Goal: Task Accomplishment & Management: Manage account settings

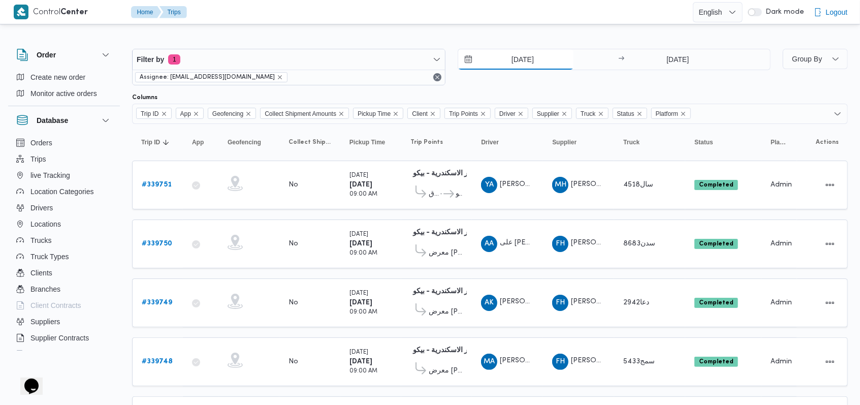
click at [356, 54] on input "25/9/2025" at bounding box center [515, 59] width 115 height 20
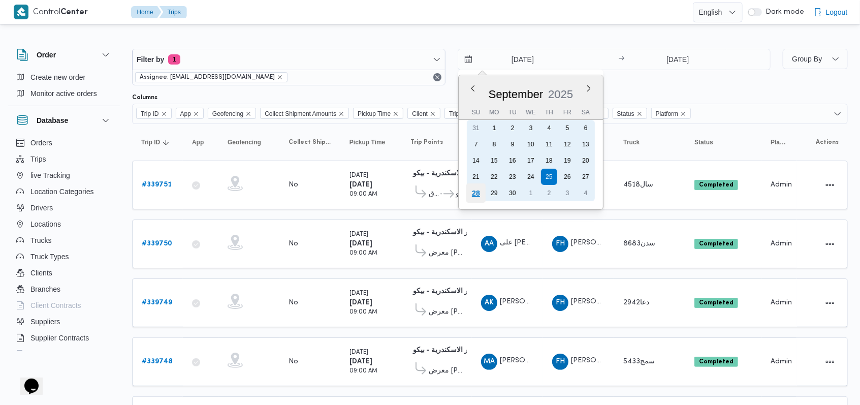
click at [356, 191] on div "28" at bounding box center [475, 192] width 19 height 19
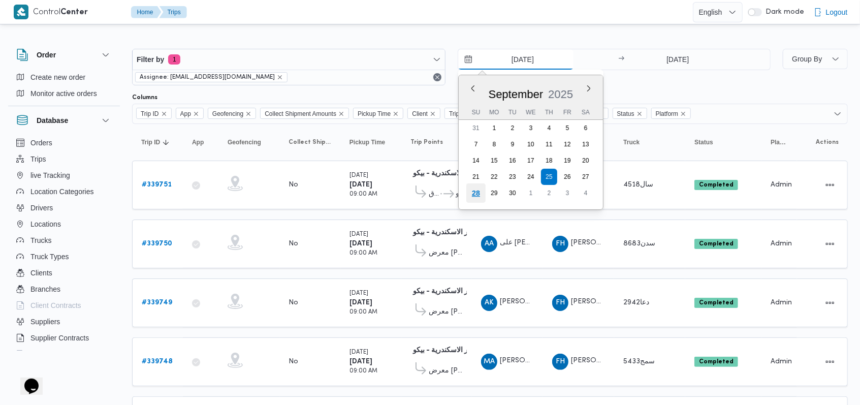
type input "28/9/2025"
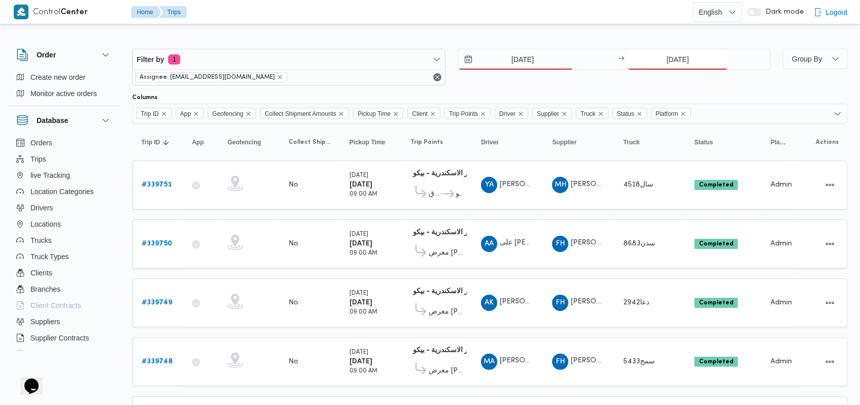
click at [356, 62] on input "25/9/2025" at bounding box center [677, 59] width 101 height 20
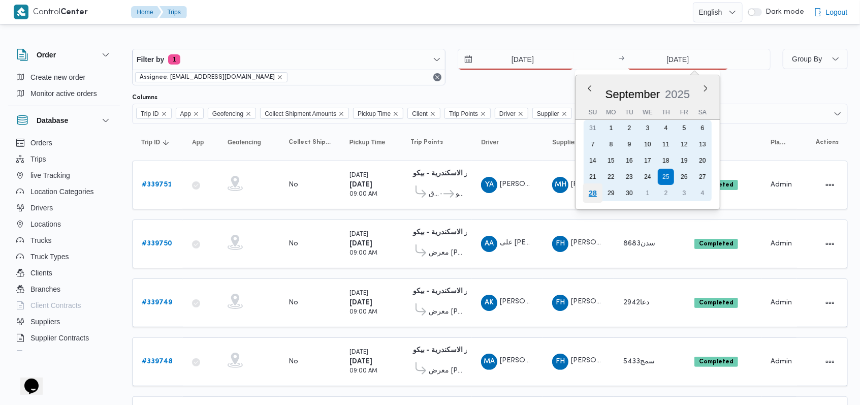
click at [356, 188] on div "28" at bounding box center [592, 192] width 19 height 19
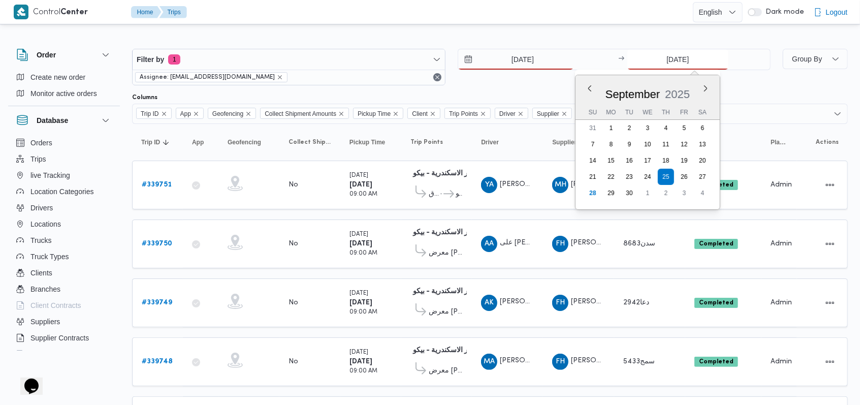
type input "28/9/2025"
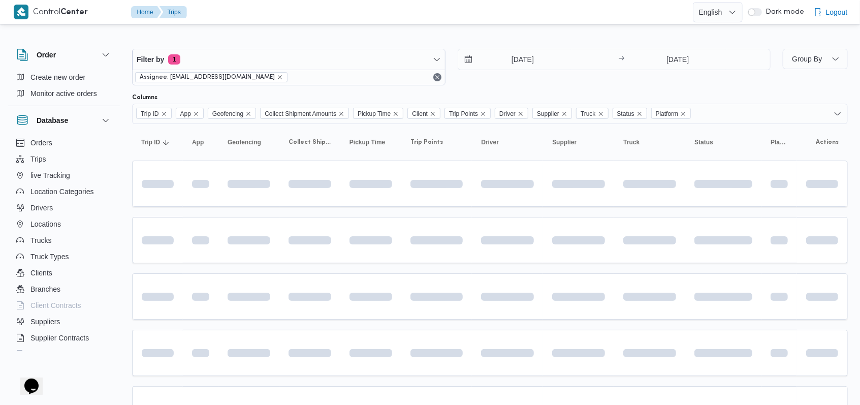
click at [356, 77] on div "28/9/2025 → 28/9/2025" at bounding box center [614, 67] width 313 height 37
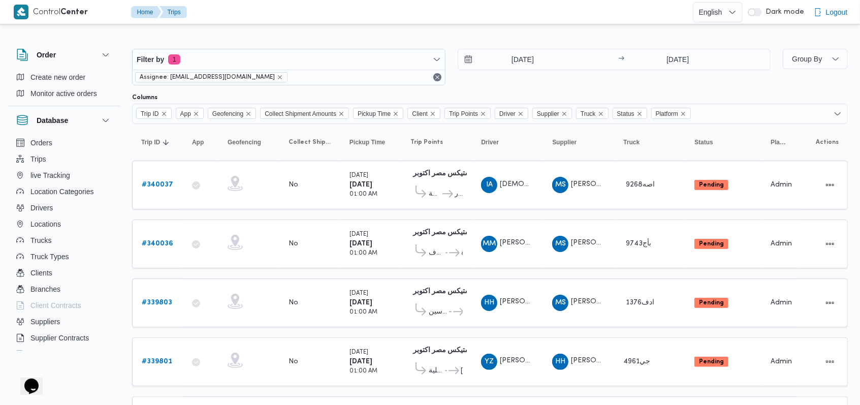
click at [356, 77] on div "28/9/2025 → 28/9/2025" at bounding box center [614, 67] width 313 height 37
click at [356, 84] on div "28/9/2025 → 28/9/2025" at bounding box center [614, 67] width 313 height 37
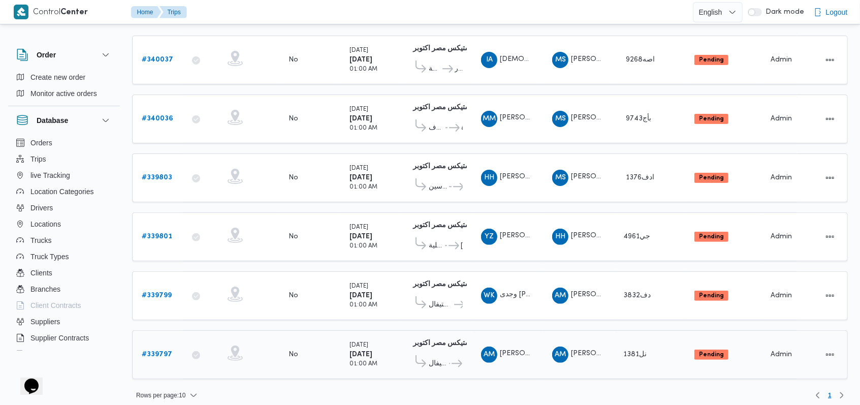
click at [356, 358] on span "سلسلة سوبر ماركت كارفور كايرو فستيفال" at bounding box center [438, 364] width 19 height 12
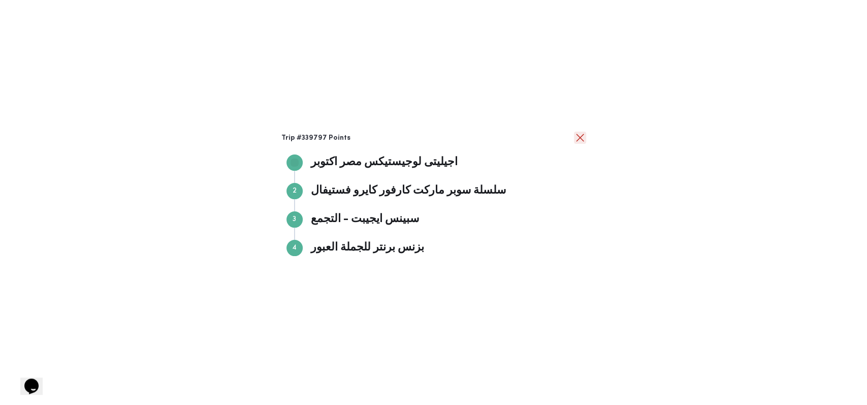
click at [356, 138] on button "close" at bounding box center [580, 138] width 12 height 12
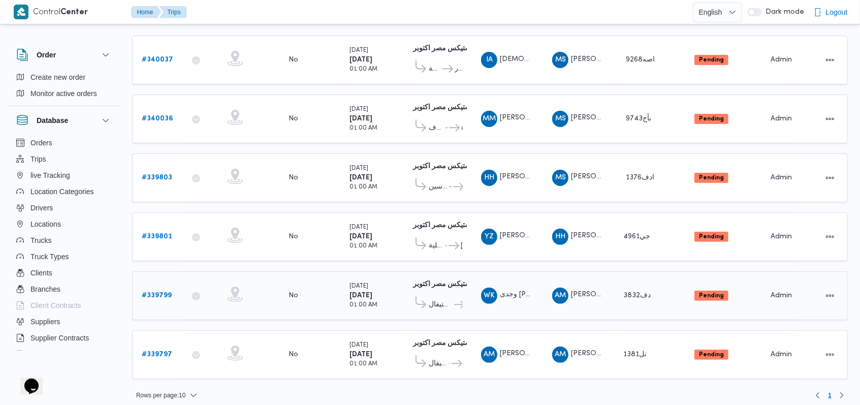
click at [356, 300] on span "سلسلة سوبر ماركت كارفور كايرو فستيفال" at bounding box center [441, 305] width 24 height 12
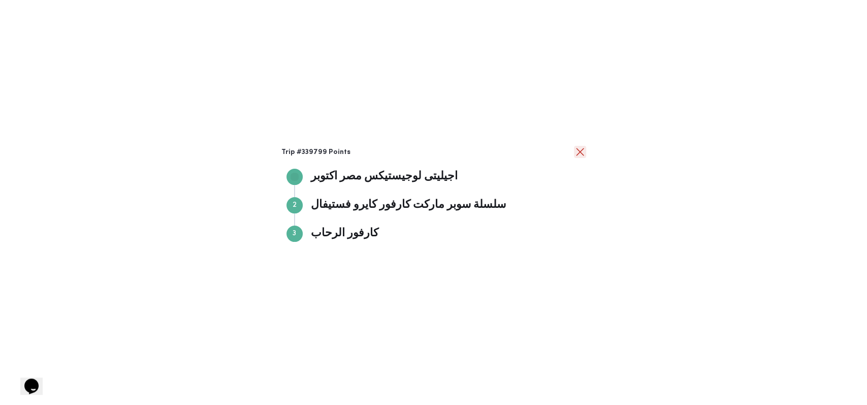
click at [356, 152] on button "close" at bounding box center [580, 152] width 12 height 12
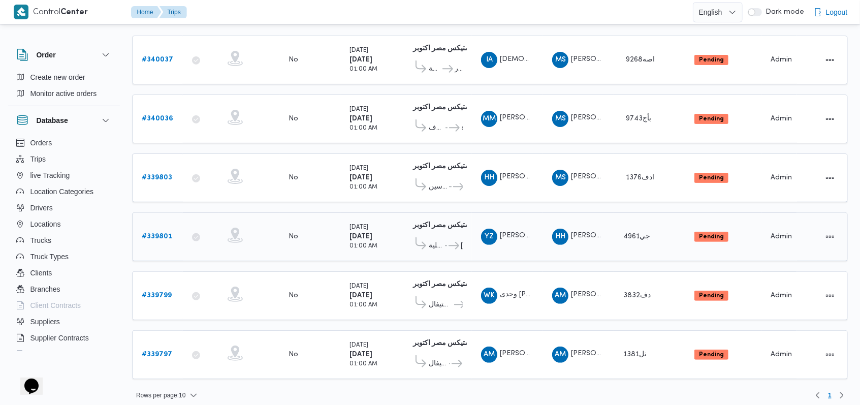
click at [356, 244] on span "..." at bounding box center [446, 246] width 4 height 12
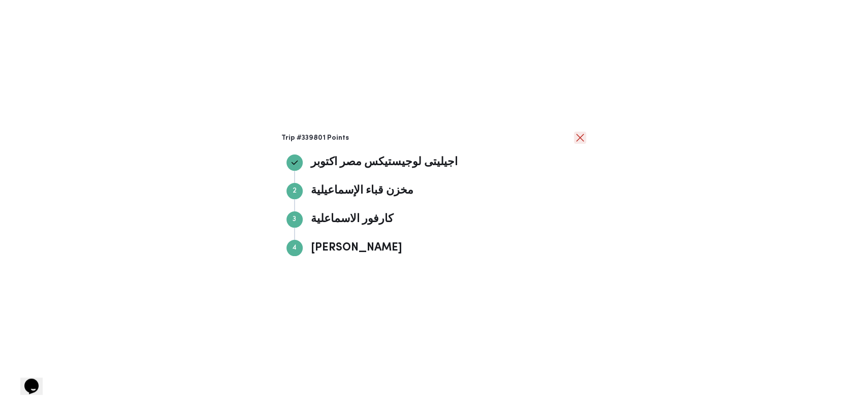
click at [356, 141] on button "close" at bounding box center [580, 138] width 12 height 12
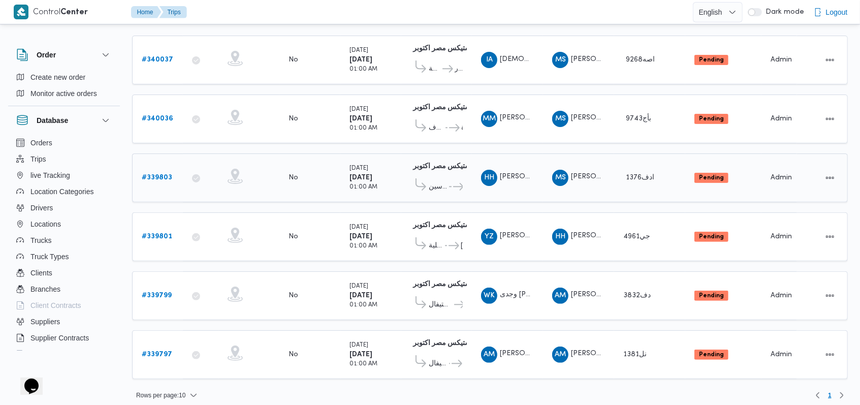
click at [356, 185] on icon at bounding box center [458, 187] width 11 height 8
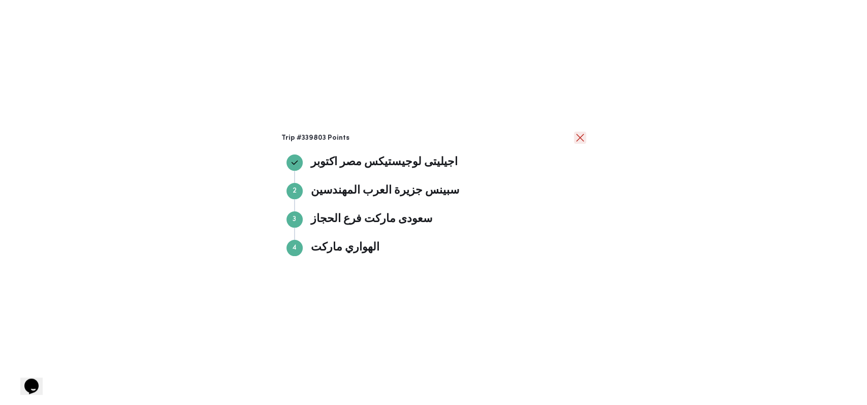
click at [356, 136] on button "close" at bounding box center [580, 138] width 12 height 12
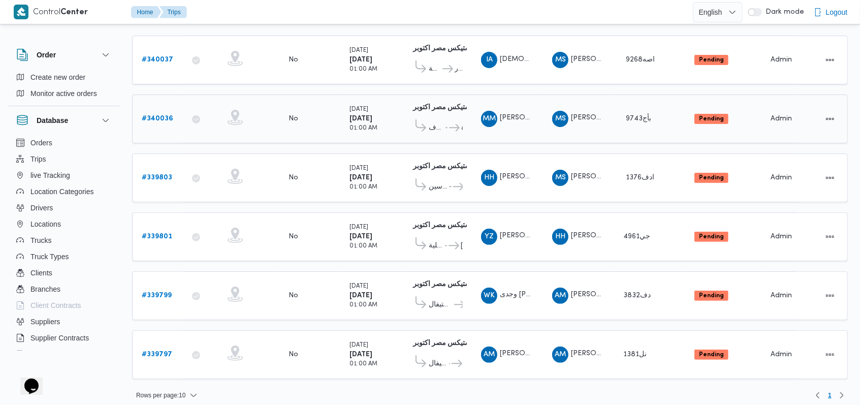
click at [356, 127] on span "كارفور سيتى لايت السيوف" at bounding box center [436, 128] width 15 height 12
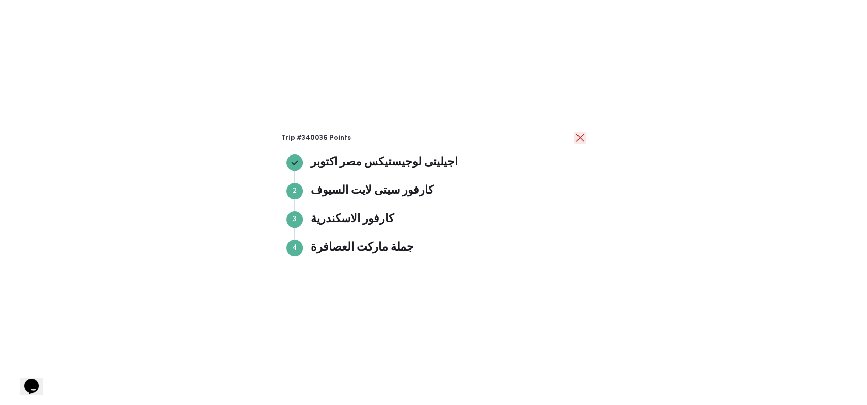
click at [356, 141] on button "close" at bounding box center [580, 138] width 12 height 12
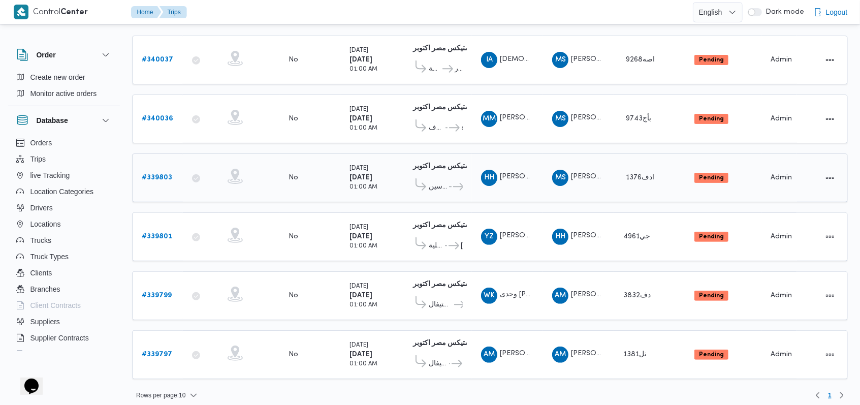
scroll to position [57, 0]
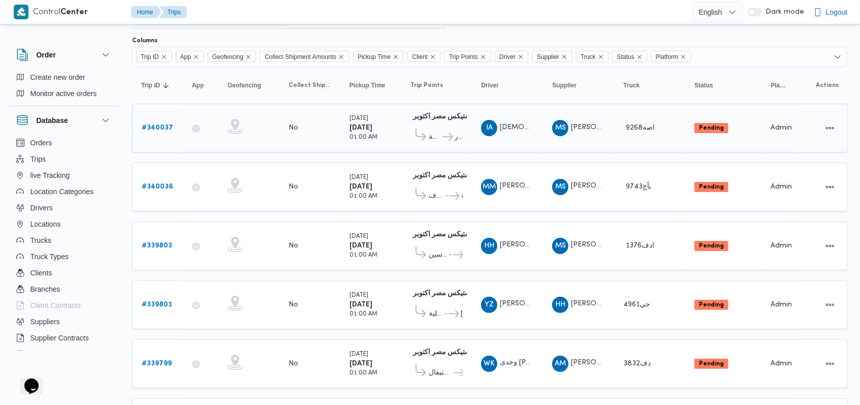
click at [356, 138] on icon at bounding box center [447, 137] width 11 height 8
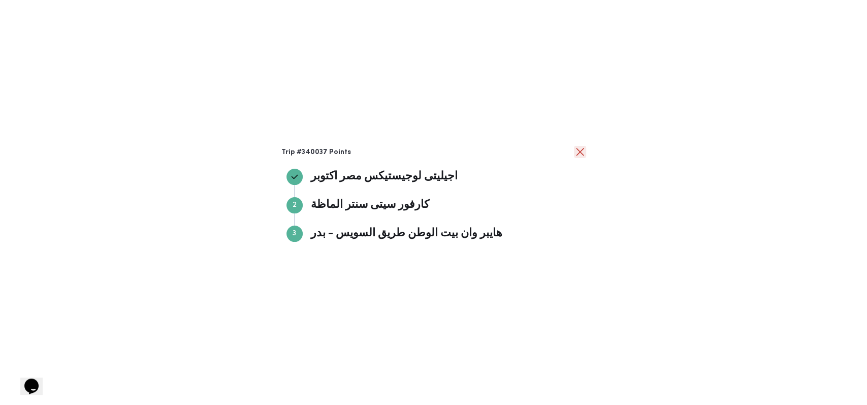
click at [356, 154] on button "close" at bounding box center [580, 152] width 12 height 12
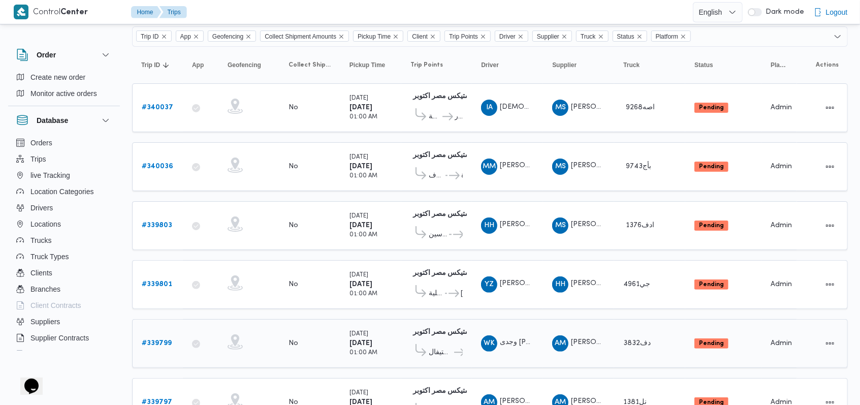
scroll to position [125, 0]
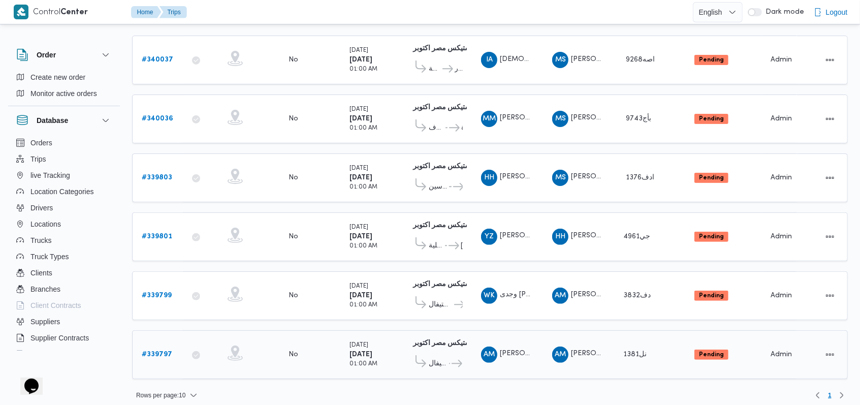
click at [159, 351] on b "# 339797" at bounding box center [157, 354] width 30 height 7
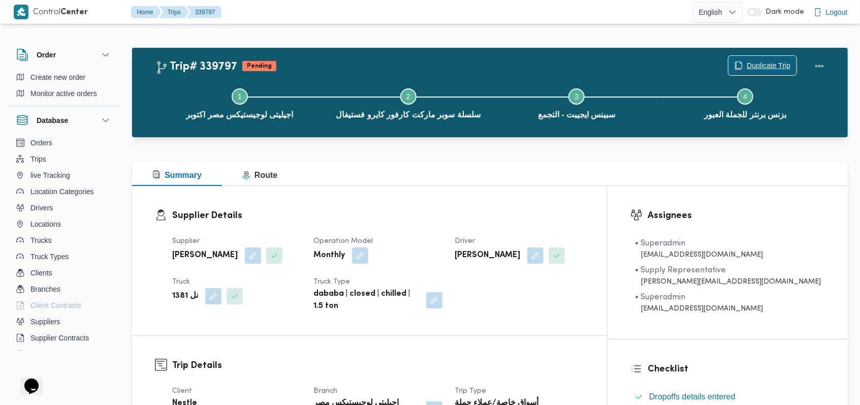
click at [356, 57] on span "Duplicate Trip" at bounding box center [762, 65] width 68 height 19
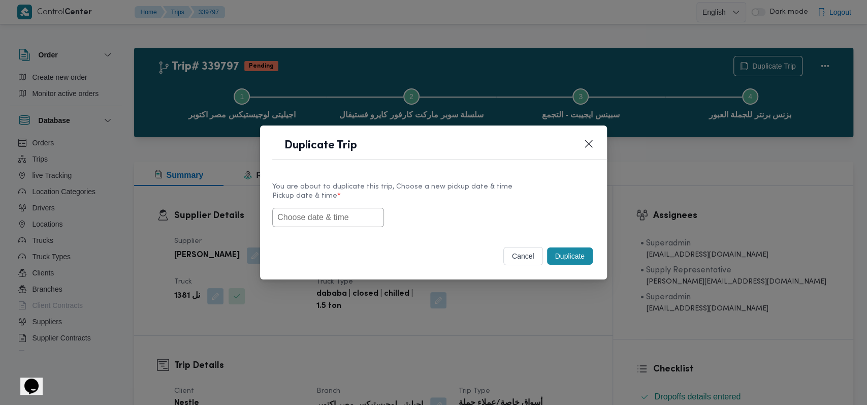
click at [354, 219] on input "text" at bounding box center [328, 217] width 112 height 19
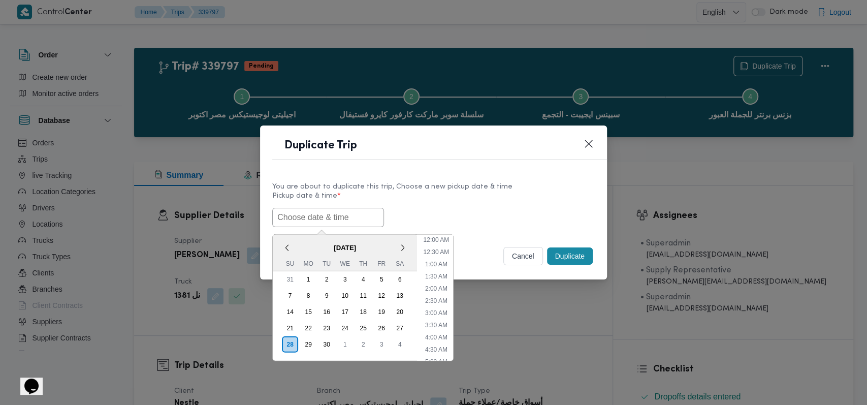
scroll to position [199, 0]
click at [308, 337] on div "29" at bounding box center [308, 343] width 19 height 19
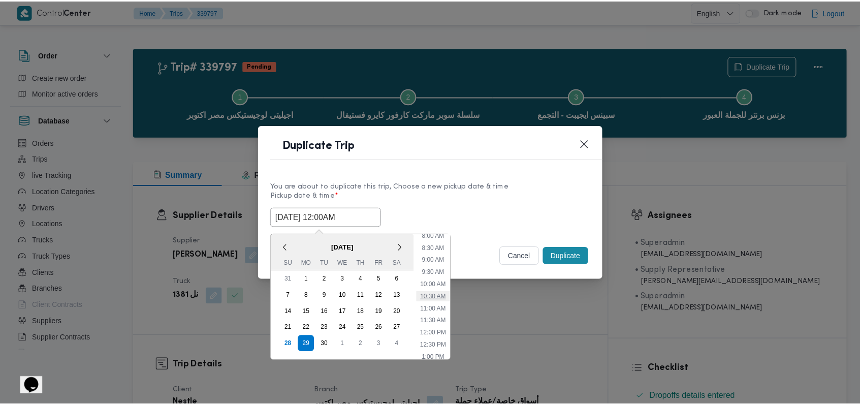
scroll to position [0, 0]
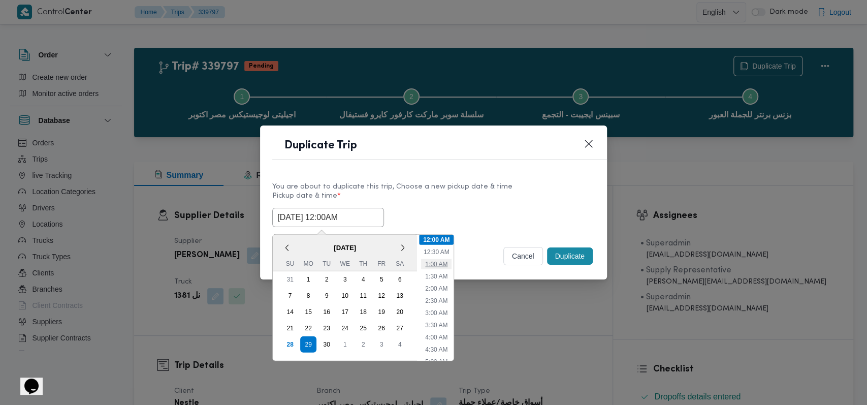
click at [356, 263] on li "1:00 AM" at bounding box center [436, 264] width 30 height 10
type input "29/09/2025 1:00AM"
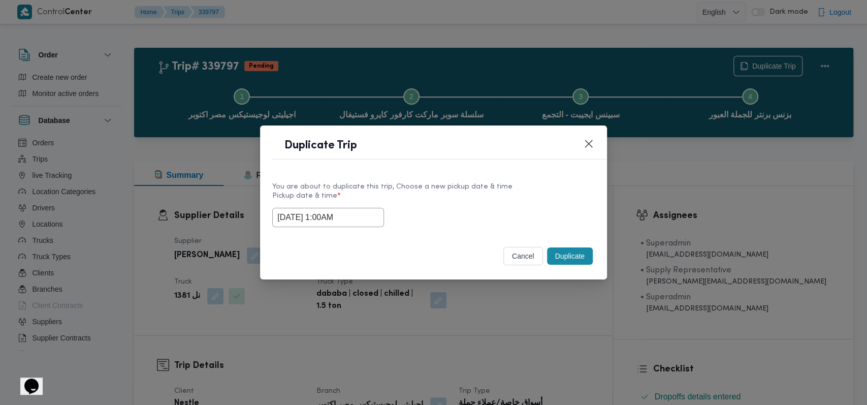
click at [356, 254] on button "Duplicate" at bounding box center [570, 255] width 46 height 17
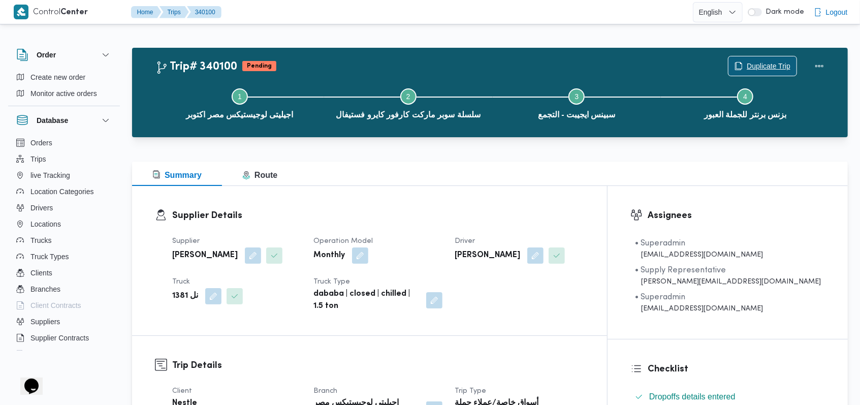
scroll to position [271, 0]
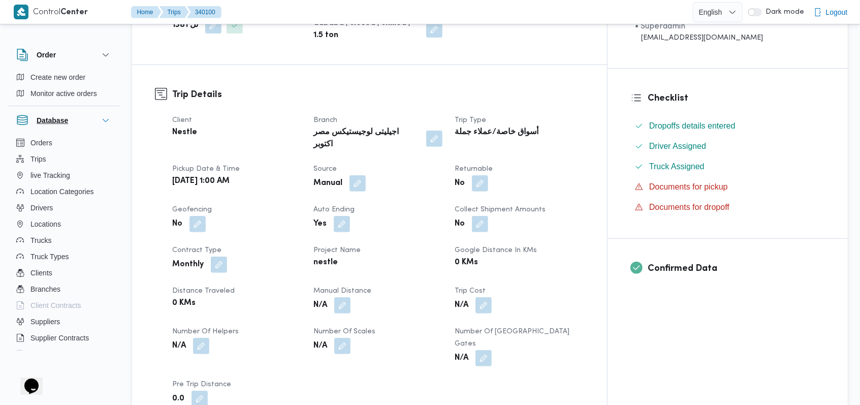
click at [94, 117] on button "Database" at bounding box center [64, 120] width 96 height 12
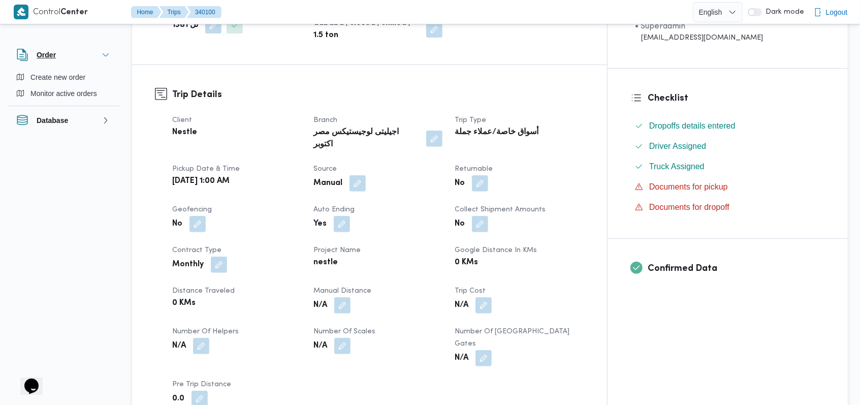
click at [108, 57] on icon "button" at bounding box center [106, 55] width 8 height 8
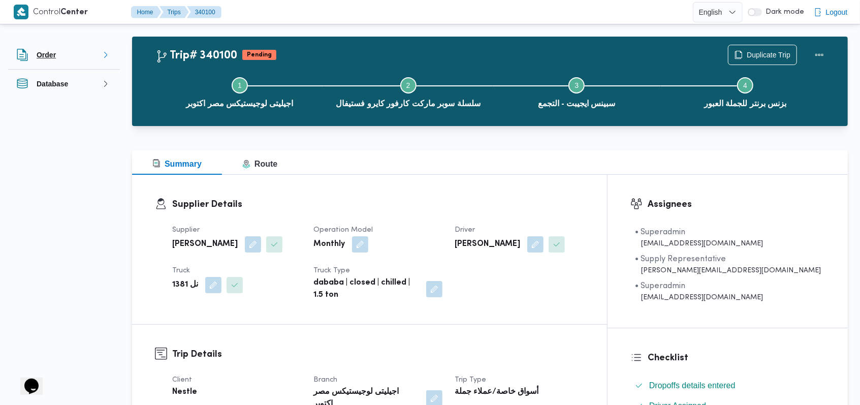
scroll to position [0, 0]
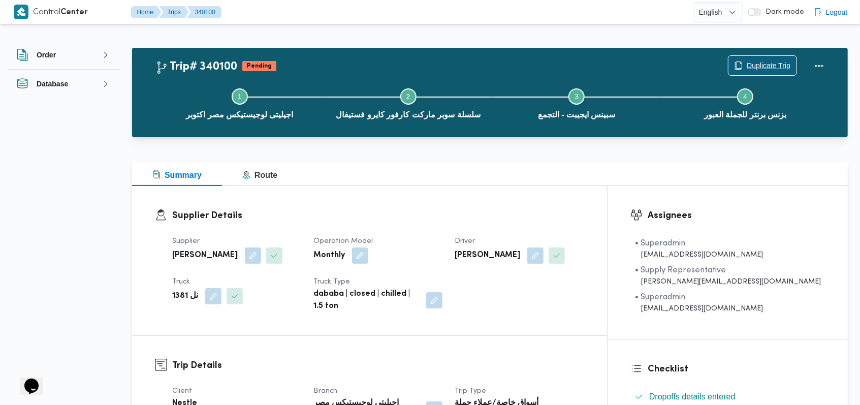
click at [356, 70] on span "Duplicate Trip" at bounding box center [769, 65] width 44 height 12
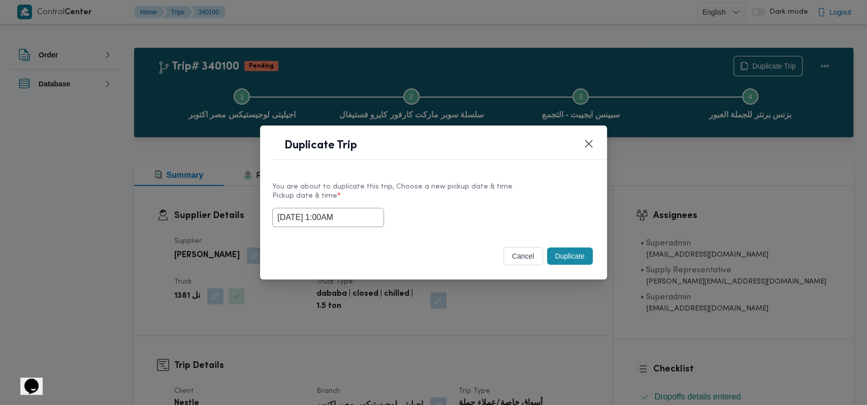
click at [341, 211] on input "29/09/2025 1:00AM" at bounding box center [328, 217] width 112 height 19
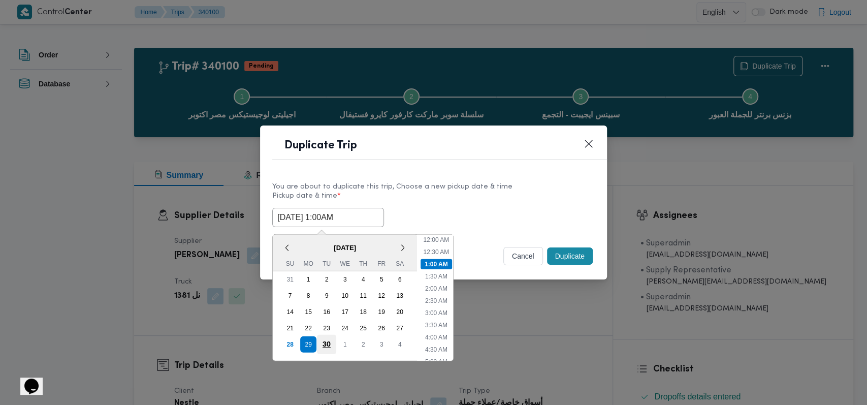
click at [328, 341] on div "30" at bounding box center [326, 343] width 19 height 19
type input "30/09/2025 1:00AM"
click at [356, 175] on div "You are about to duplicate this trip, Choose a new pickup date & time Pickup da…" at bounding box center [433, 204] width 347 height 65
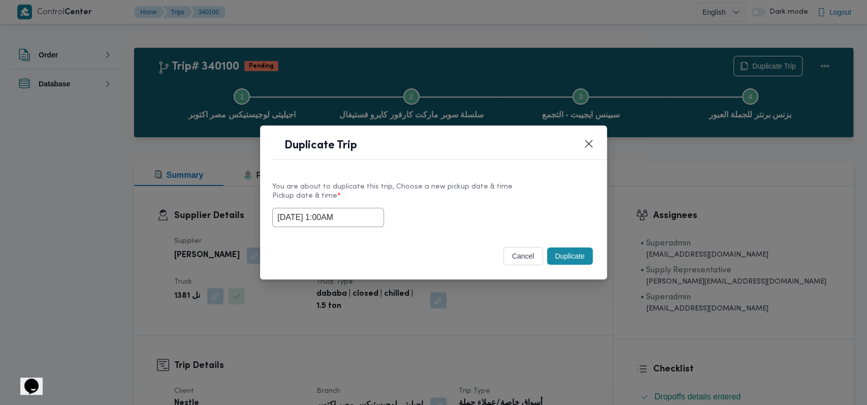
click at [356, 255] on button "Duplicate" at bounding box center [570, 255] width 46 height 17
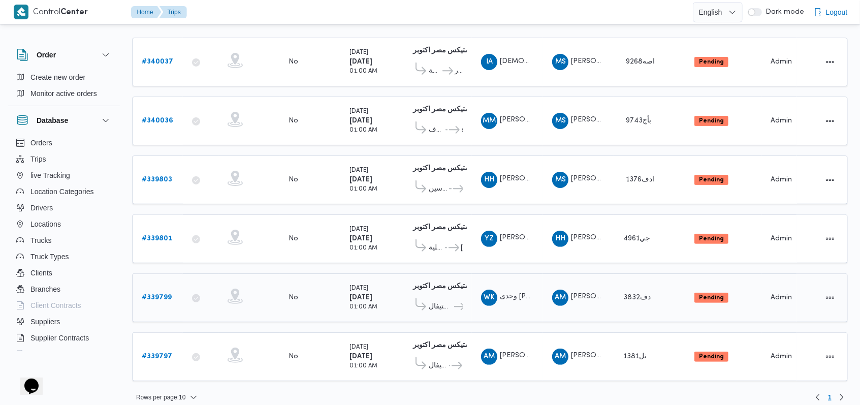
scroll to position [125, 0]
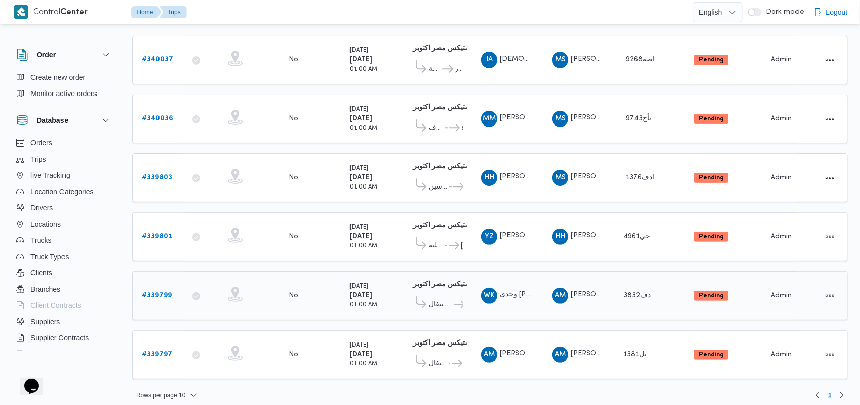
click at [162, 292] on b "# 339799" at bounding box center [157, 295] width 30 height 7
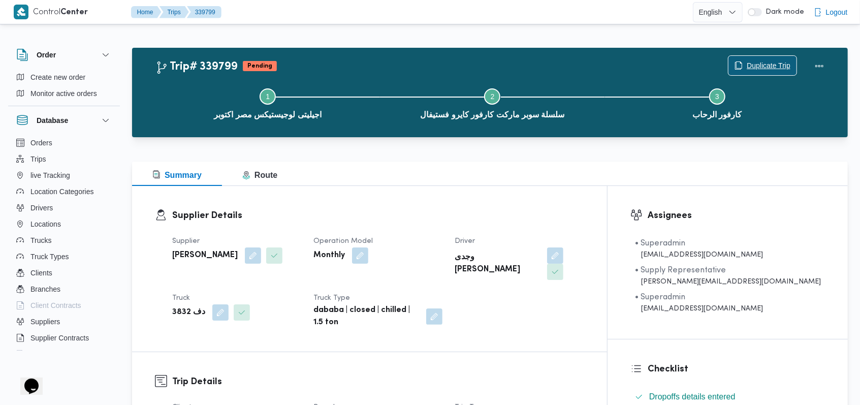
click at [356, 64] on span "Duplicate Trip" at bounding box center [769, 65] width 44 height 12
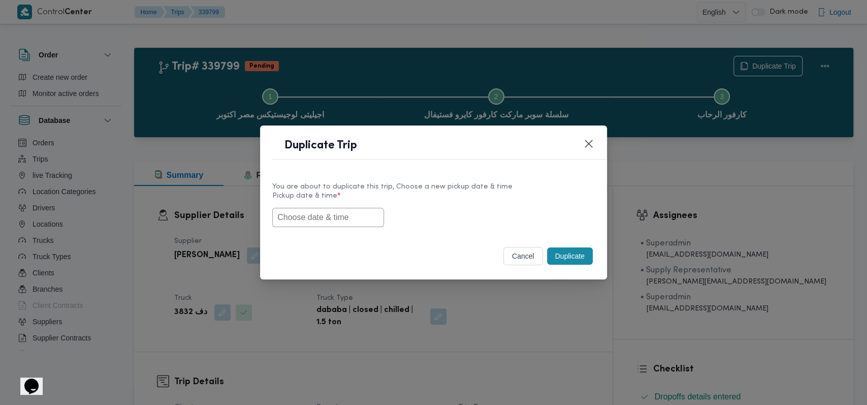
click at [340, 224] on input "text" at bounding box center [328, 217] width 112 height 19
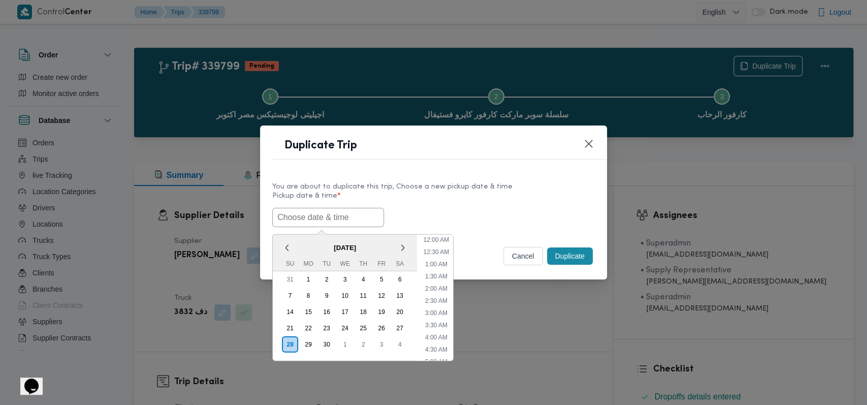
scroll to position [199, 0]
click at [304, 341] on div "29" at bounding box center [308, 343] width 19 height 19
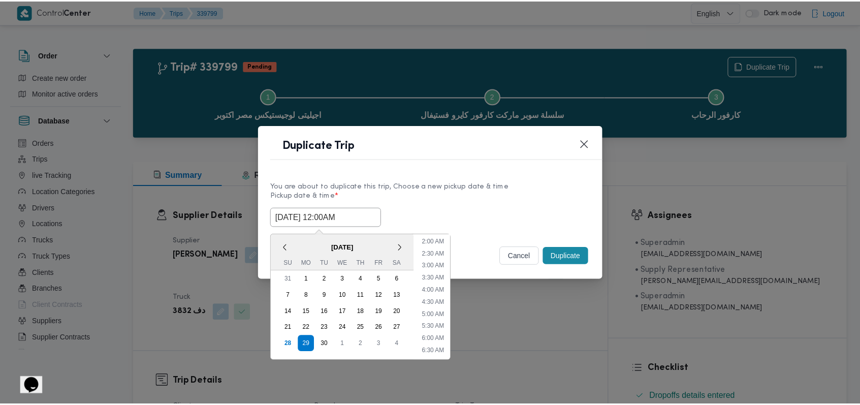
scroll to position [0, 0]
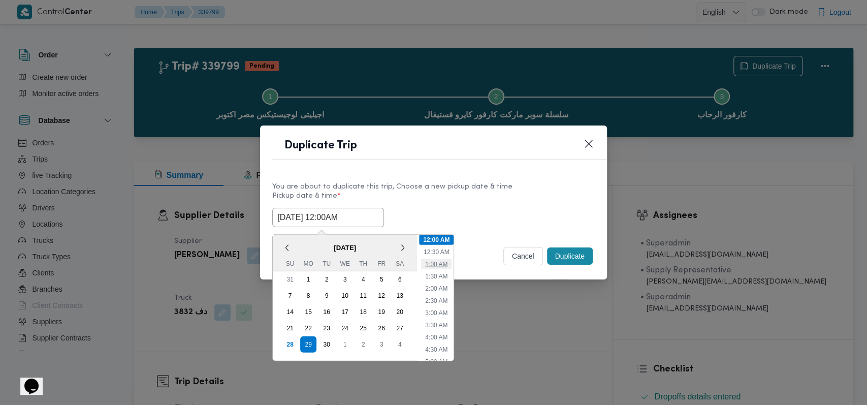
click at [356, 262] on li "1:00 AM" at bounding box center [436, 264] width 30 height 10
type input "29/09/2025 1:00AM"
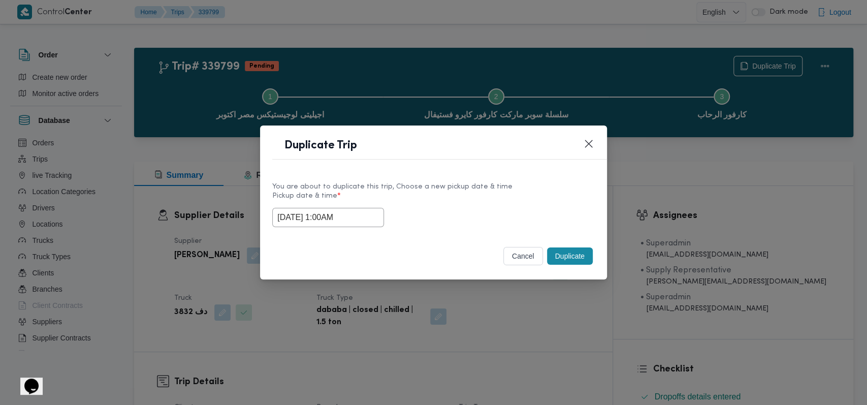
click at [356, 258] on button "Duplicate" at bounding box center [570, 255] width 46 height 17
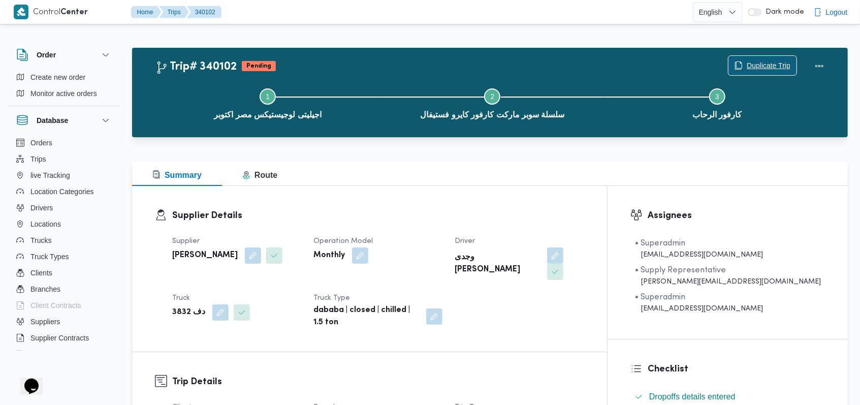
click at [356, 60] on span "Duplicate Trip" at bounding box center [769, 65] width 44 height 12
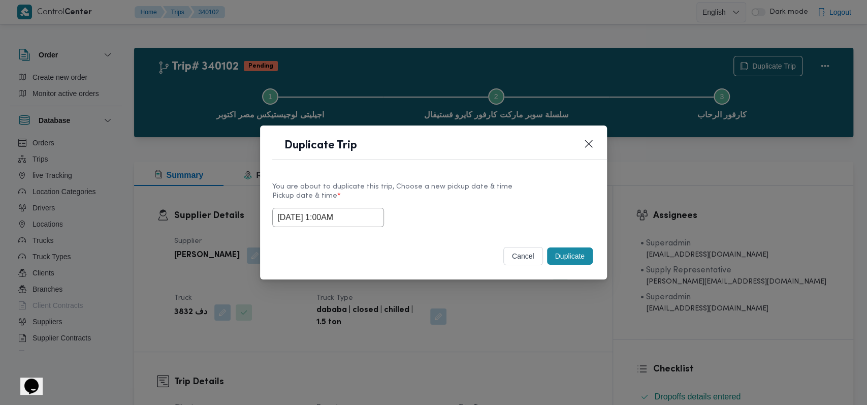
click at [345, 225] on input "29/09/2025 1:00AM" at bounding box center [328, 217] width 112 height 19
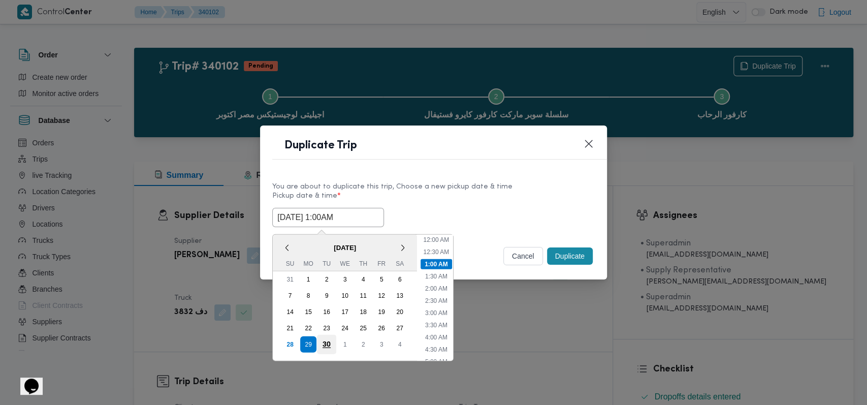
click at [323, 338] on div "30" at bounding box center [326, 343] width 19 height 19
type input "30/09/2025 1:00AM"
click at [356, 199] on label "Pickup date & time *" at bounding box center [433, 200] width 323 height 16
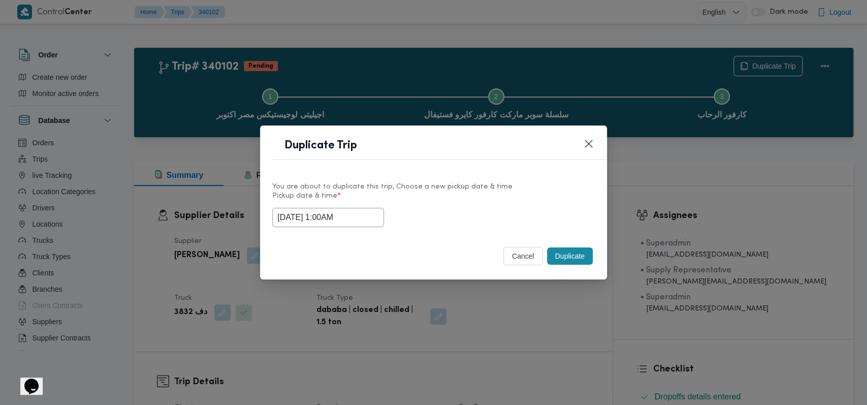
click at [356, 262] on button "Duplicate" at bounding box center [570, 255] width 46 height 17
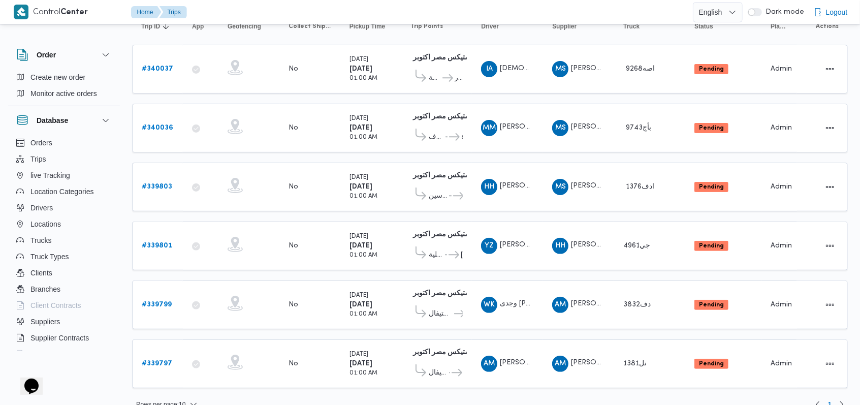
scroll to position [125, 0]
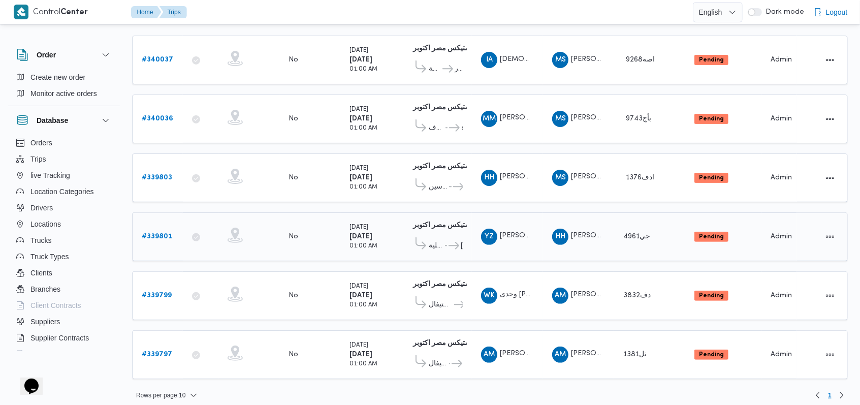
click at [159, 233] on b "# 339801" at bounding box center [157, 236] width 30 height 7
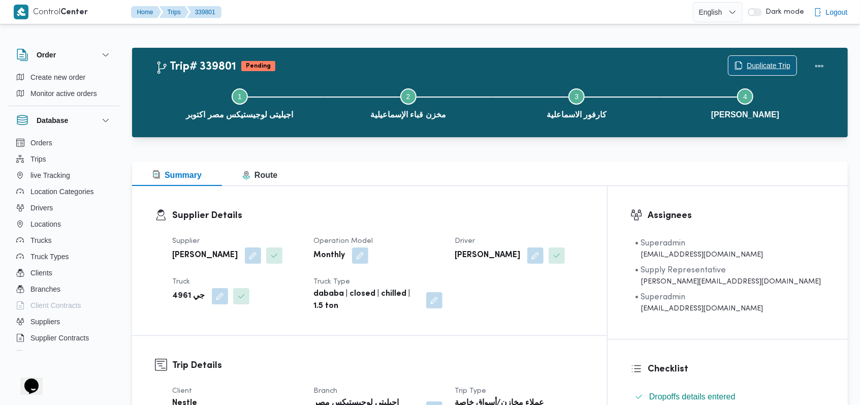
click at [356, 62] on span "Duplicate Trip" at bounding box center [769, 65] width 44 height 12
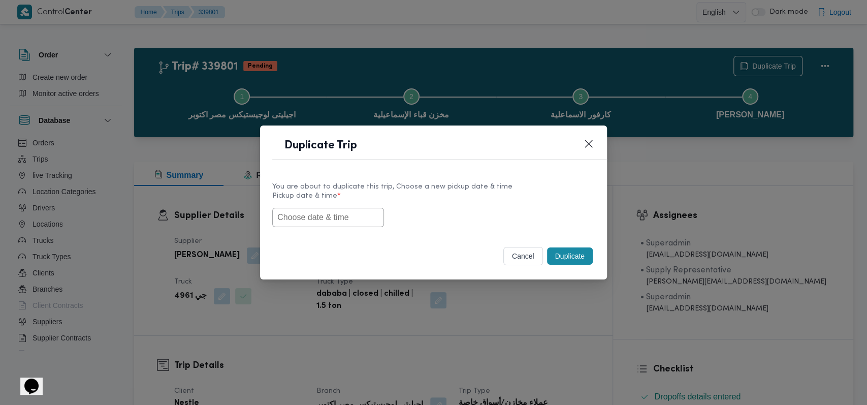
click at [339, 213] on input "text" at bounding box center [328, 217] width 112 height 19
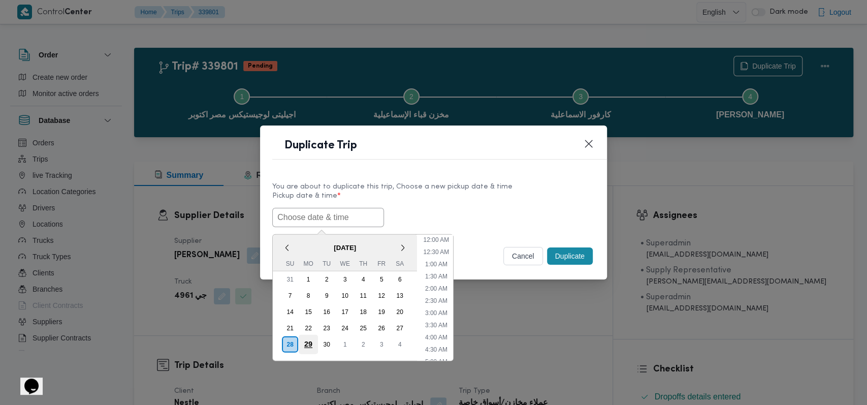
scroll to position [199, 0]
click at [301, 345] on div "29" at bounding box center [308, 343] width 19 height 19
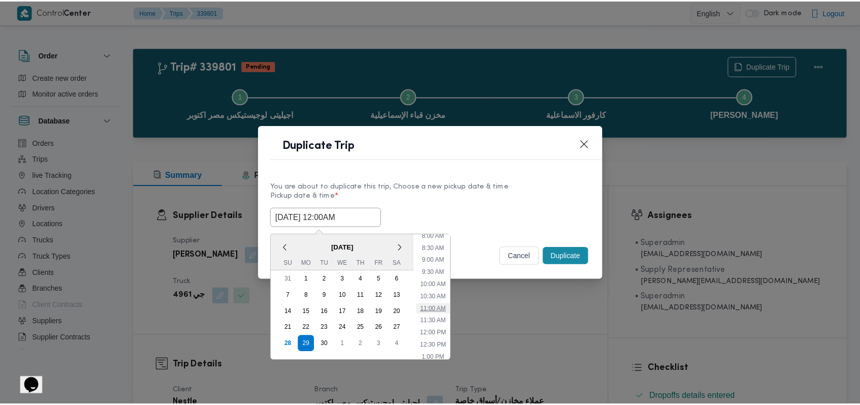
scroll to position [0, 0]
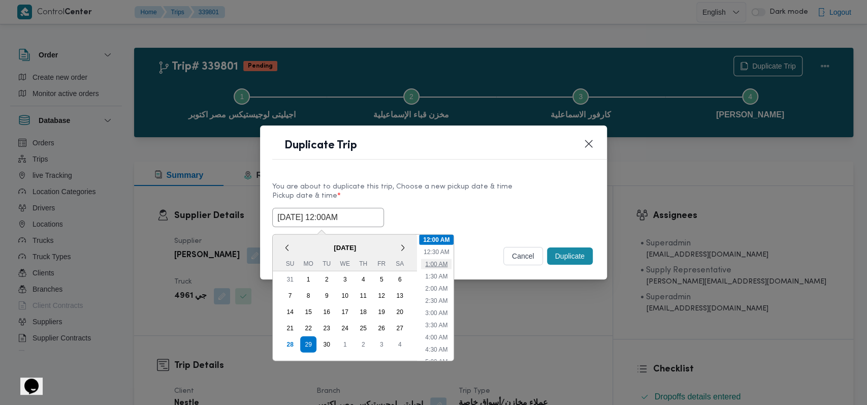
click at [356, 265] on li "1:00 AM" at bounding box center [436, 264] width 30 height 10
type input "29/09/2025 1:00AM"
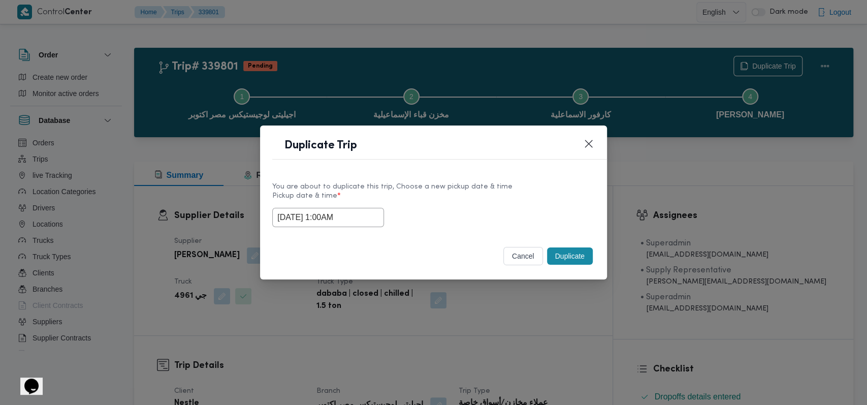
click at [356, 219] on div "Selected date: Monday, September 29th, 2025 at 1:00 AM 29/09/2025 1:00AM" at bounding box center [433, 217] width 323 height 19
click at [356, 257] on button "Duplicate" at bounding box center [570, 255] width 46 height 17
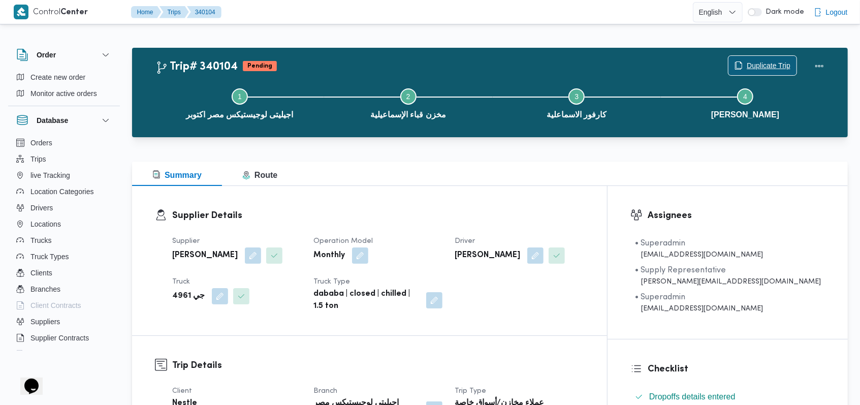
click at [356, 66] on span "Duplicate Trip" at bounding box center [769, 65] width 44 height 12
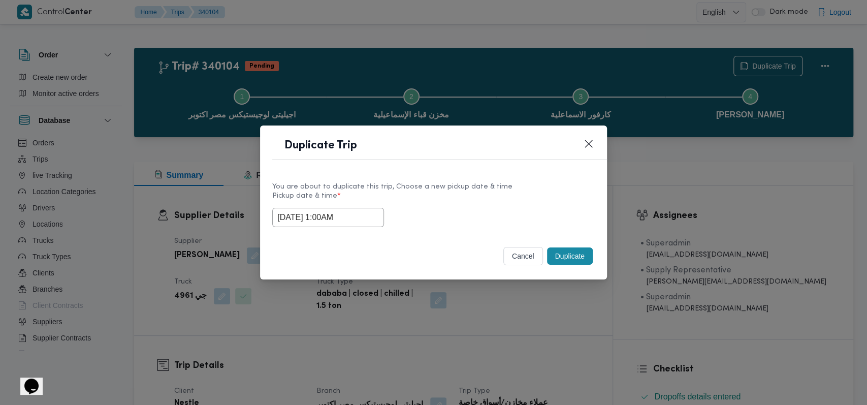
click at [337, 221] on input "29/09/2025 1:00AM" at bounding box center [328, 217] width 112 height 19
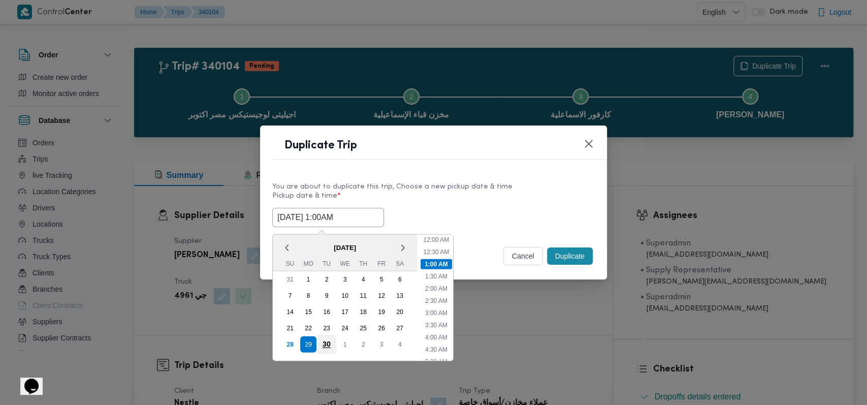
click at [322, 341] on div "30" at bounding box center [326, 343] width 19 height 19
type input "30/09/2025 1:00AM"
click at [356, 221] on div "30/09/2025 1:00AM < September 2025 > Su Mo Tu We Th Fr Sa 31 1 2 3 4 5 6 7 8 9 …" at bounding box center [433, 217] width 323 height 19
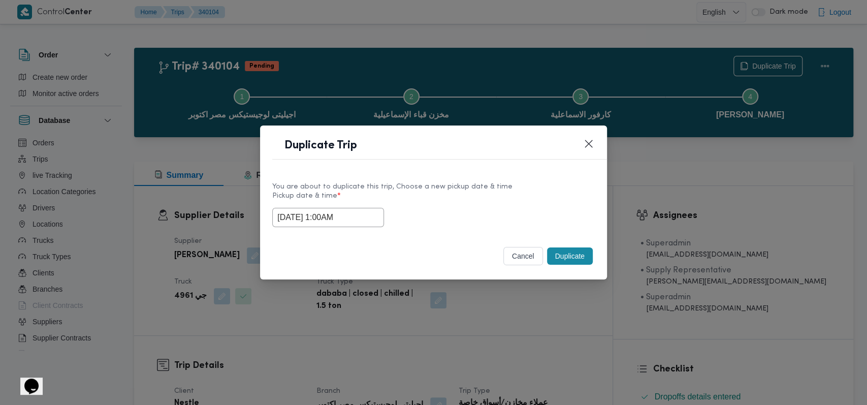
click at [356, 250] on button "Duplicate" at bounding box center [570, 255] width 46 height 17
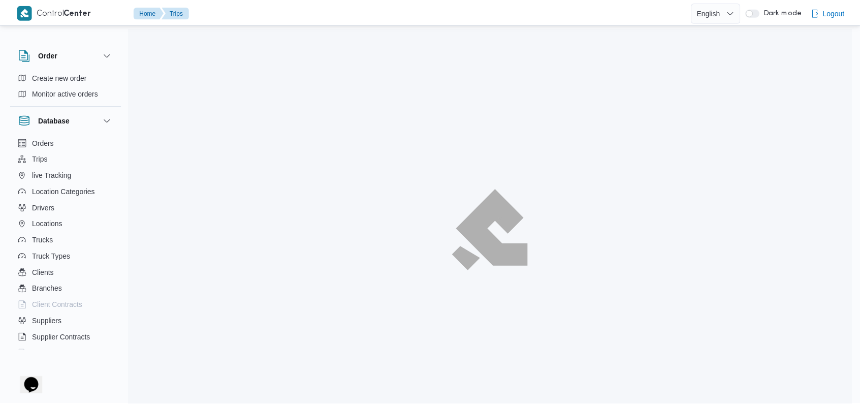
scroll to position [116, 0]
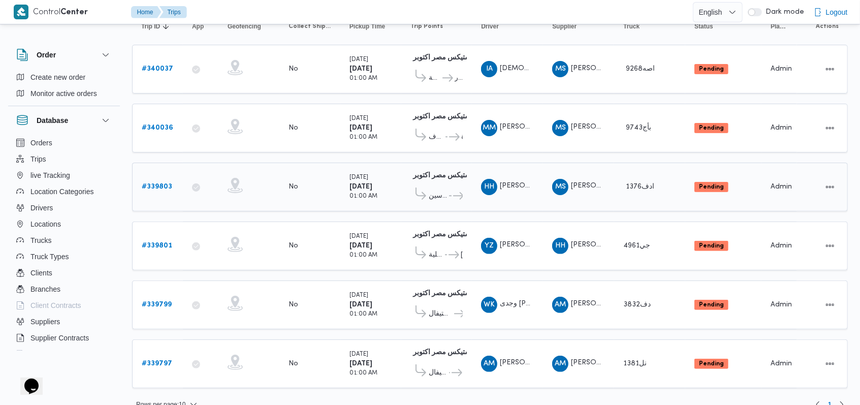
click at [163, 181] on link "# 339803" at bounding box center [157, 187] width 30 height 12
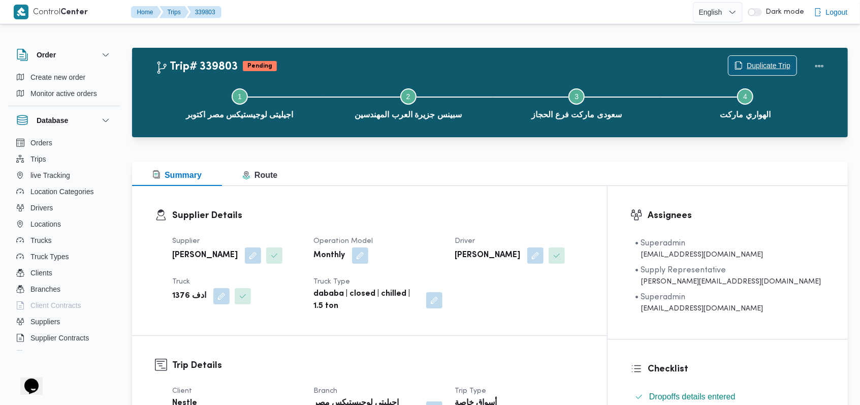
click at [356, 58] on span "Duplicate Trip" at bounding box center [762, 65] width 68 height 19
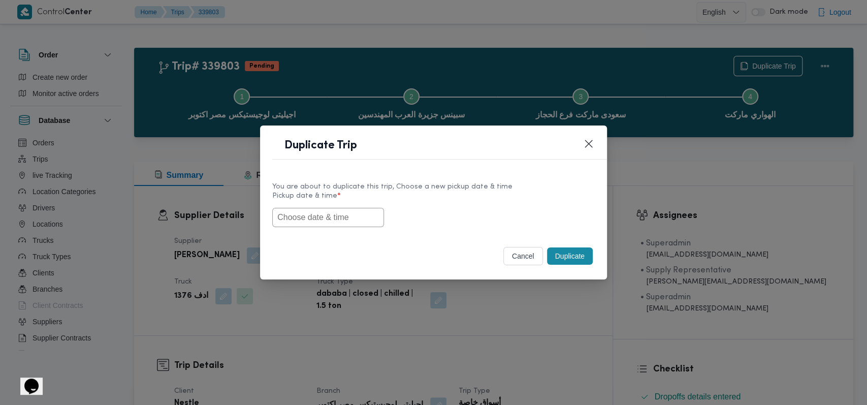
click at [330, 219] on input "text" at bounding box center [328, 217] width 112 height 19
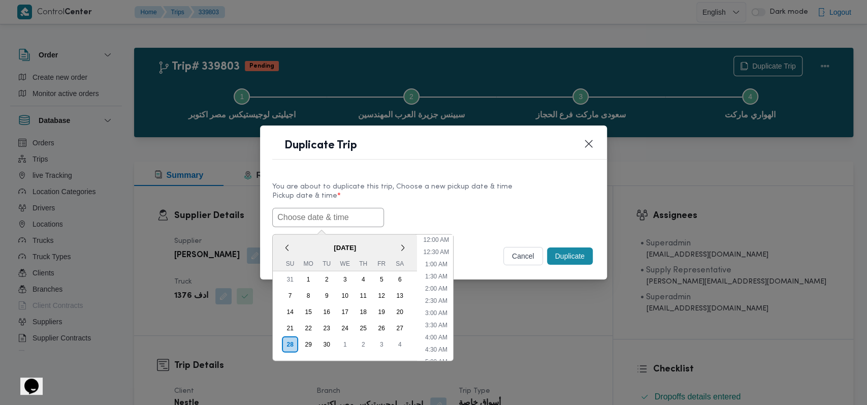
scroll to position [199, 0]
click at [310, 337] on div "29" at bounding box center [308, 343] width 19 height 19
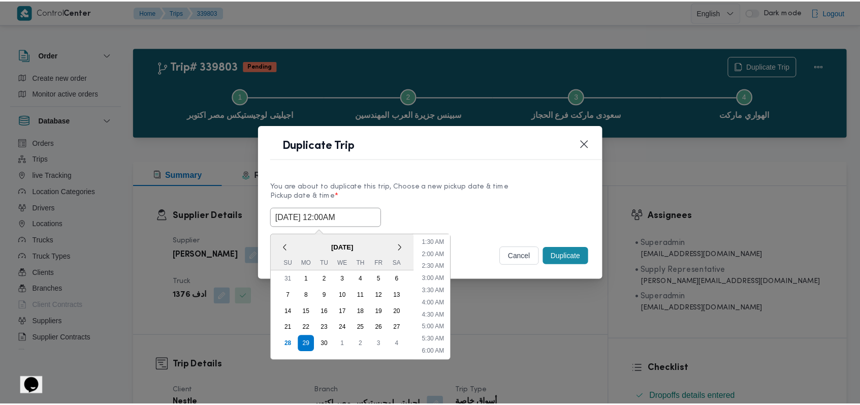
scroll to position [0, 0]
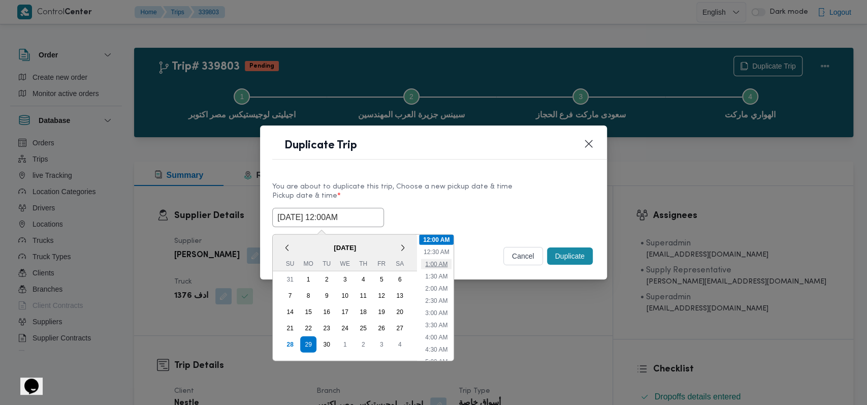
click at [356, 262] on li "1:00 AM" at bounding box center [436, 264] width 30 height 10
type input "29/09/2025 1:00AM"
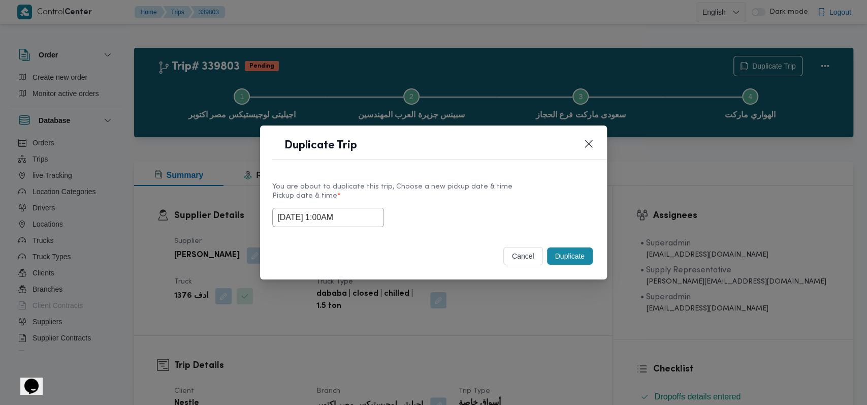
click at [356, 215] on div "Selected date: Monday, September 29th, 2025 at 1:00 AM 29/09/2025 1:00AM" at bounding box center [433, 217] width 323 height 19
click at [356, 258] on button "Duplicate" at bounding box center [570, 255] width 46 height 17
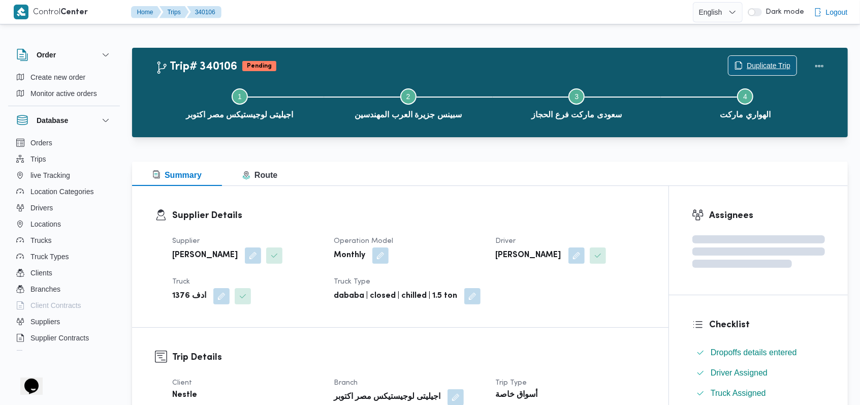
click at [356, 62] on span "Duplicate Trip" at bounding box center [769, 65] width 44 height 12
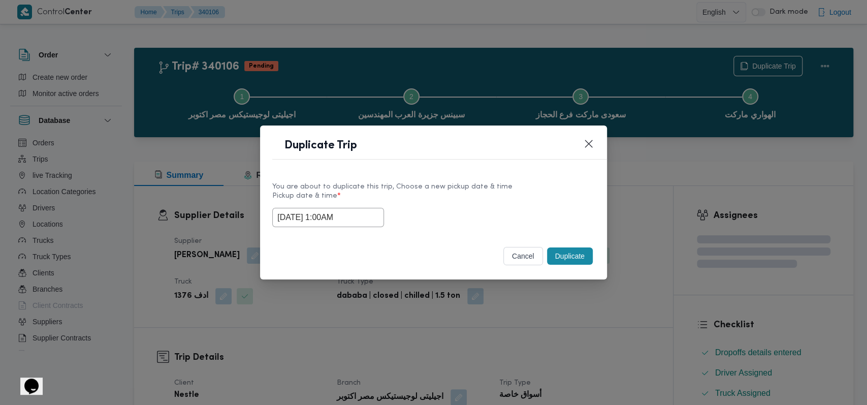
click at [316, 224] on input "29/09/2025 1:00AM" at bounding box center [328, 217] width 112 height 19
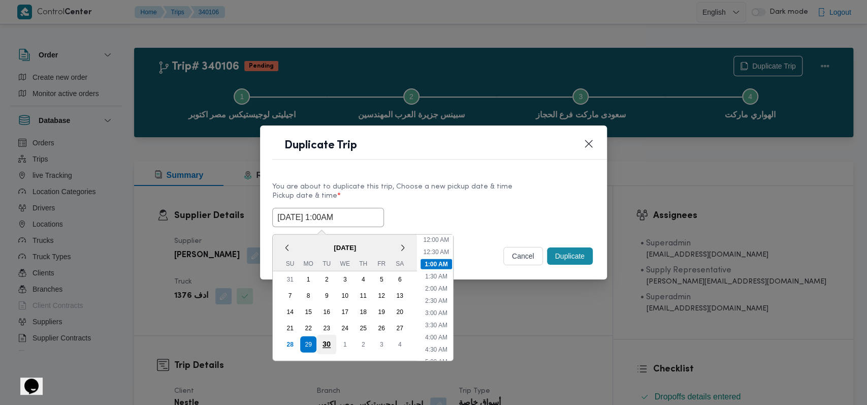
click at [323, 335] on div "30" at bounding box center [326, 343] width 19 height 19
type input "30/09/2025 1:00AM"
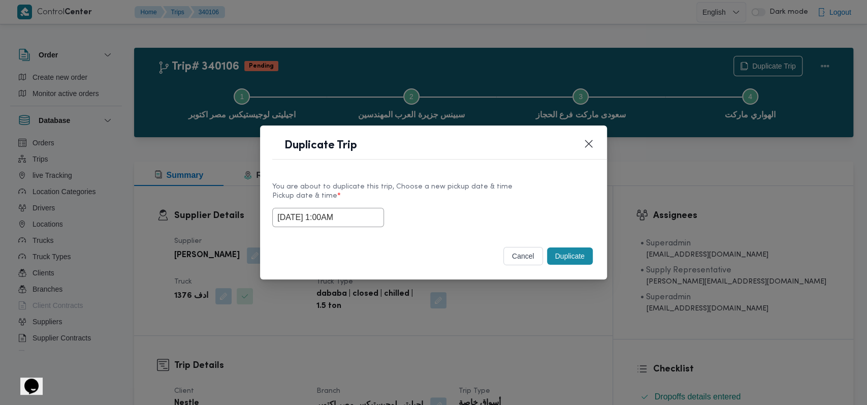
click at [356, 205] on label "Pickup date & time *" at bounding box center [433, 200] width 323 height 16
click at [356, 258] on button "Duplicate" at bounding box center [570, 255] width 46 height 17
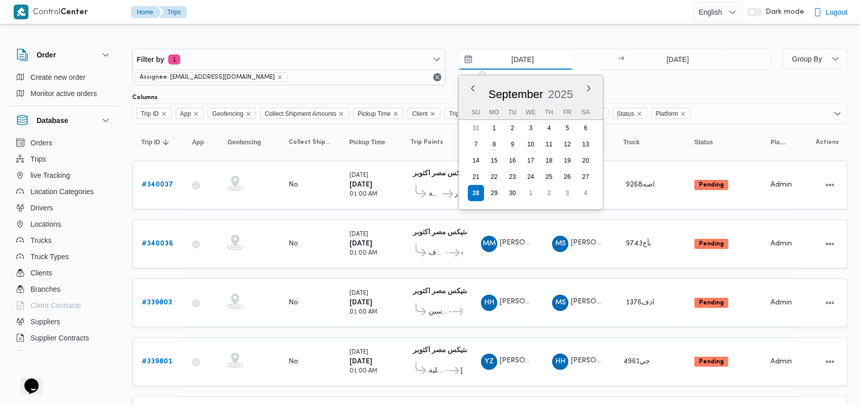
click at [356, 54] on input "28/9/2025" at bounding box center [515, 59] width 115 height 20
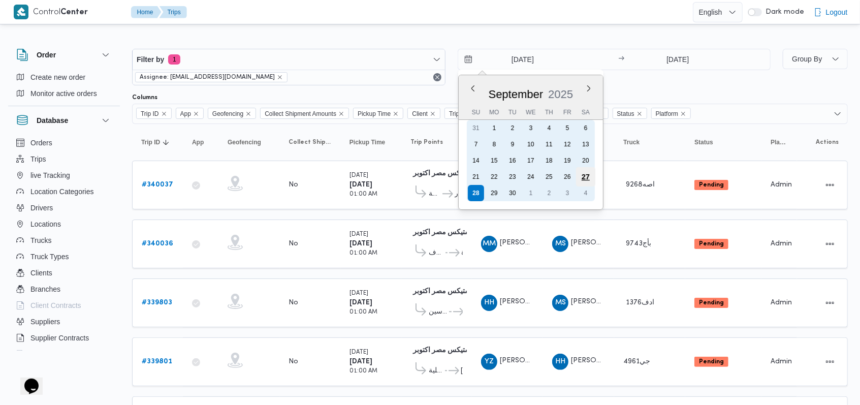
click at [356, 173] on div "27" at bounding box center [585, 176] width 19 height 19
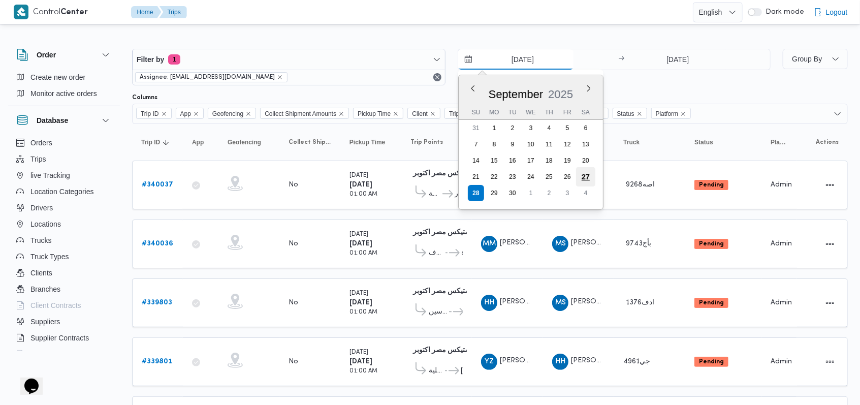
type input "27/9/2025"
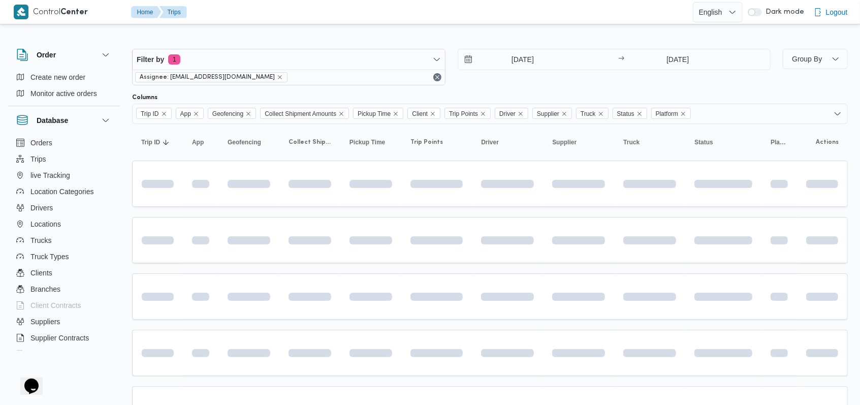
click at [356, 71] on div "27/9/2025 → 28/9/2025" at bounding box center [614, 67] width 313 height 37
click at [356, 56] on input "28/9/2025" at bounding box center [677, 59] width 101 height 20
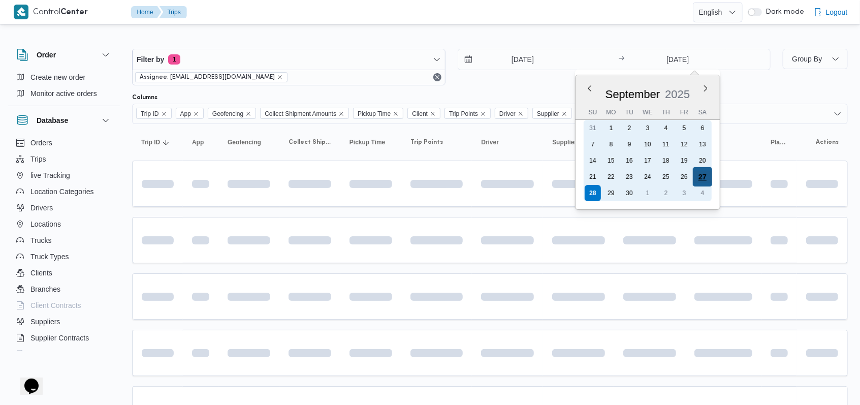
click at [356, 172] on div "27" at bounding box center [702, 176] width 19 height 19
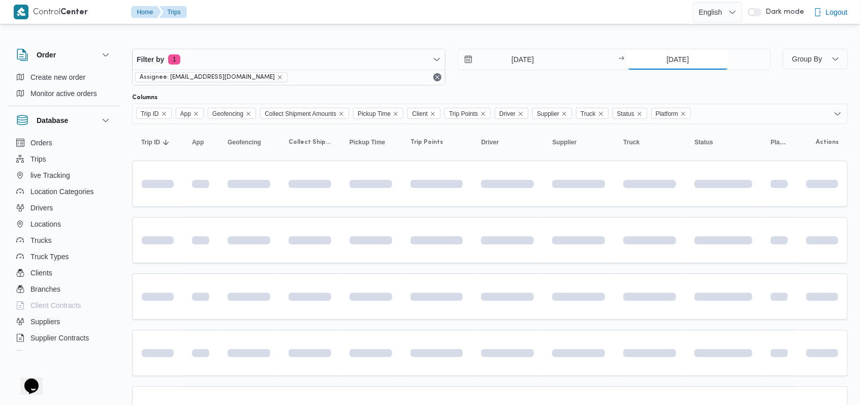
type input "27/9/2025"
click at [356, 72] on div "27/9/2025 → 27/9/2025" at bounding box center [614, 67] width 313 height 37
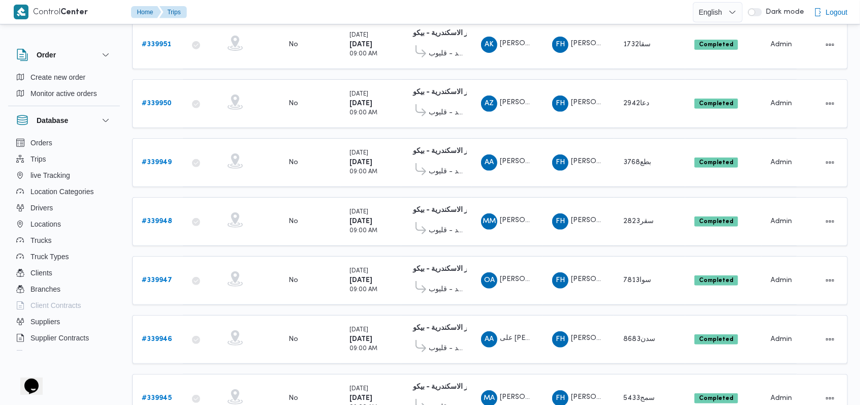
scroll to position [355, 0]
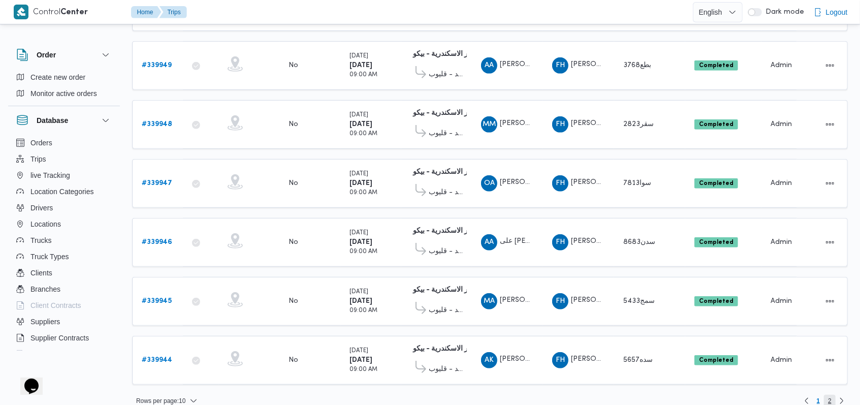
click at [356, 364] on span "2" at bounding box center [830, 401] width 12 height 12
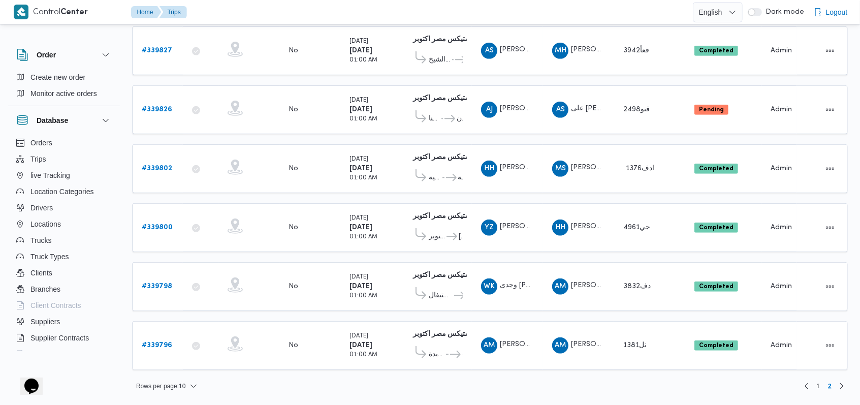
scroll to position [298, 0]
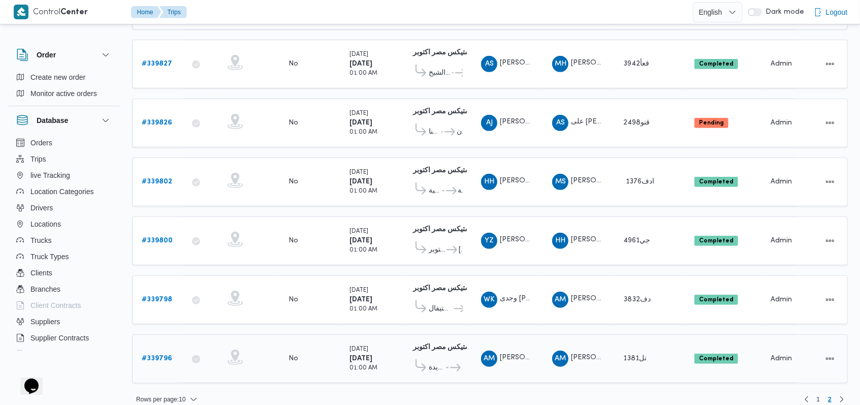
click at [155, 355] on b "# 339796" at bounding box center [157, 358] width 30 height 7
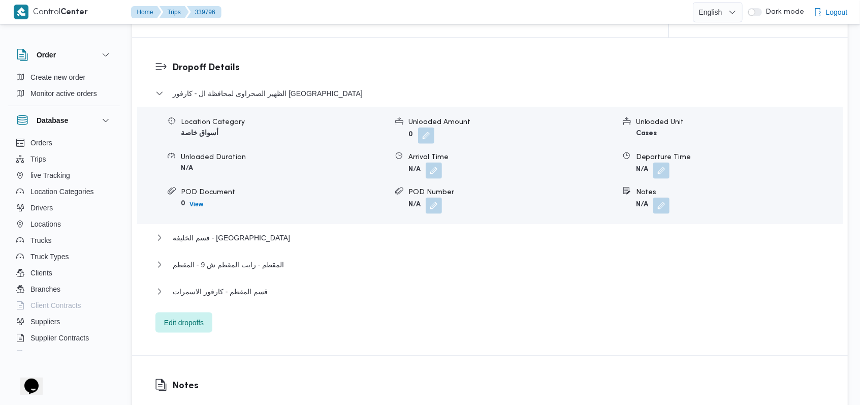
scroll to position [677, 0]
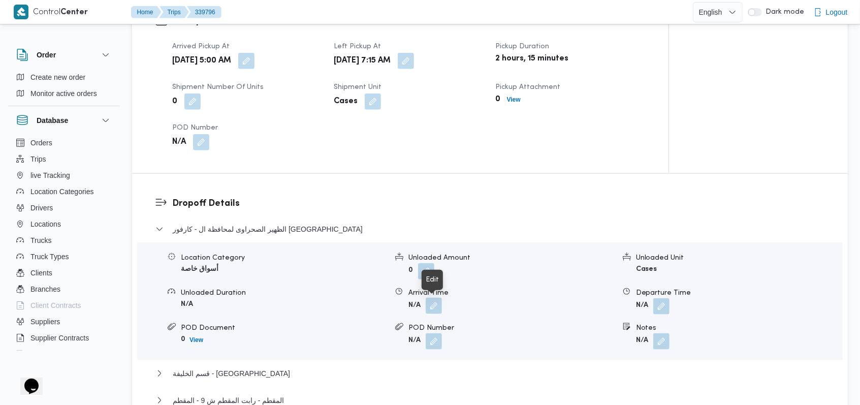
click at [356, 308] on button "button" at bounding box center [434, 306] width 16 height 16
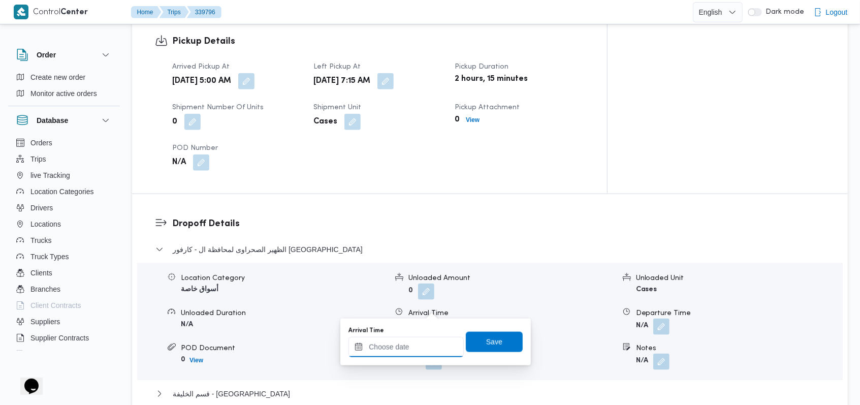
click at [356, 341] on div at bounding box center [406, 347] width 115 height 20
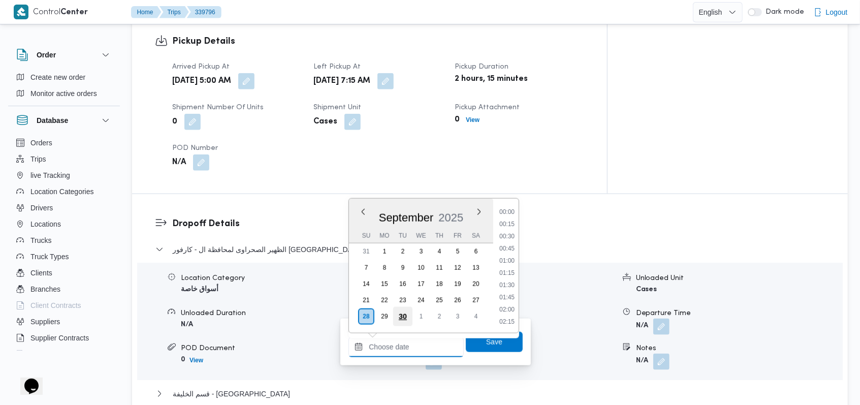
scroll to position [451, 0]
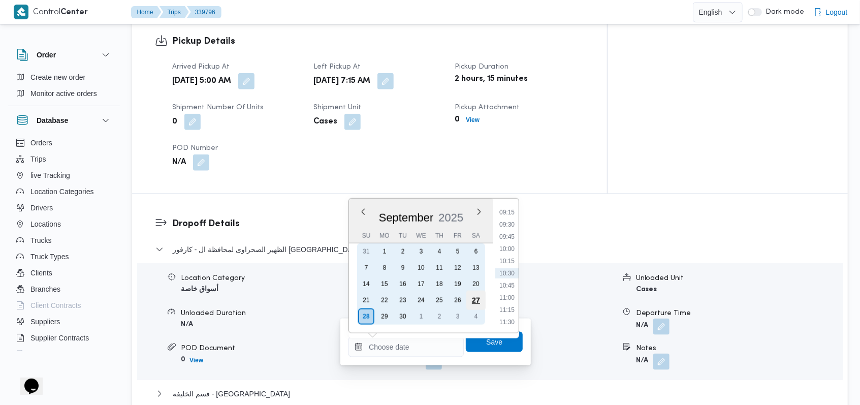
click at [356, 302] on div "27" at bounding box center [475, 300] width 19 height 19
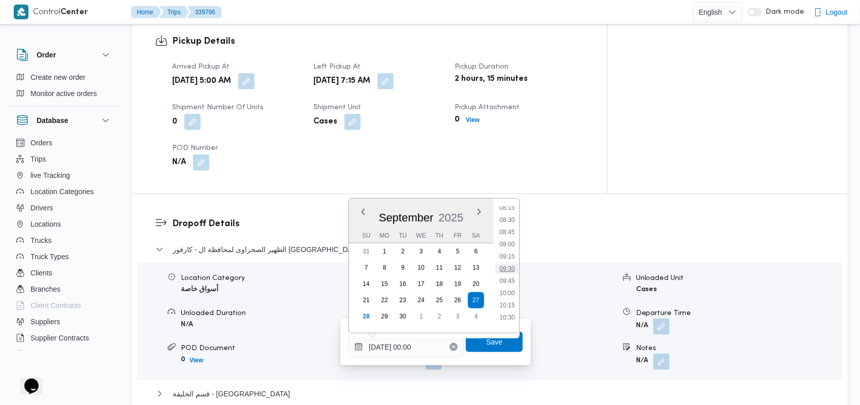
click at [356, 269] on li "09:30" at bounding box center [507, 269] width 23 height 10
type input "27/09/2025 09:30"
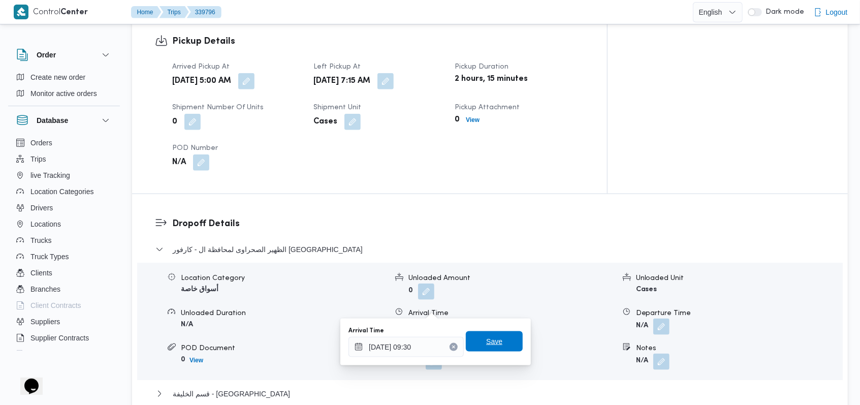
click at [356, 339] on span "Save" at bounding box center [494, 341] width 57 height 20
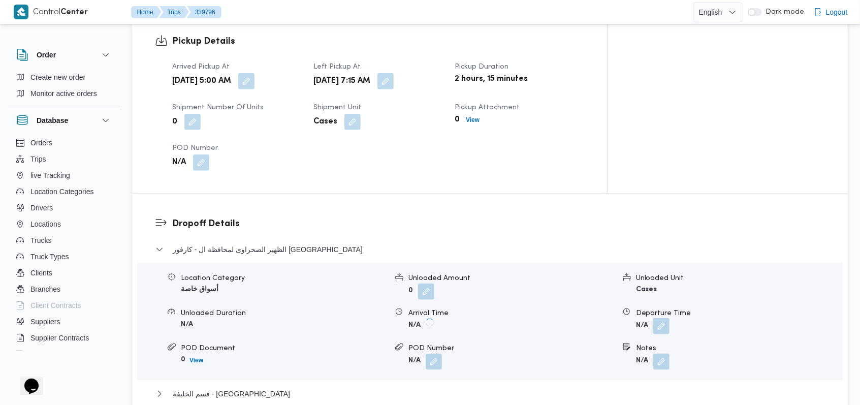
click at [356, 318] on button "button" at bounding box center [661, 326] width 16 height 16
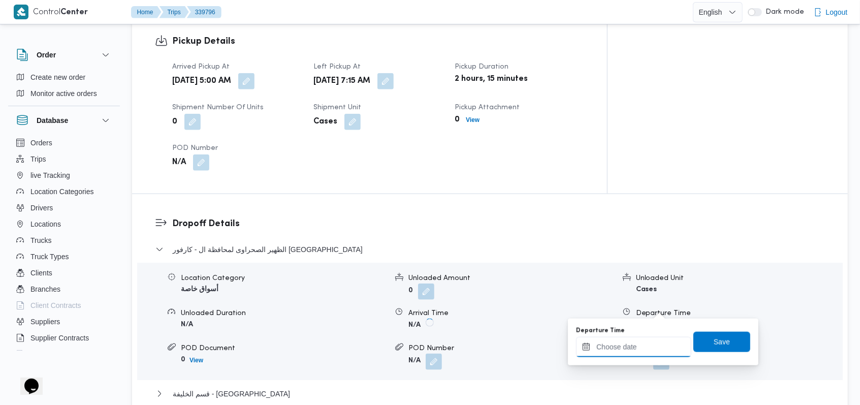
click at [356, 343] on input "Departure Time" at bounding box center [633, 347] width 115 height 20
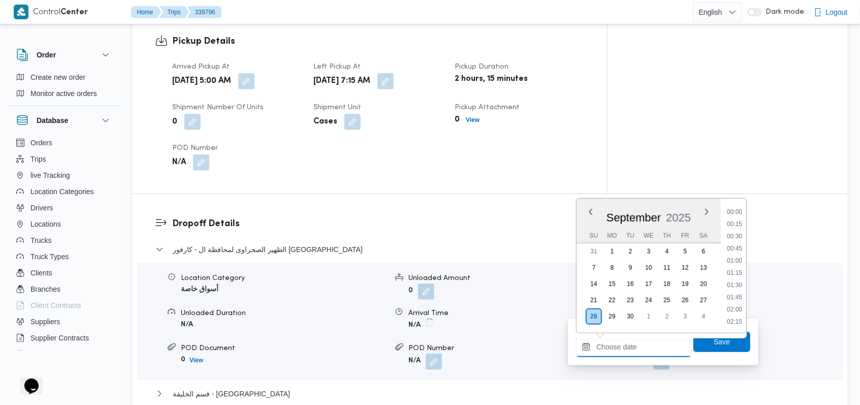
scroll to position [451, 0]
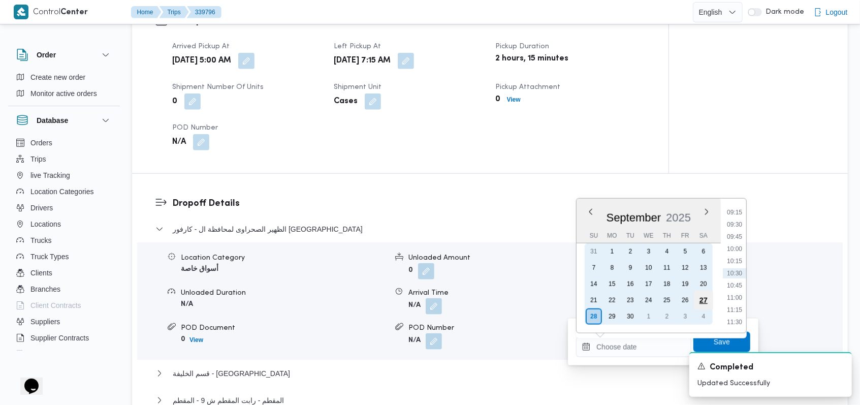
click at [356, 299] on div "27" at bounding box center [703, 300] width 19 height 19
type input "27/09/2025 00:00"
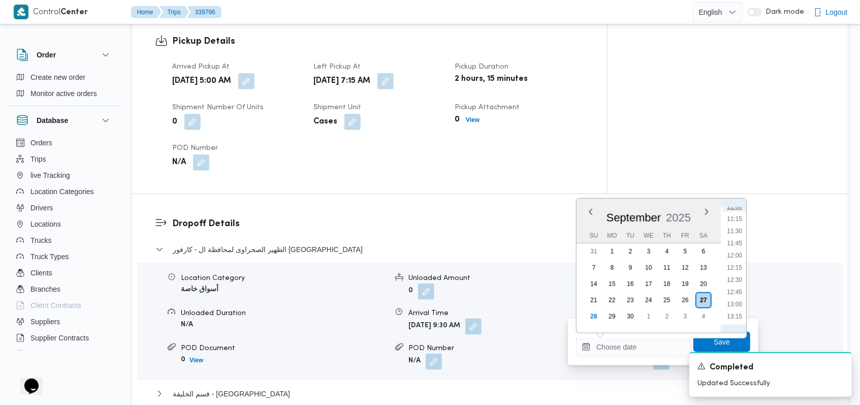
click at [356, 209] on li "11:00" at bounding box center [734, 207] width 23 height 10
type input "28/09/2025 11:00"
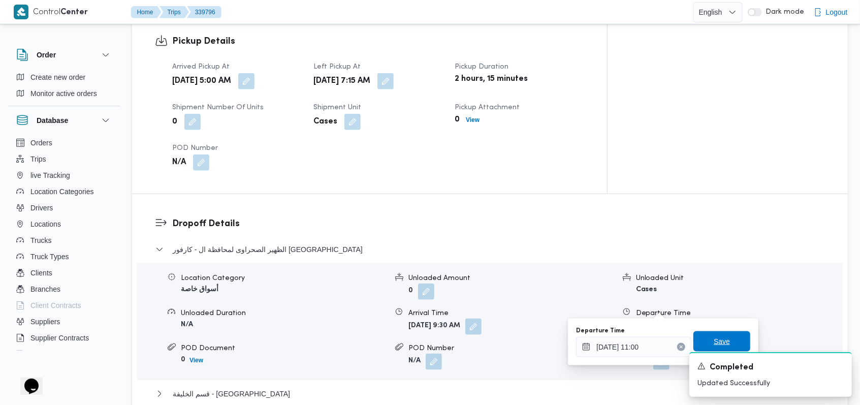
click at [356, 341] on span "Save" at bounding box center [721, 341] width 57 height 20
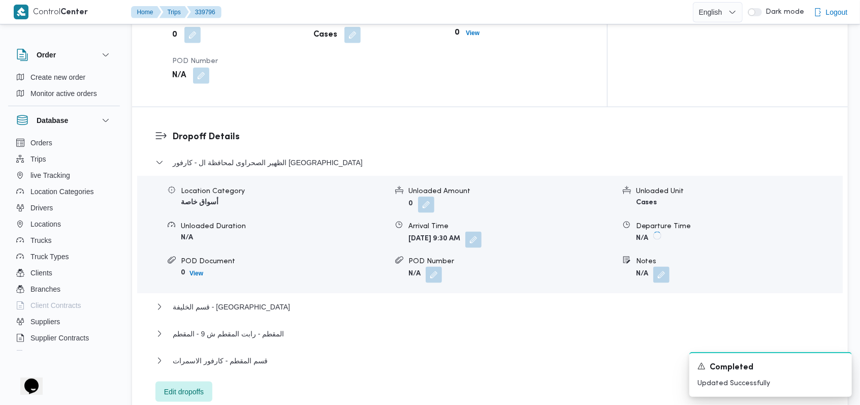
scroll to position [813, 0]
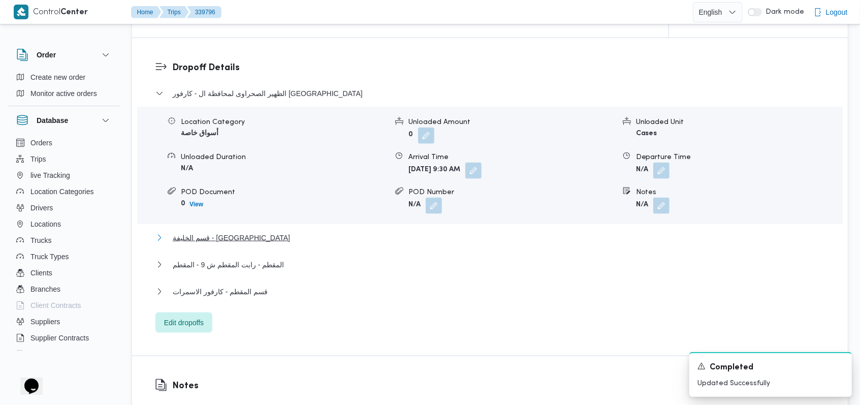
click at [234, 238] on span "قسم الخليفة - كارفور اب تاون" at bounding box center [231, 238] width 117 height 12
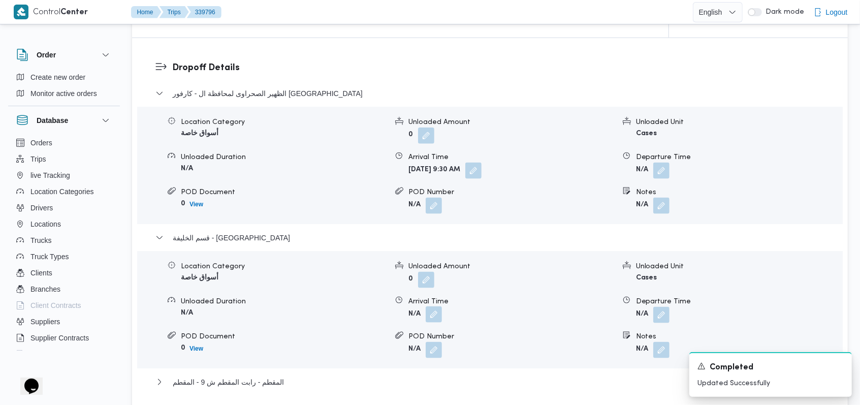
click at [356, 316] on button "button" at bounding box center [434, 314] width 16 height 16
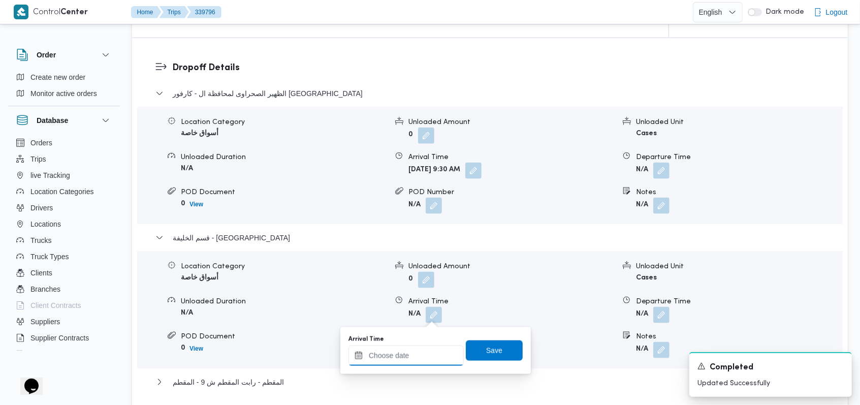
click at [356, 347] on div at bounding box center [406, 355] width 115 height 20
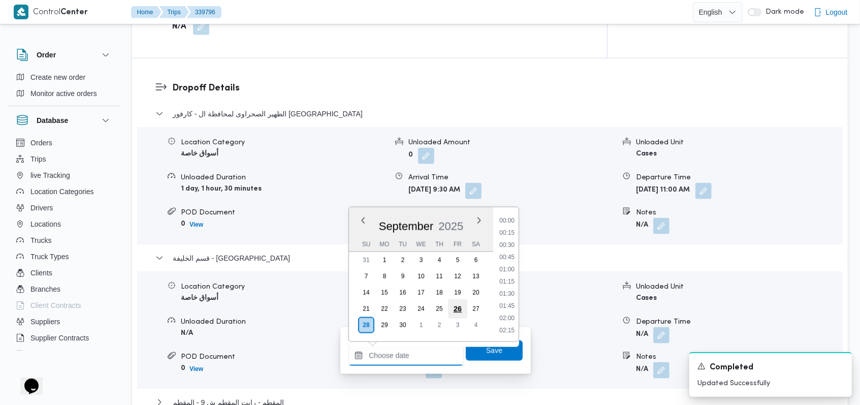
scroll to position [451, 0]
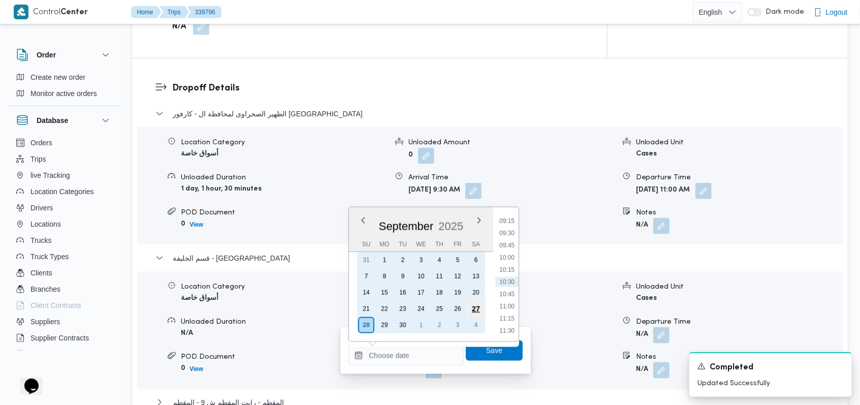
click at [356, 307] on div "27" at bounding box center [475, 308] width 19 height 19
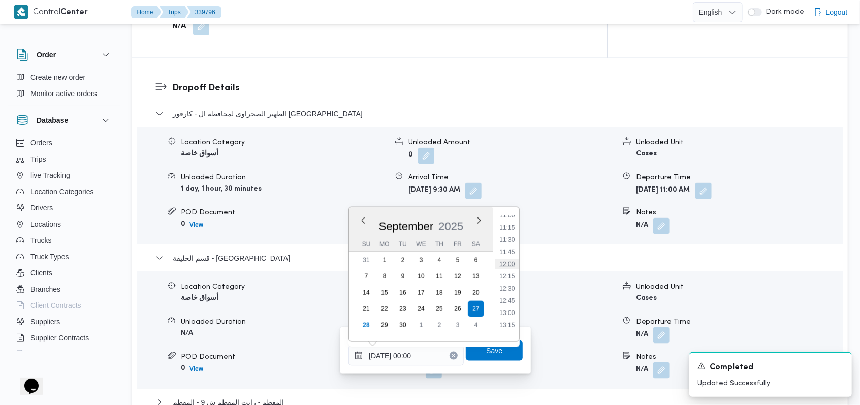
click at [356, 263] on li "12:00" at bounding box center [507, 264] width 23 height 10
type input "27/09/2025 12:00"
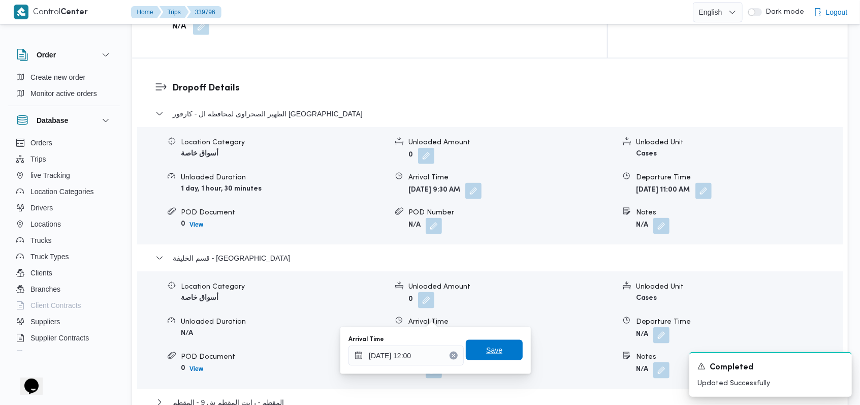
click at [356, 356] on span "Save" at bounding box center [494, 350] width 16 height 12
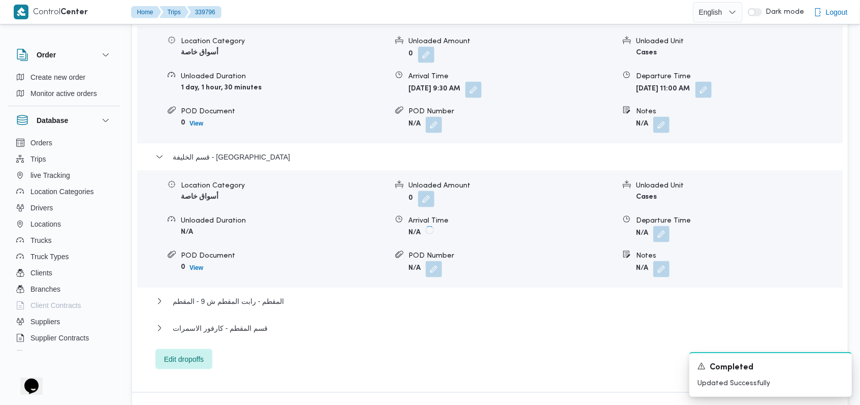
scroll to position [1016, 0]
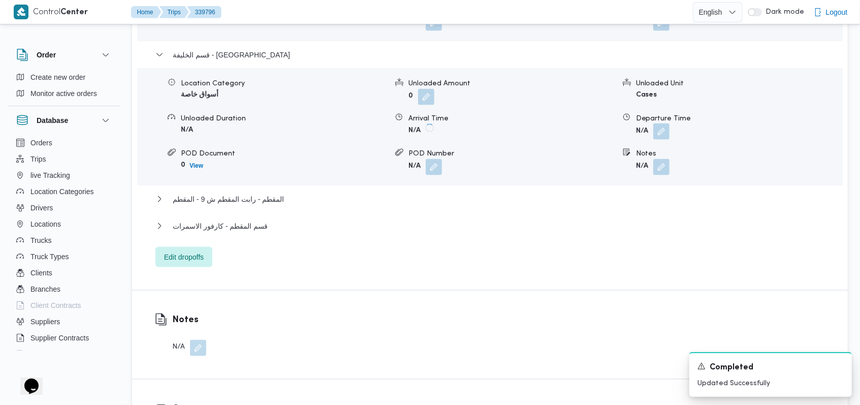
click at [356, 123] on button "button" at bounding box center [661, 131] width 16 height 16
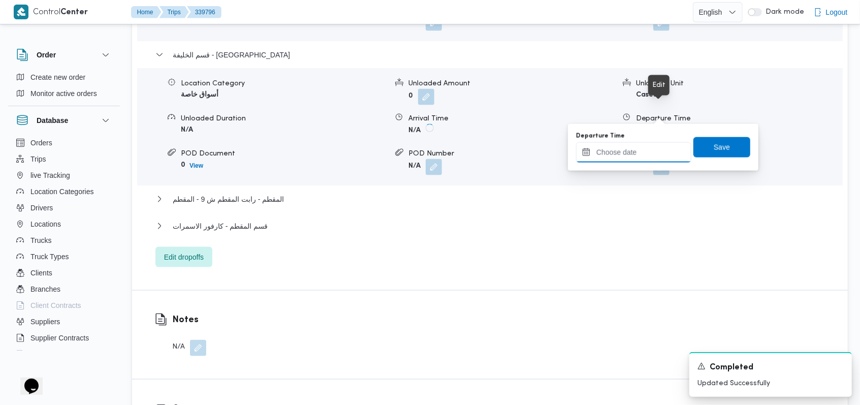
click at [356, 156] on input "Departure Time" at bounding box center [633, 152] width 115 height 20
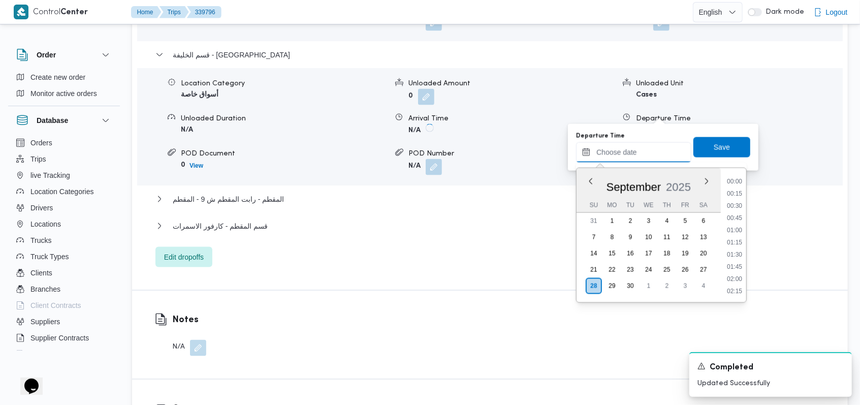
scroll to position [451, 0]
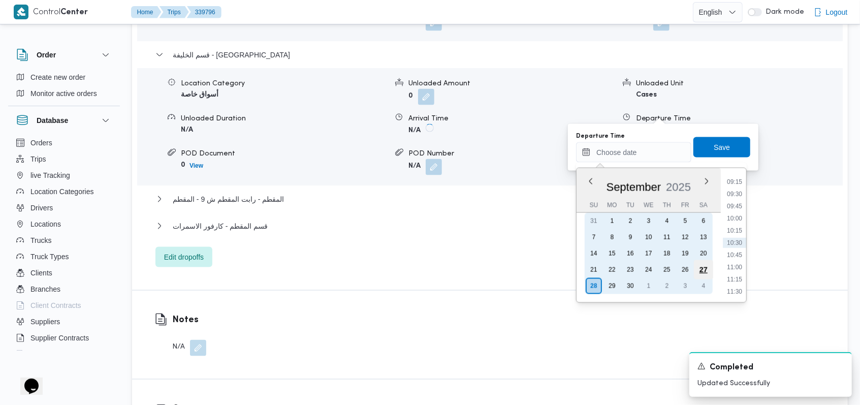
click at [356, 270] on div "27" at bounding box center [703, 269] width 19 height 19
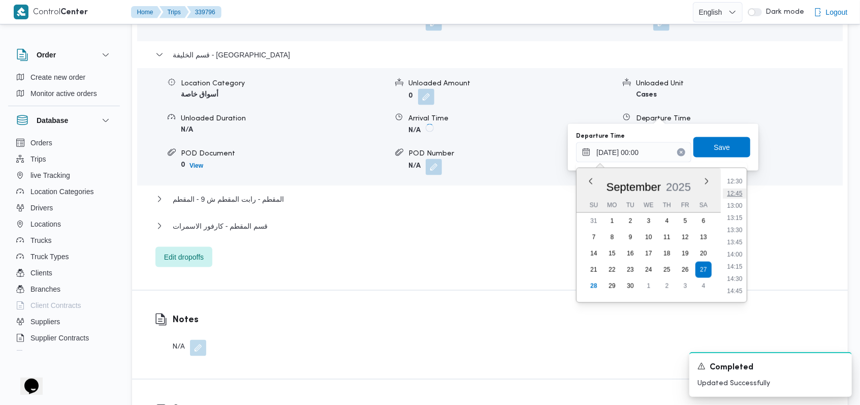
click at [356, 194] on li "12:45" at bounding box center [734, 193] width 23 height 10
type input "27/09/2025 12:45"
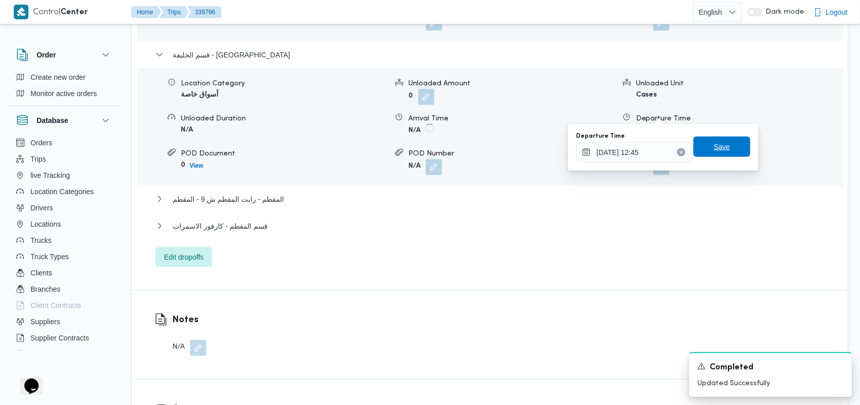
click at [356, 144] on span "Save" at bounding box center [721, 147] width 57 height 20
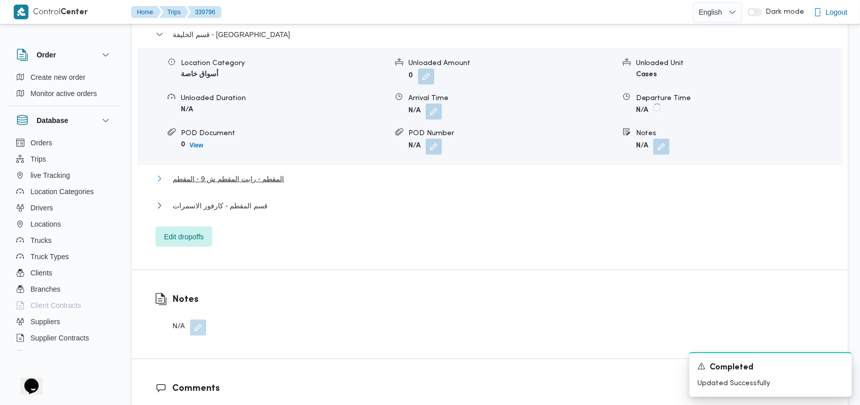
click at [292, 173] on button "المقطم - رابت المقطم ش 9 - المقطم" at bounding box center [490, 179] width 670 height 12
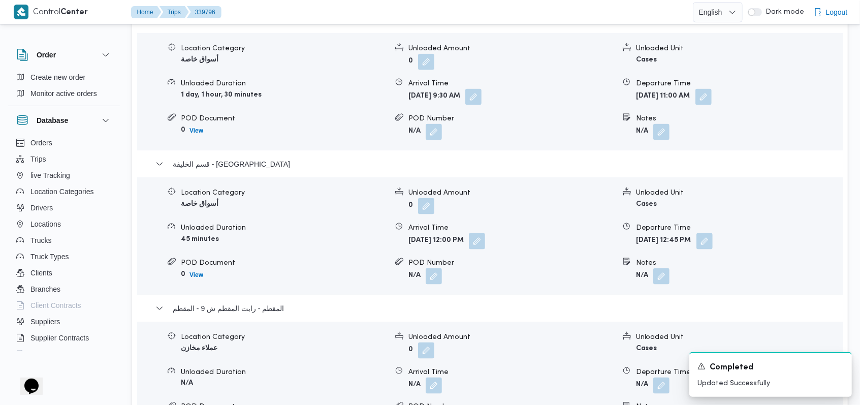
scroll to position [880, 0]
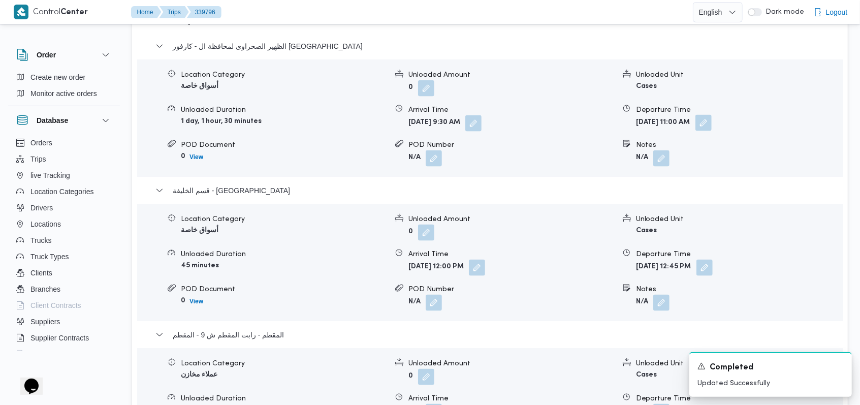
click at [356, 115] on button "button" at bounding box center [703, 123] width 16 height 16
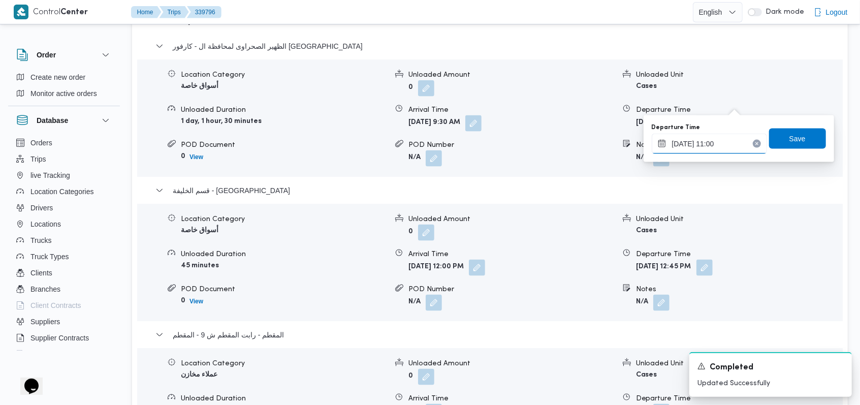
click at [356, 143] on input "28/09/2025 11:00" at bounding box center [709, 144] width 115 height 20
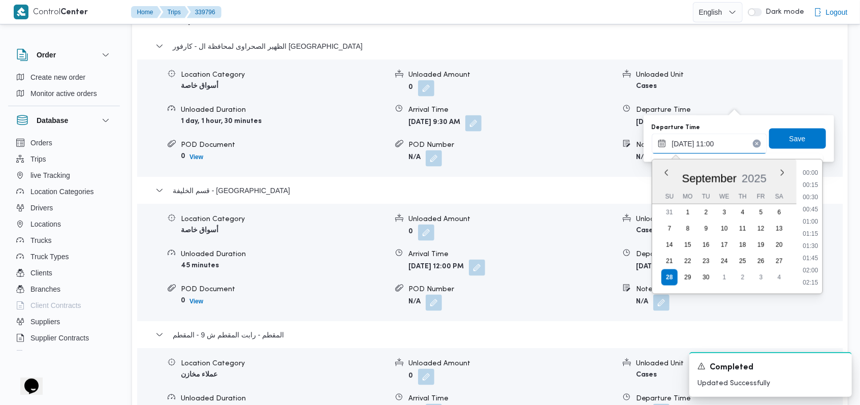
scroll to position [475, 0]
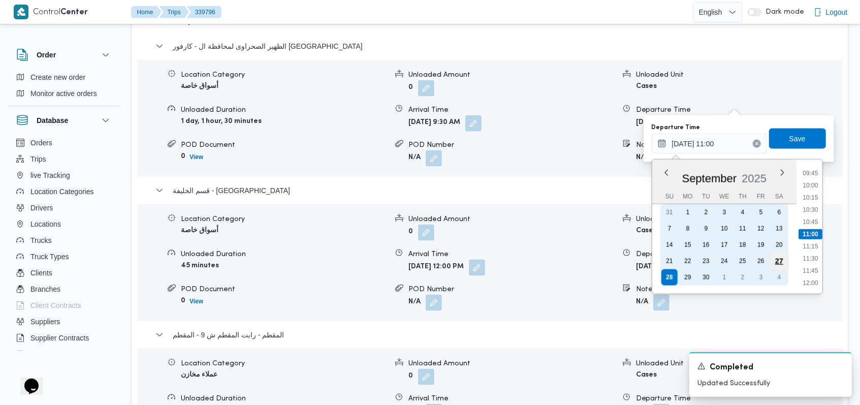
click at [356, 260] on div "27" at bounding box center [778, 260] width 19 height 19
type input "27/09/2025 11:00"
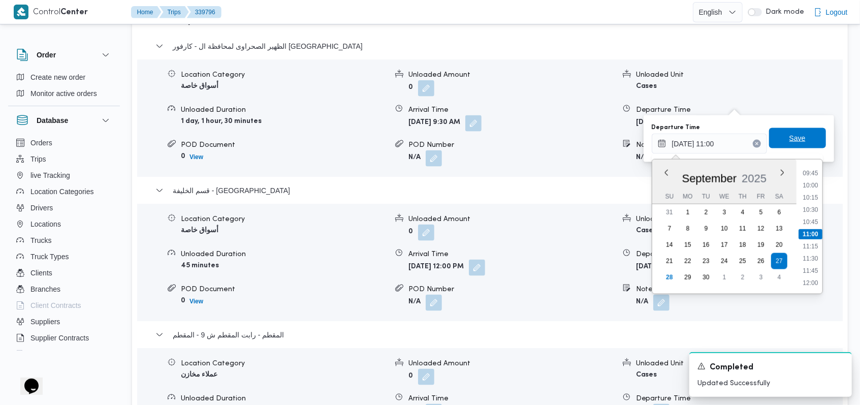
click at [356, 141] on span "Save" at bounding box center [797, 138] width 16 height 12
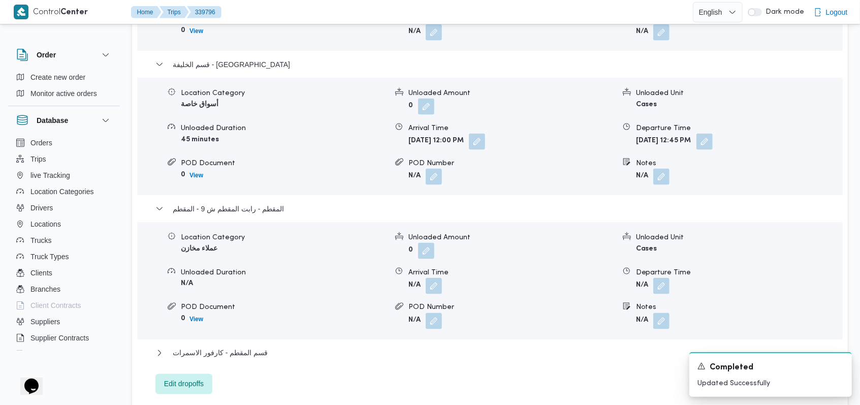
scroll to position [1016, 0]
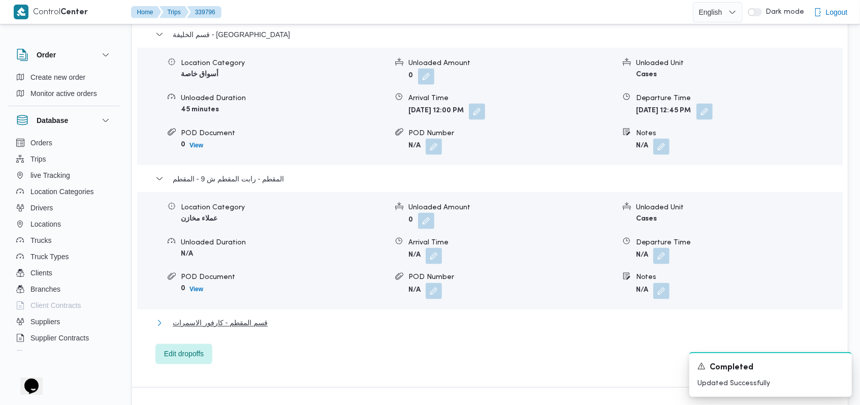
click at [298, 326] on button "قسم المقطم - كارفور الاسمرات" at bounding box center [490, 323] width 670 height 12
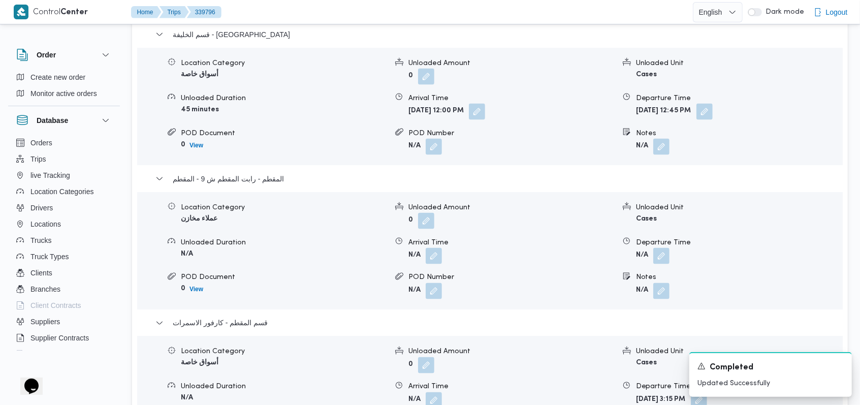
scroll to position [1084, 0]
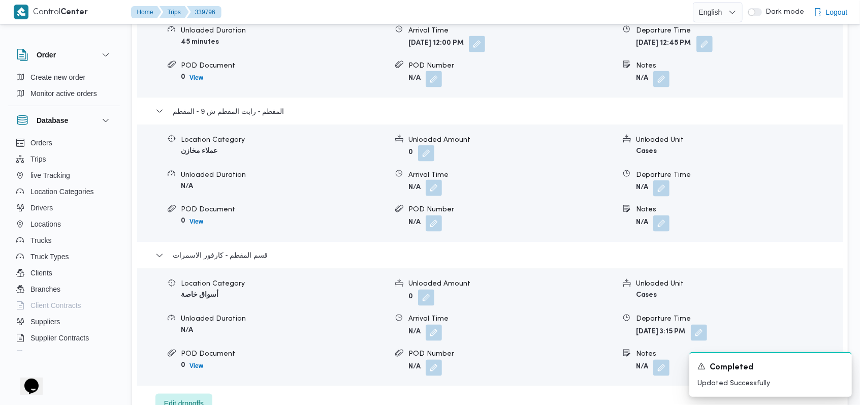
click at [356, 189] on button "button" at bounding box center [434, 188] width 16 height 16
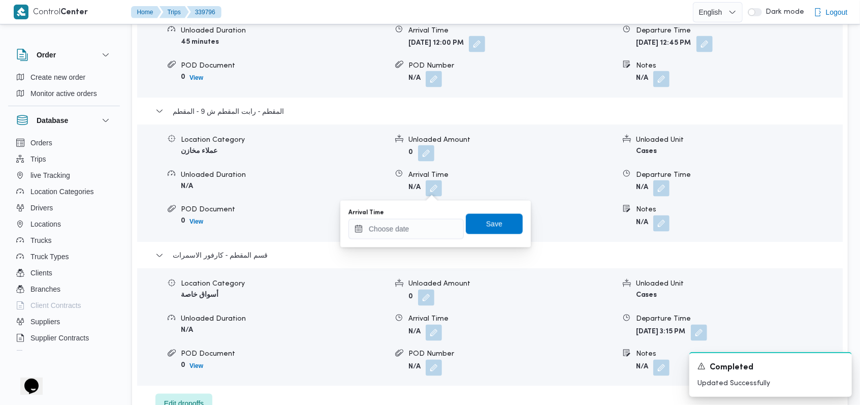
click at [356, 244] on div "You are in a dialog. To close this dialog, hit escape. Arrival Time Save" at bounding box center [435, 224] width 191 height 47
click at [356, 230] on input "Arrival Time" at bounding box center [406, 229] width 115 height 20
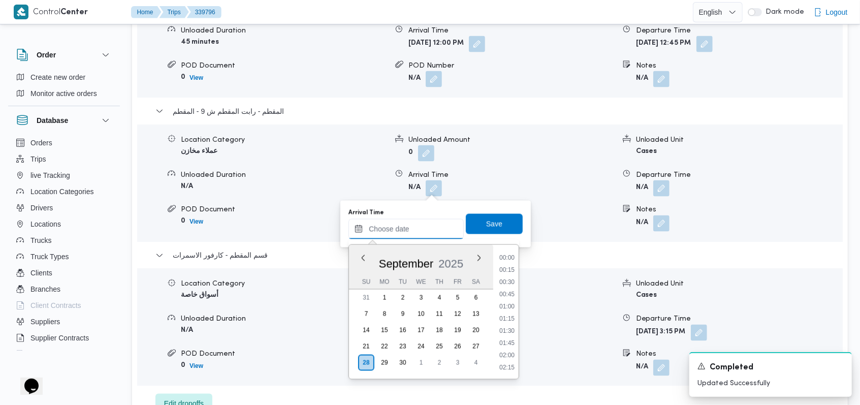
scroll to position [451, 0]
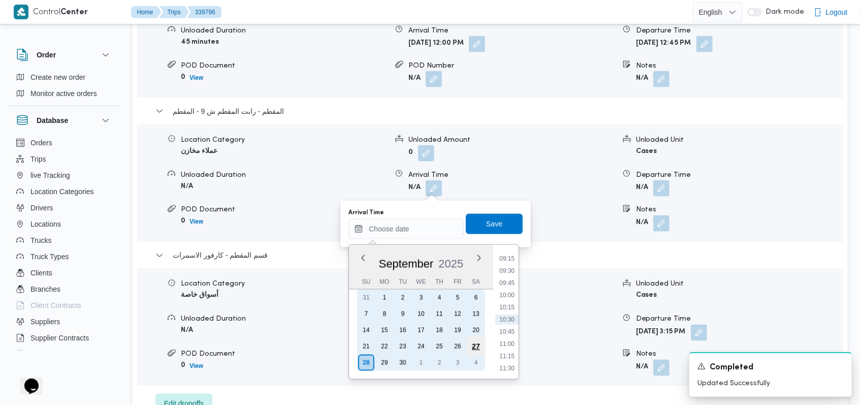
click at [356, 350] on div "27" at bounding box center [475, 346] width 19 height 19
type input "27/09/2025 00:00"
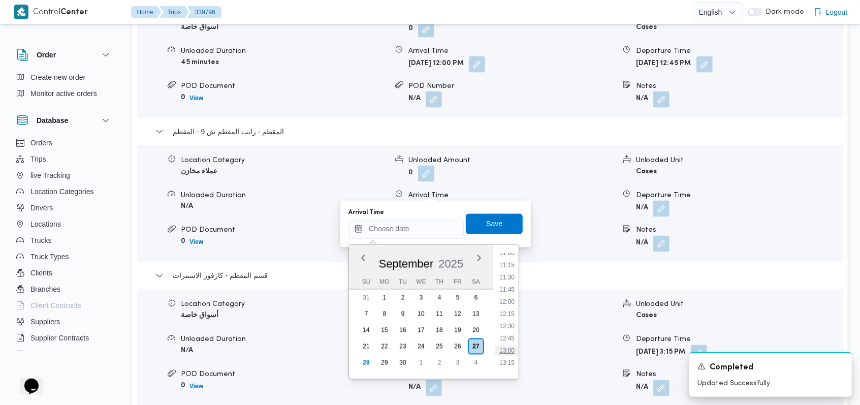
click at [356, 352] on li "13:00" at bounding box center [506, 350] width 23 height 10
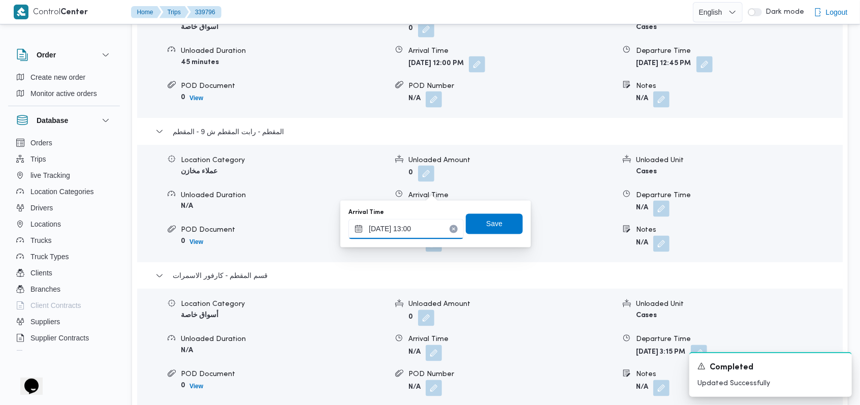
click at [356, 230] on input "28/09/2025 13:00" at bounding box center [406, 229] width 115 height 20
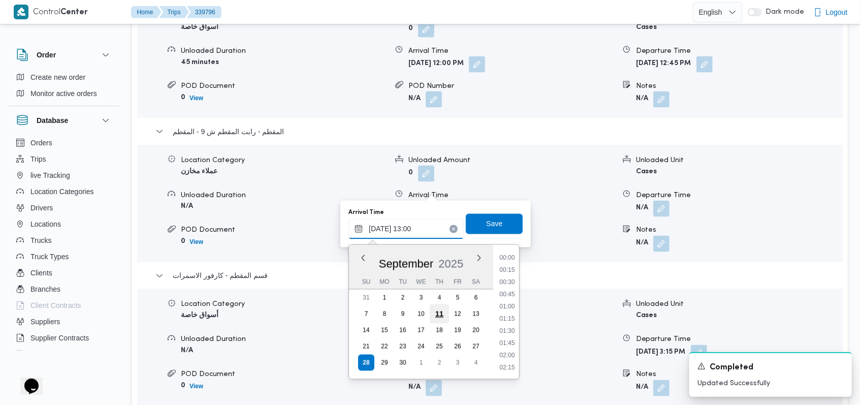
scroll to position [573, 0]
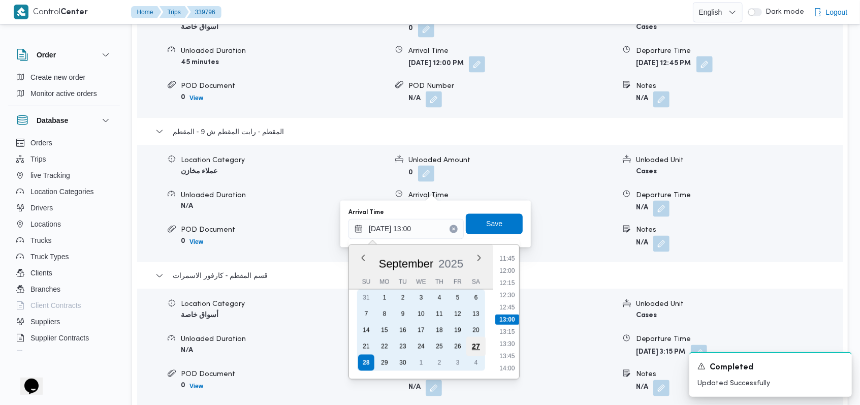
click at [356, 351] on div "27" at bounding box center [475, 346] width 19 height 19
type input "27/09/2025 13:00"
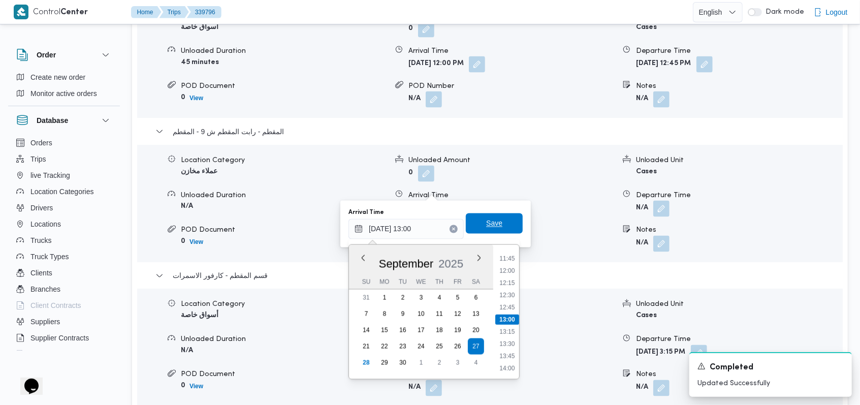
click at [356, 228] on span "Save" at bounding box center [494, 223] width 57 height 20
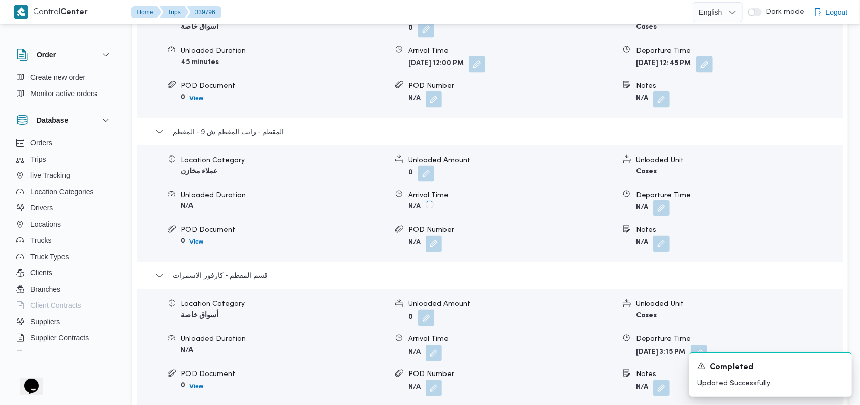
click at [356, 200] on button "button" at bounding box center [661, 208] width 16 height 16
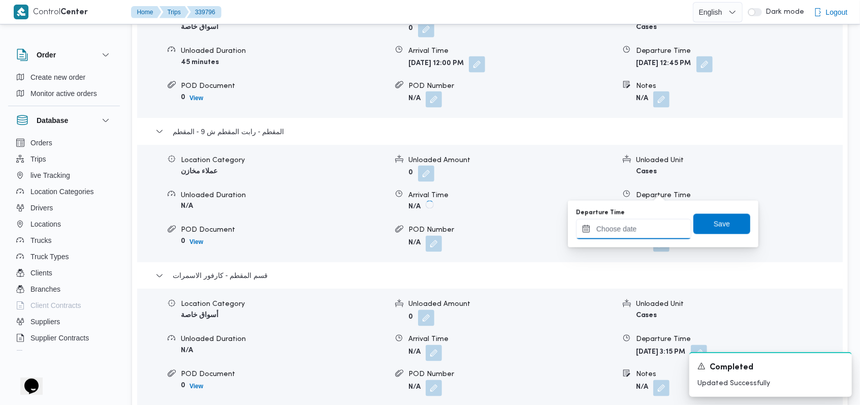
click at [356, 226] on input "Departure Time" at bounding box center [633, 229] width 115 height 20
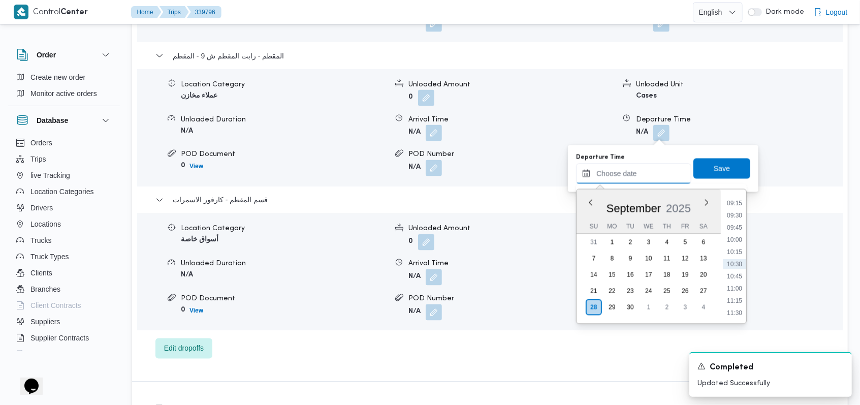
scroll to position [1151, 0]
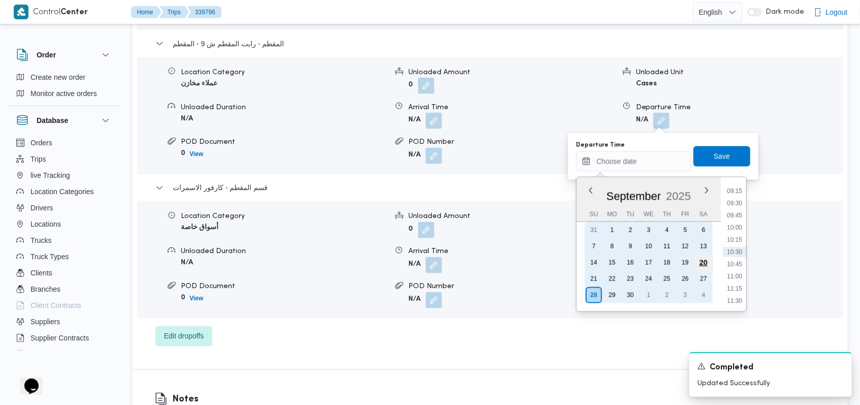
click at [356, 270] on div "20" at bounding box center [703, 262] width 19 height 19
click at [356, 277] on div "27" at bounding box center [703, 278] width 19 height 19
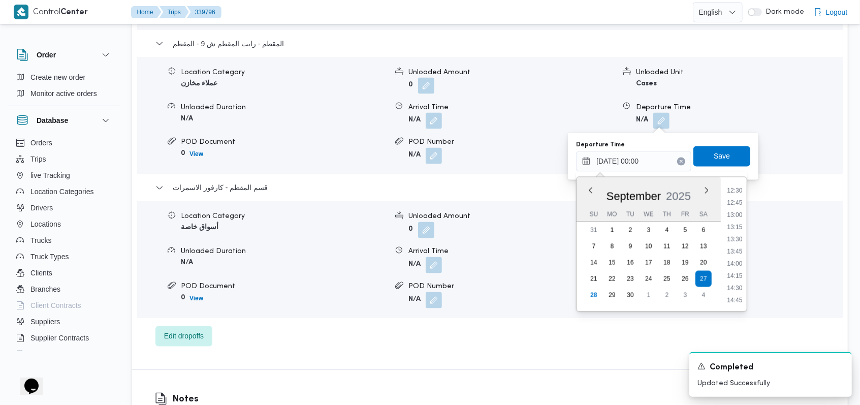
click at [356, 234] on li "13:30" at bounding box center [734, 239] width 23 height 10
type input "27/09/2025 13:30"
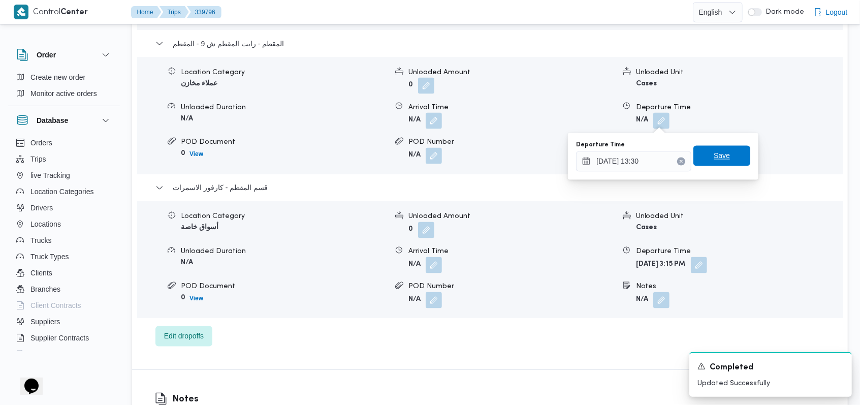
click at [356, 160] on span "Save" at bounding box center [721, 156] width 57 height 20
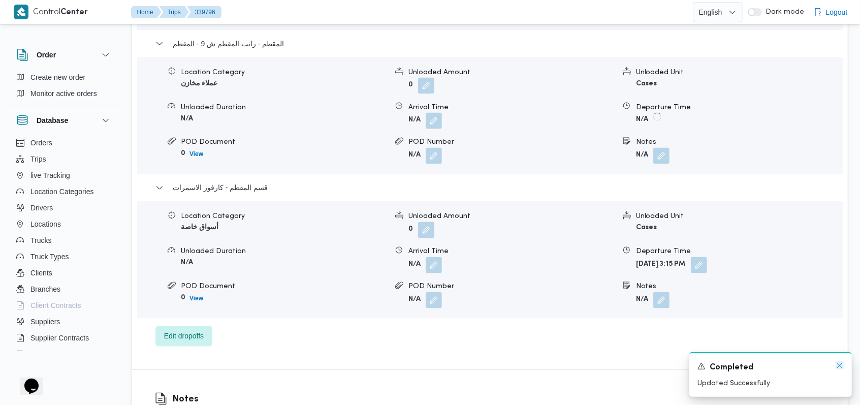
click at [356, 364] on icon "Dismiss toast" at bounding box center [840, 365] width 8 height 8
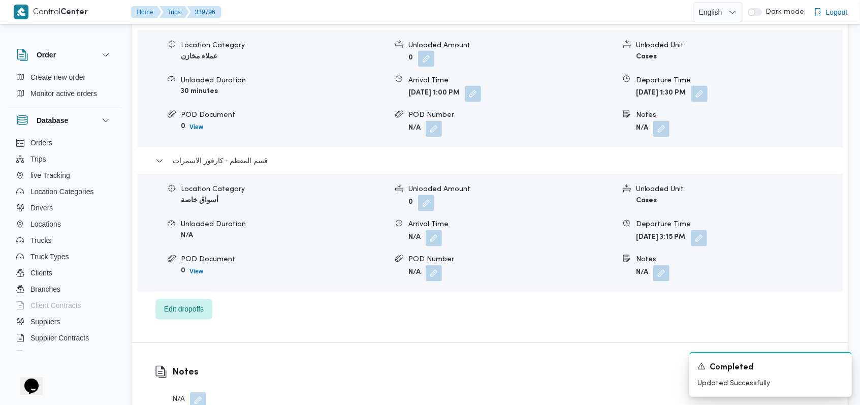
scroll to position [1219, 0]
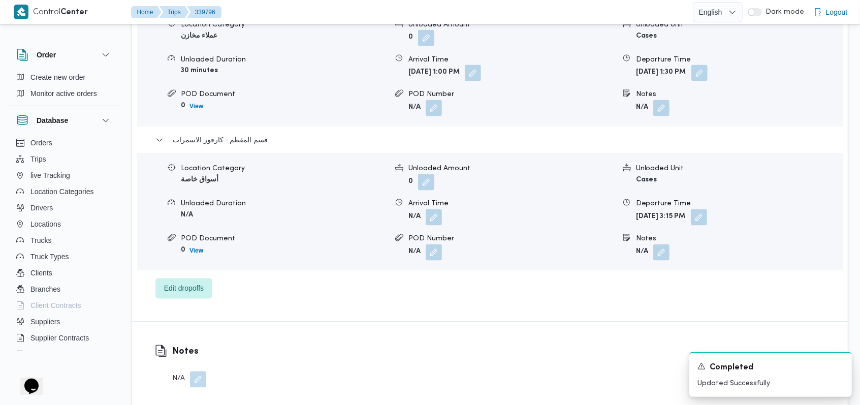
click at [356, 209] on form "N/A" at bounding box center [511, 217] width 206 height 16
click at [356, 209] on button "button" at bounding box center [434, 217] width 16 height 16
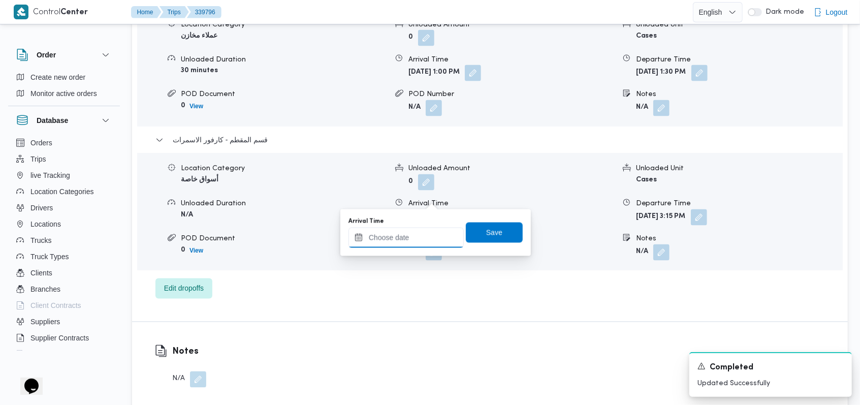
click at [356, 243] on input "Arrival Time" at bounding box center [406, 238] width 115 height 20
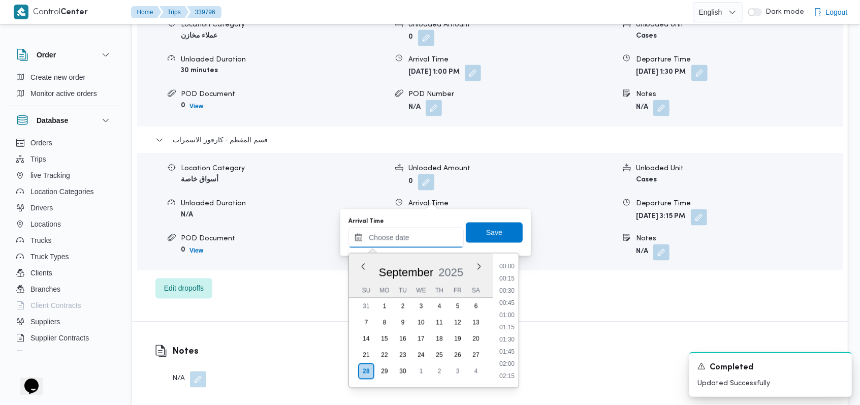
scroll to position [451, 0]
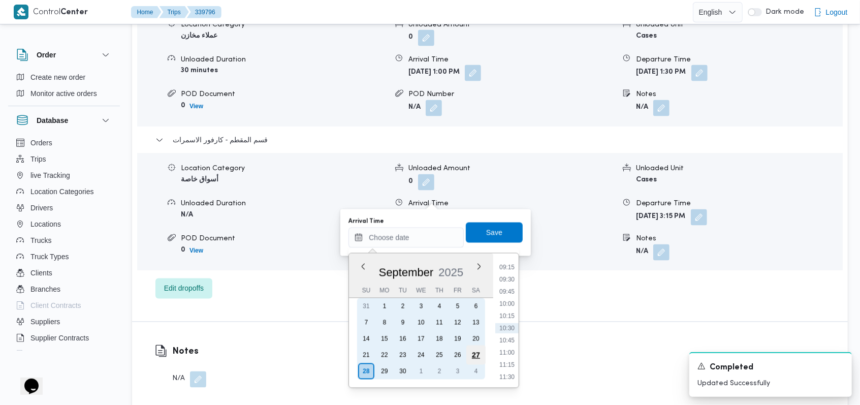
click at [356, 355] on div "27" at bounding box center [475, 354] width 19 height 19
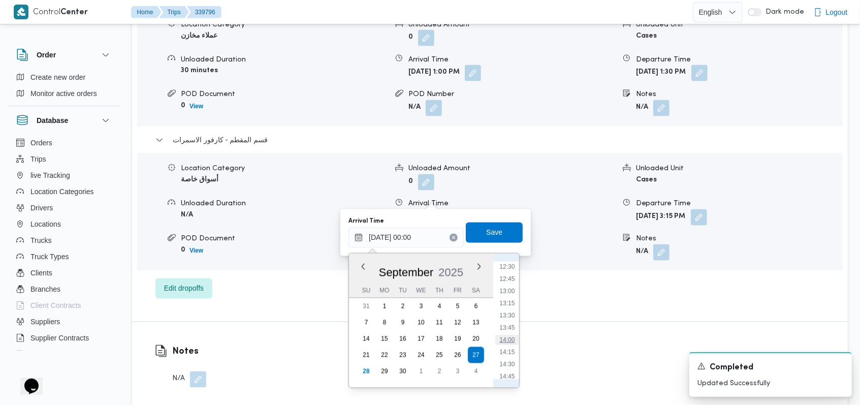
click at [356, 342] on li "14:00" at bounding box center [507, 340] width 23 height 10
type input "27/09/2025 14:00"
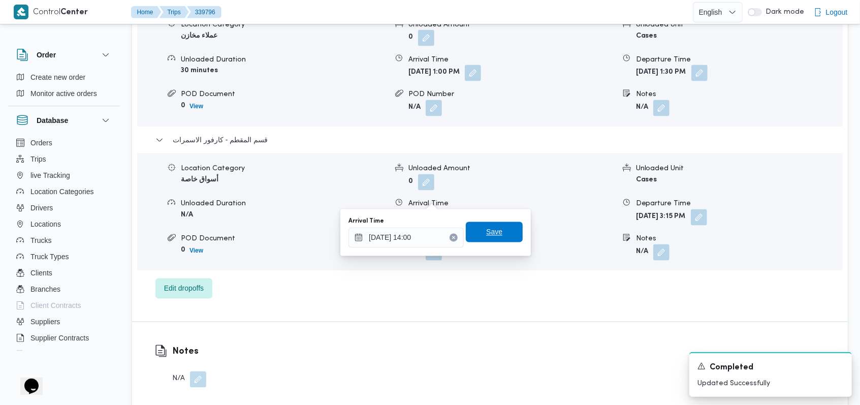
click at [356, 235] on span "Save" at bounding box center [494, 232] width 16 height 12
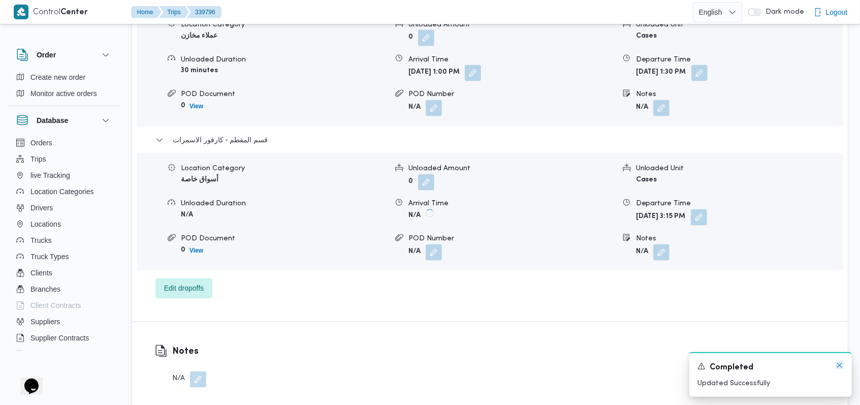
click at [356, 364] on icon "Dismiss toast" at bounding box center [840, 365] width 8 height 8
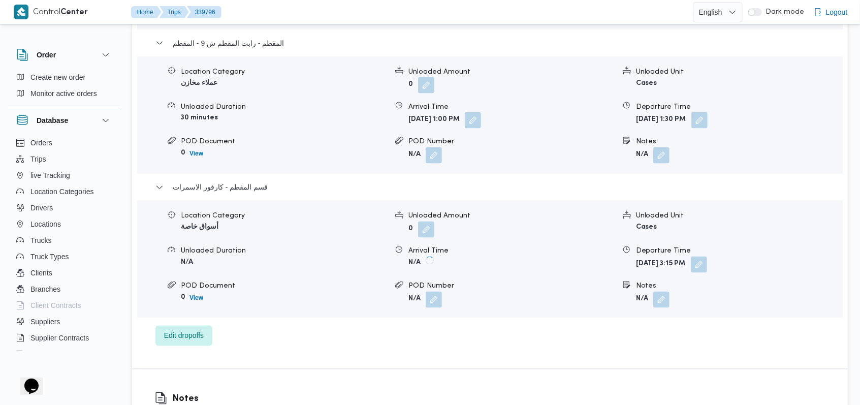
scroll to position [1151, 0]
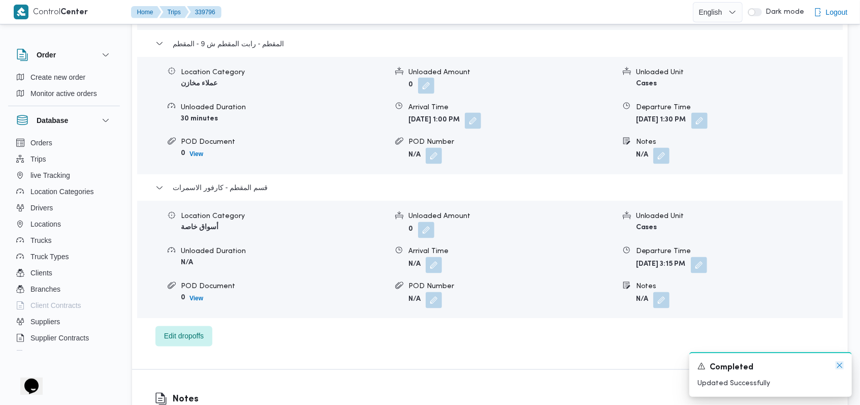
click at [356, 364] on icon "Dismiss toast" at bounding box center [839, 365] width 5 height 5
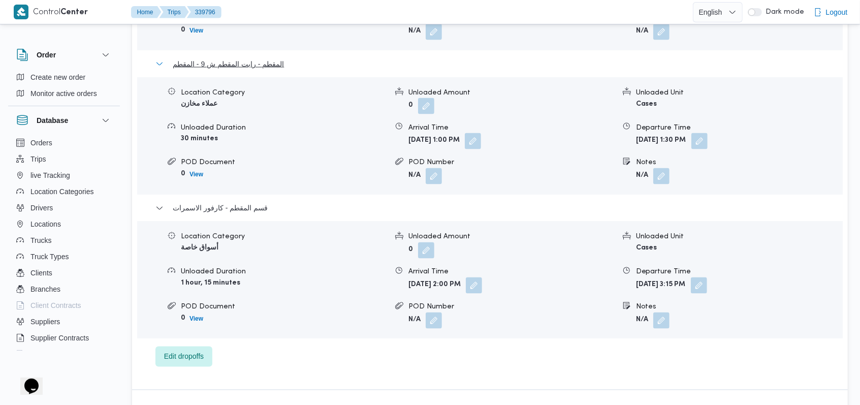
click at [252, 58] on span "المقطم - رابت المقطم ش 9 - المقطم" at bounding box center [228, 64] width 111 height 12
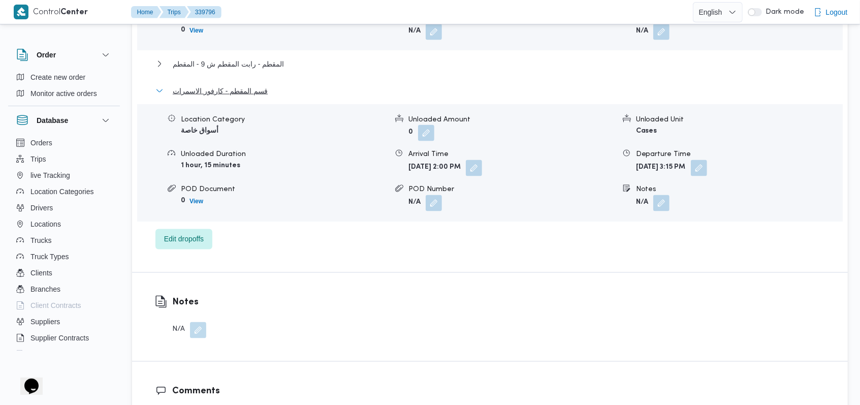
click at [244, 85] on span "قسم المقطم - كارفور الاسمرات" at bounding box center [220, 91] width 95 height 12
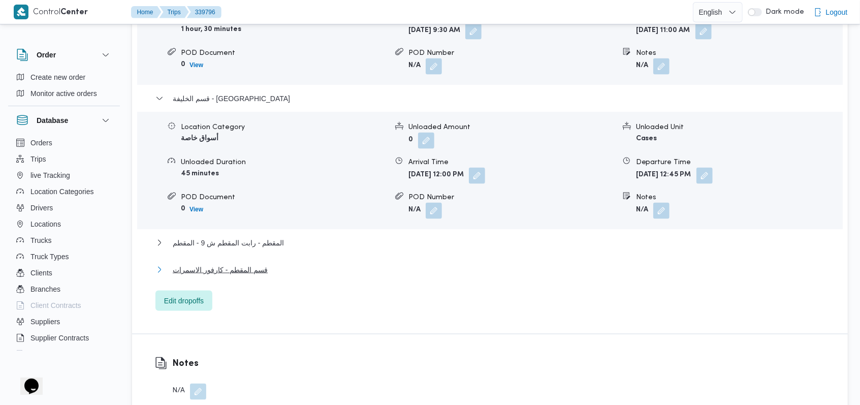
scroll to position [948, 0]
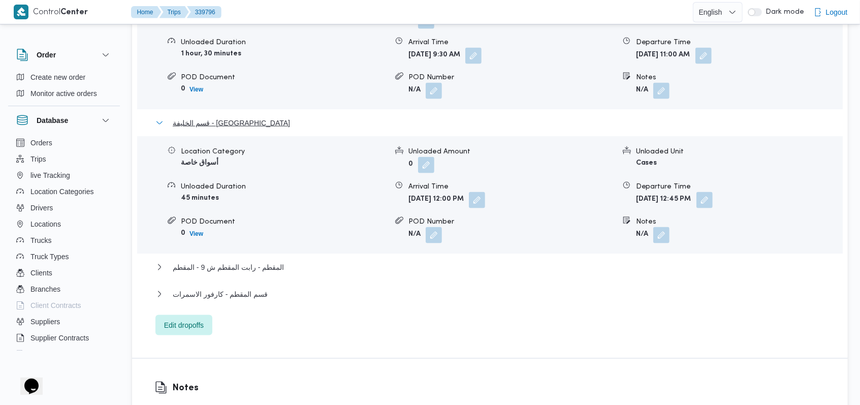
click at [252, 117] on span "قسم الخليفة - كارفور اب تاون" at bounding box center [231, 123] width 117 height 12
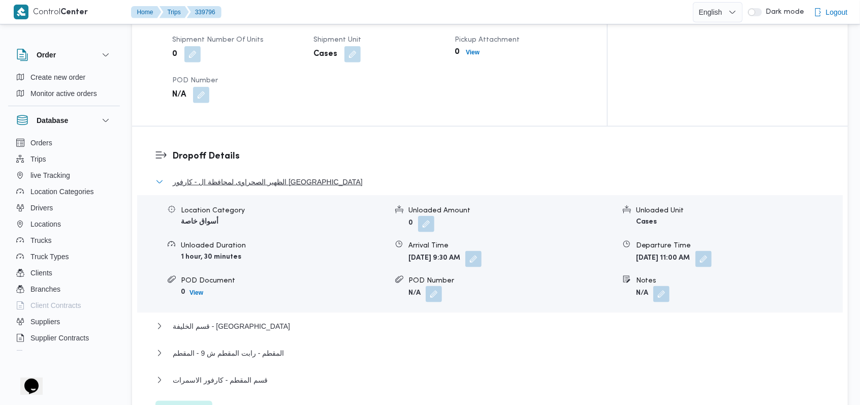
click at [258, 176] on span "الظهير الصحراوى لمحافظة ال - كارفور العاصمة الجديدة" at bounding box center [268, 182] width 190 height 12
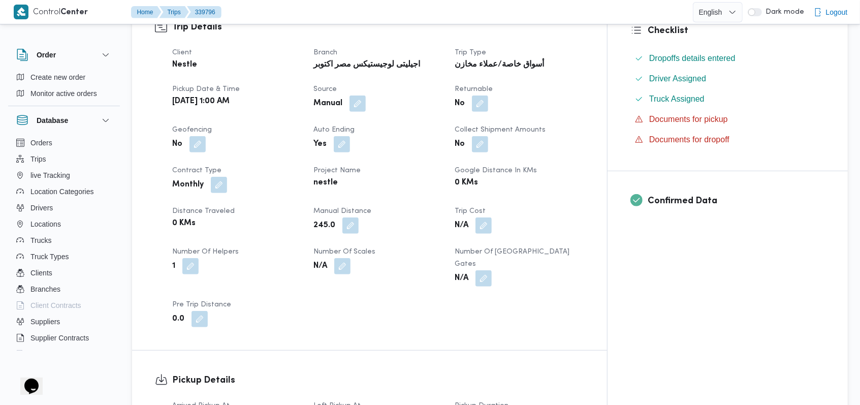
scroll to position [0, 0]
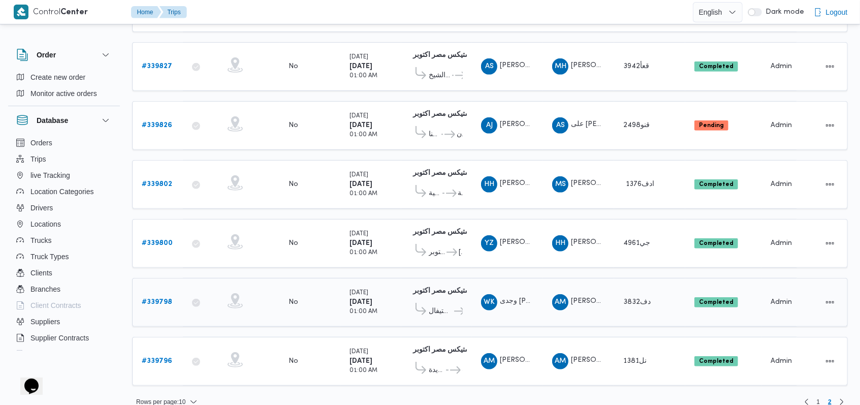
scroll to position [298, 0]
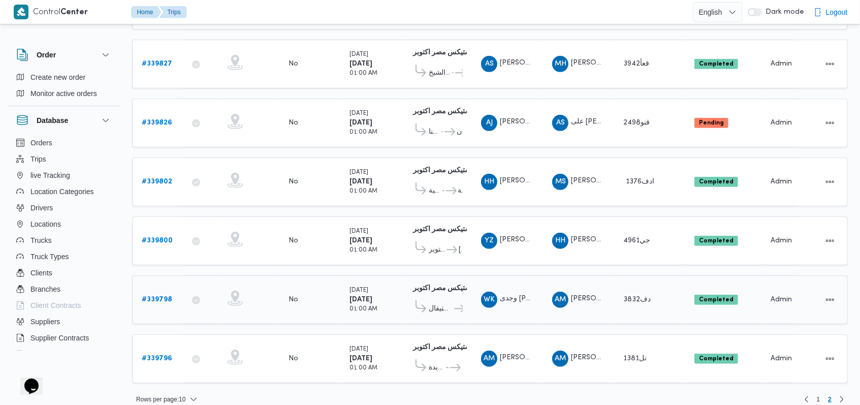
click at [165, 296] on b "# 339798" at bounding box center [157, 299] width 30 height 7
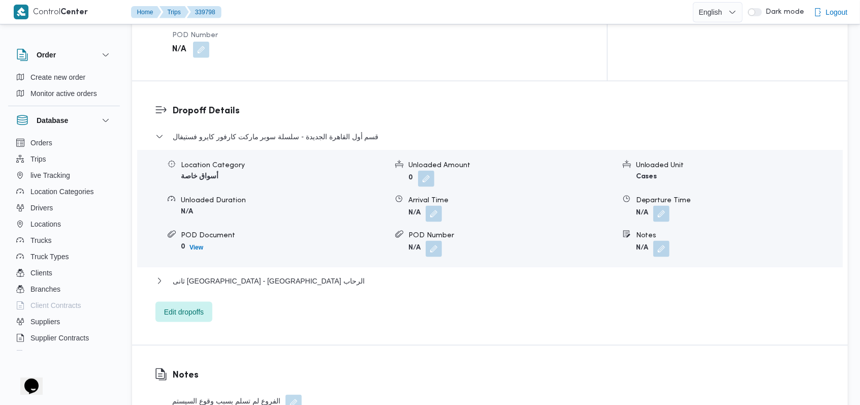
scroll to position [813, 0]
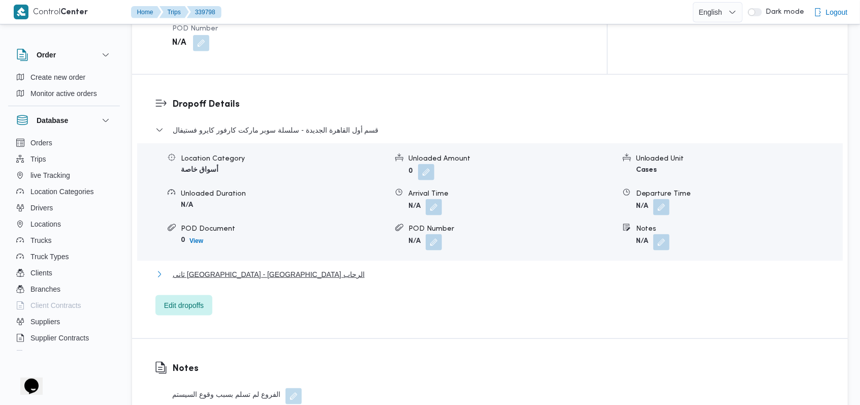
click at [289, 268] on button "ثانى القاهرة الجديدة - كارفور الرحاب" at bounding box center [490, 274] width 670 height 12
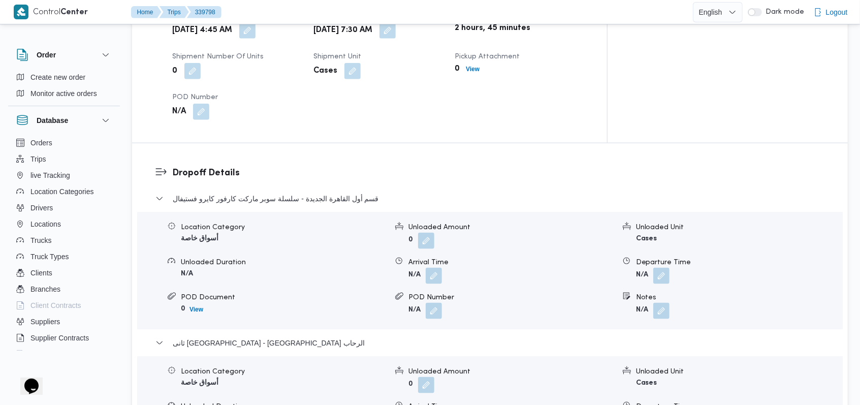
scroll to position [745, 0]
click at [356, 267] on button "button" at bounding box center [434, 275] width 16 height 16
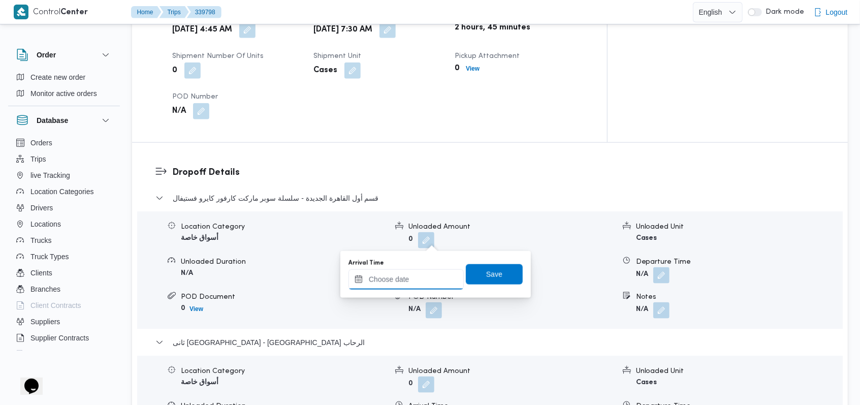
click at [356, 279] on input "Arrival Time" at bounding box center [406, 279] width 115 height 20
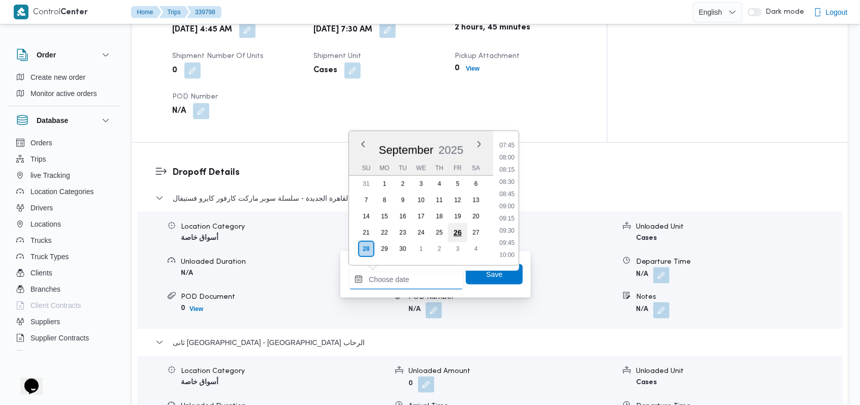
scroll to position [315, 0]
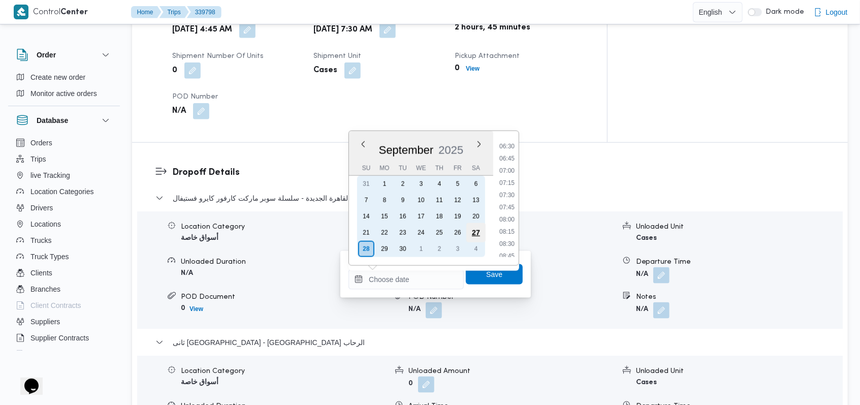
click at [356, 231] on div "27" at bounding box center [475, 232] width 19 height 19
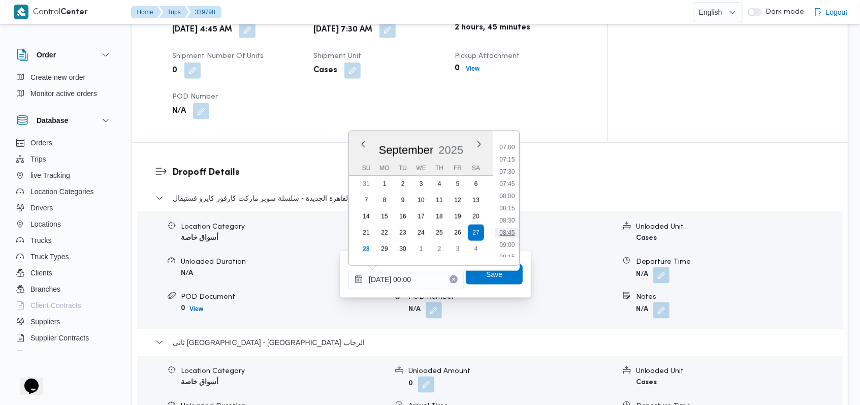
click at [356, 231] on li "08:45" at bounding box center [507, 233] width 23 height 10
type input "27/09/2025 08:45"
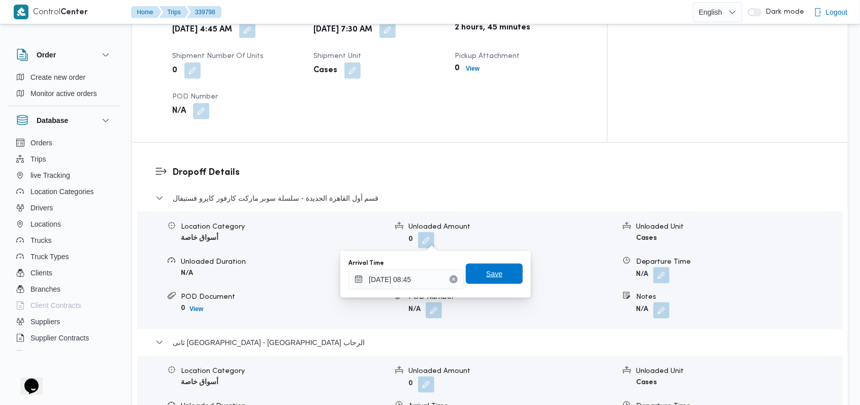
click at [356, 281] on span "Save" at bounding box center [494, 274] width 57 height 20
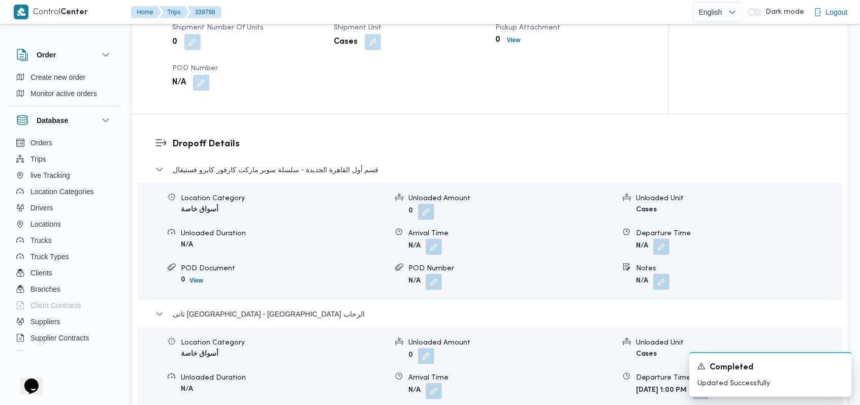
scroll to position [745, 0]
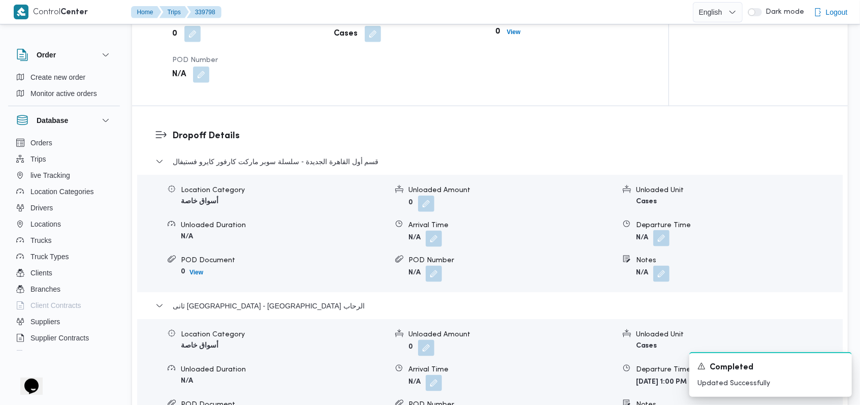
click at [356, 234] on button "button" at bounding box center [661, 238] width 16 height 16
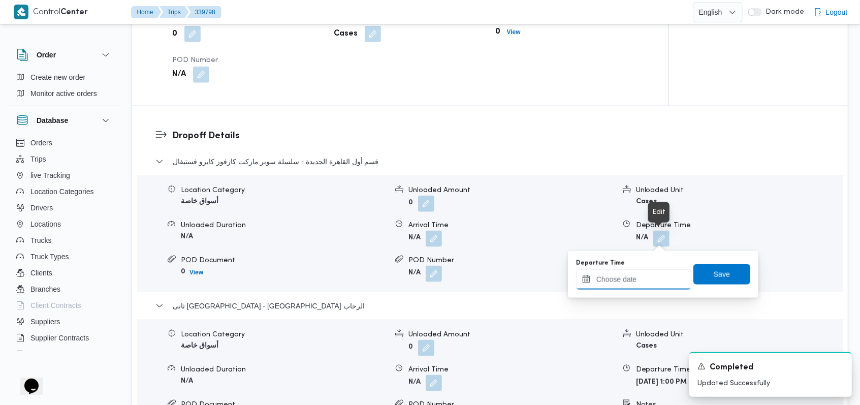
click at [356, 283] on input "Departure Time" at bounding box center [633, 279] width 115 height 20
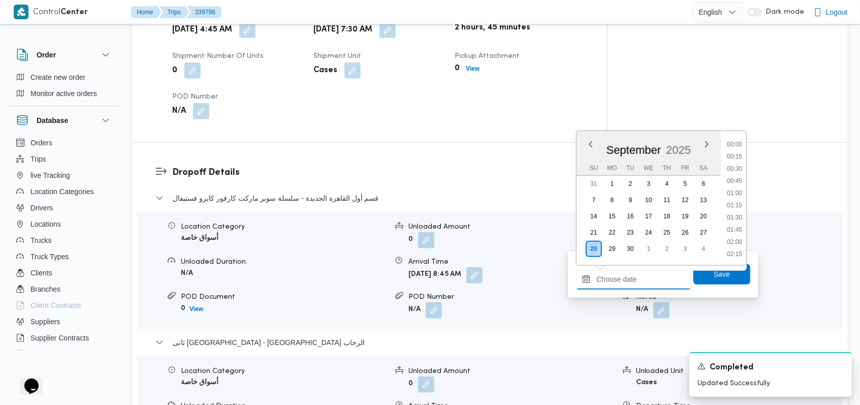
scroll to position [451, 0]
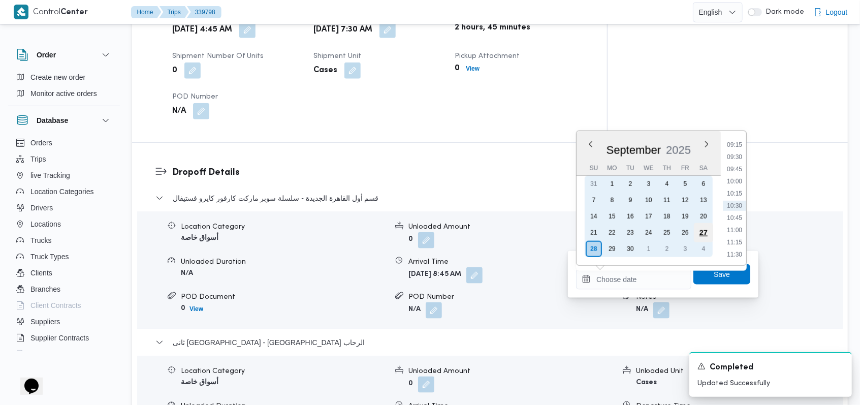
click at [356, 233] on div "27" at bounding box center [703, 232] width 19 height 19
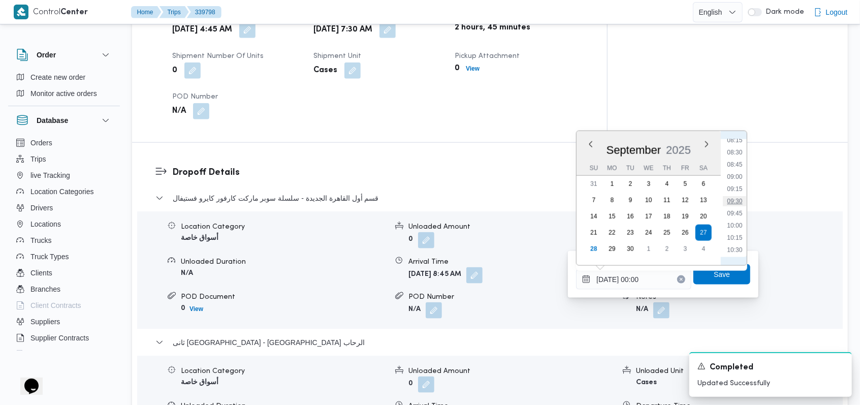
click at [356, 203] on li "09:30" at bounding box center [734, 201] width 23 height 10
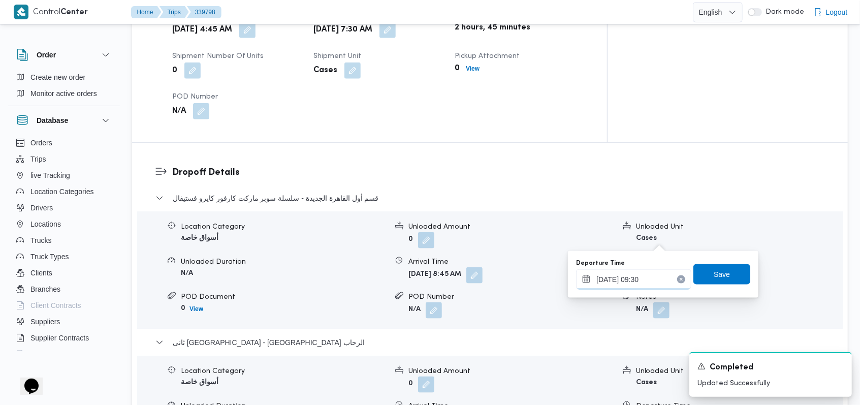
click at [356, 280] on input "27/09/2025 09:30" at bounding box center [633, 279] width 115 height 20
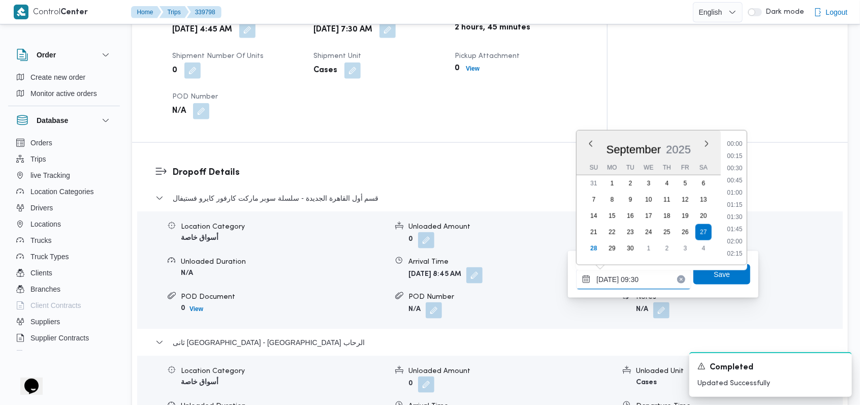
scroll to position [402, 0]
click at [356, 246] on li "10:15" at bounding box center [734, 242] width 23 height 10
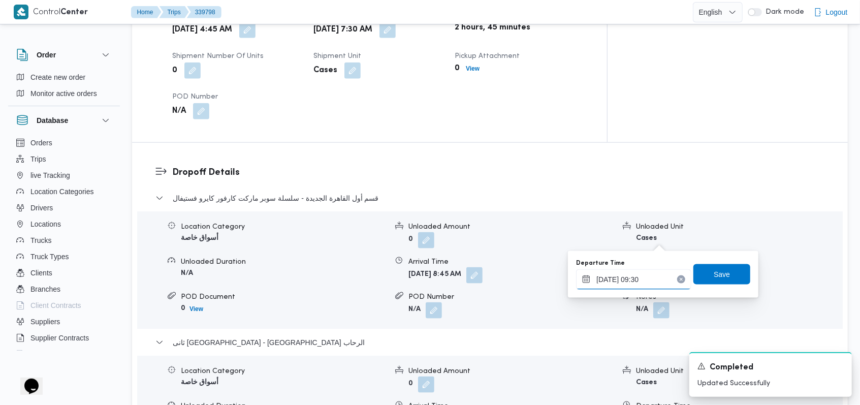
type input "27/09/2025 10:15"
click at [356, 267] on span "Save" at bounding box center [721, 274] width 57 height 20
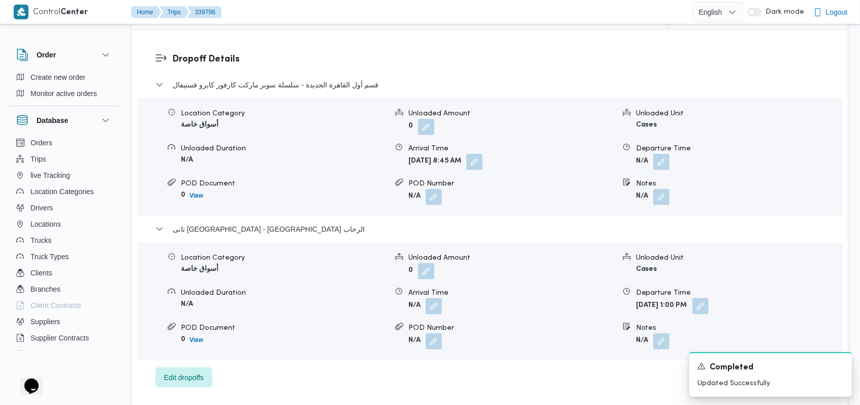
scroll to position [880, 0]
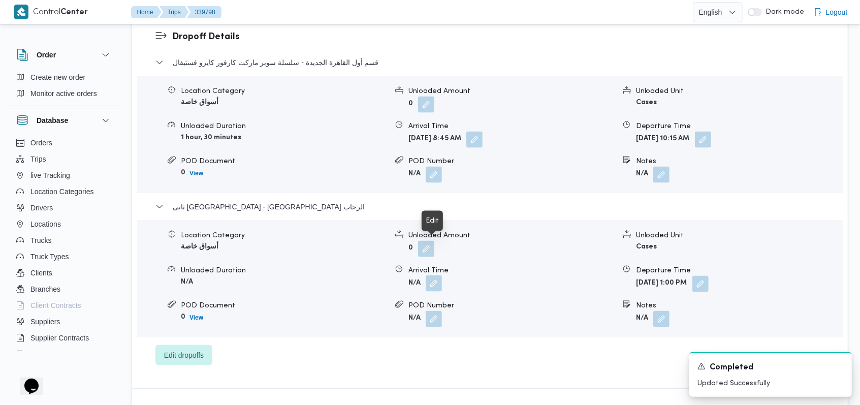
click at [356, 275] on button "button" at bounding box center [434, 283] width 16 height 16
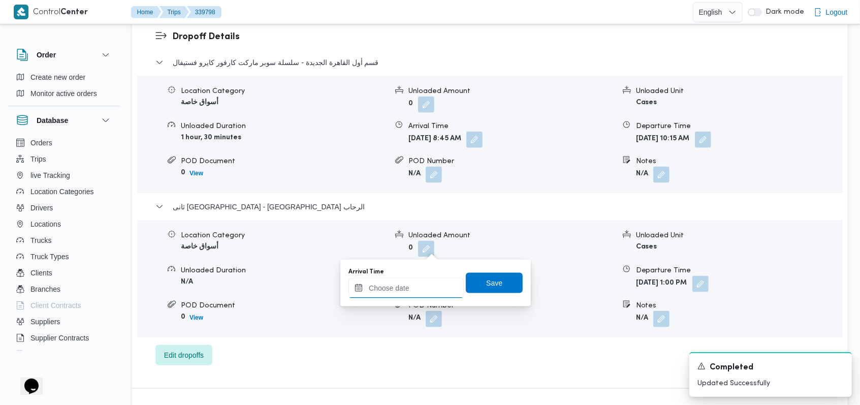
click at [356, 289] on input "Arrival Time" at bounding box center [406, 288] width 115 height 20
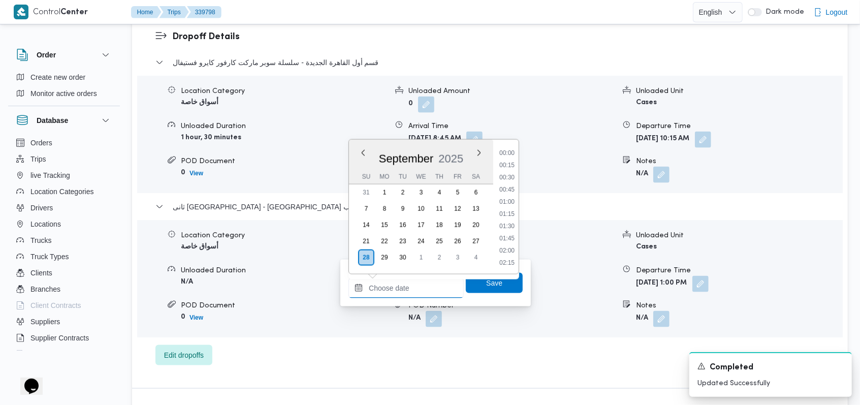
scroll to position [451, 0]
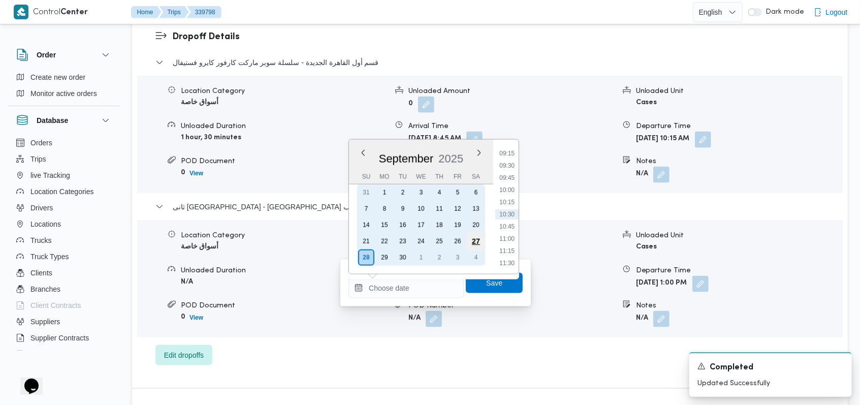
click at [356, 244] on div "27" at bounding box center [475, 241] width 19 height 19
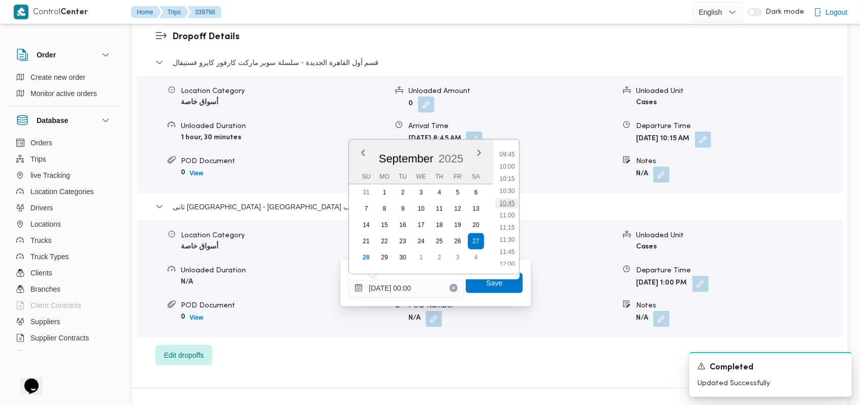
click at [356, 204] on li "10:45" at bounding box center [507, 203] width 23 height 10
type input "27/09/2025 10:45"
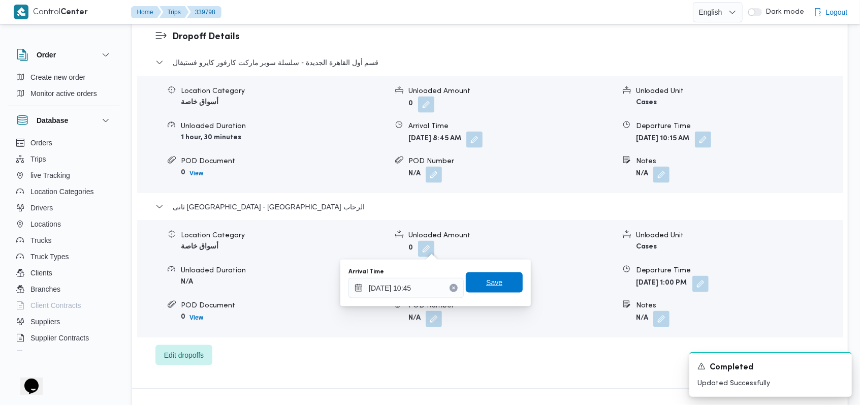
click at [356, 281] on span "Save" at bounding box center [494, 282] width 16 height 12
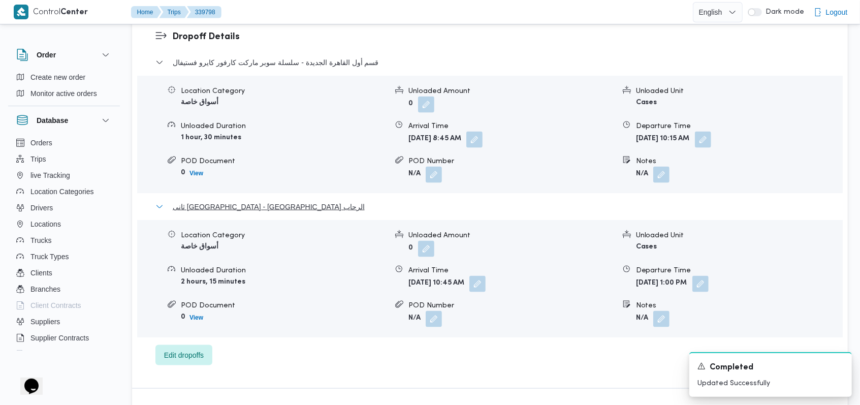
click at [263, 201] on span "ثانى القاهرة الجديدة - كارفور الرحاب" at bounding box center [269, 207] width 192 height 12
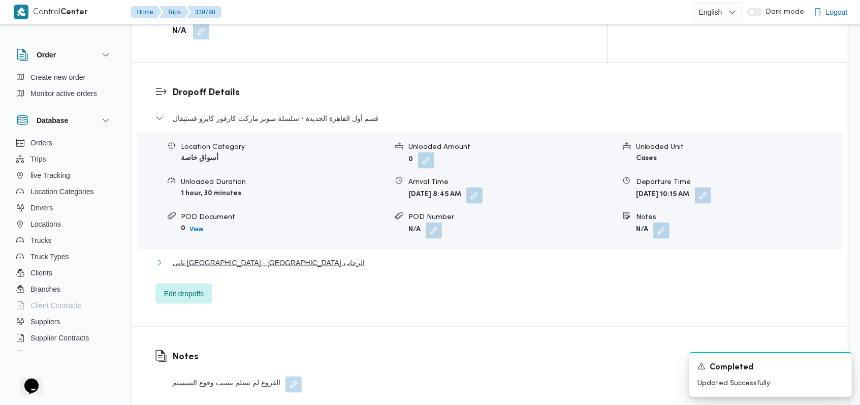
scroll to position [745, 0]
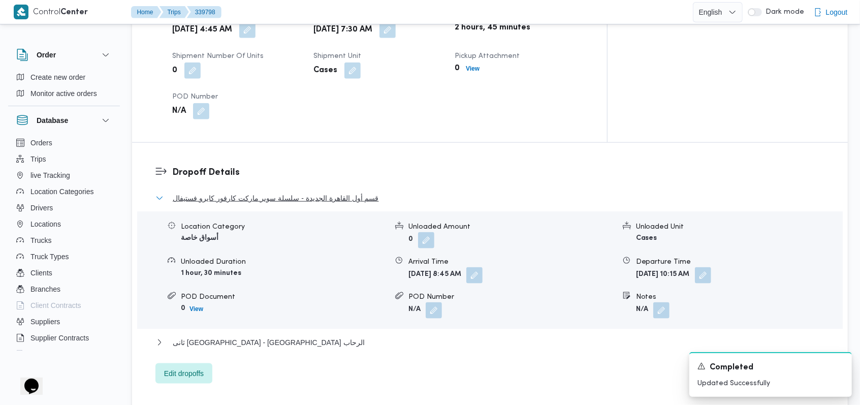
click at [274, 192] on span "قسم أول القاهرة الجديدة - سلسلة سوبر ماركت كارفور كايرو فستيفال" at bounding box center [276, 198] width 206 height 12
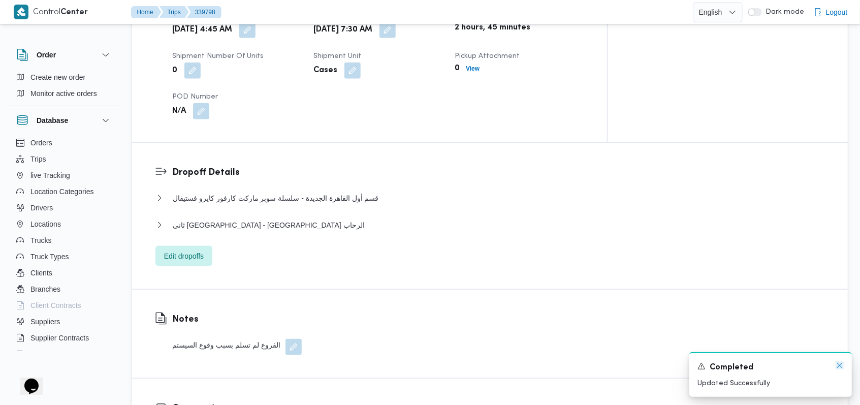
click at [356, 363] on icon "Dismiss toast" at bounding box center [840, 365] width 8 height 8
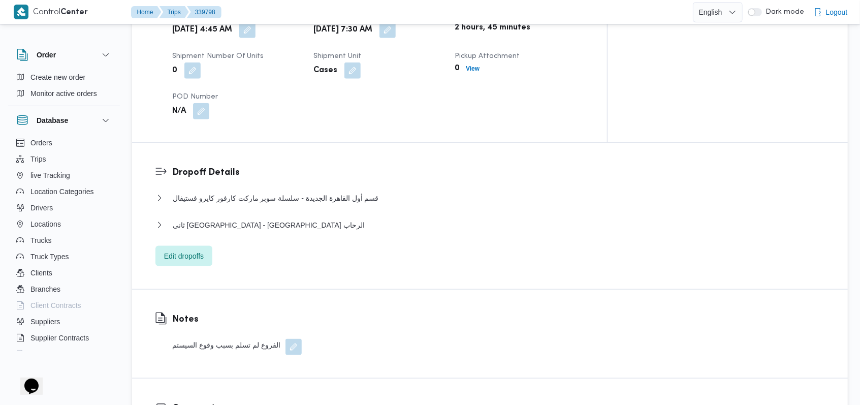
click at [214, 192] on div "قسم أول القاهرة الجديدة - سلسلة سوبر ماركت كارفور كايرو فستيفال Location Catego…" at bounding box center [490, 229] width 670 height 74
click at [219, 219] on span "ثانى القاهرة الجديدة - كارفور الرحاب" at bounding box center [269, 225] width 192 height 12
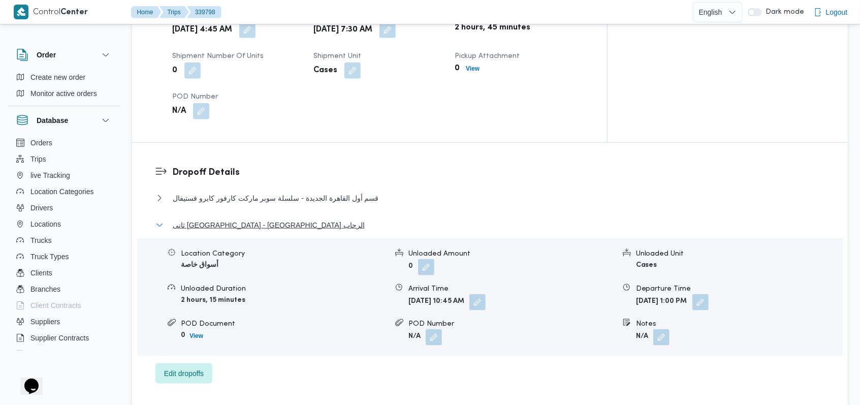
click at [219, 219] on span "ثانى القاهرة الجديدة - كارفور الرحاب" at bounding box center [269, 225] width 192 height 12
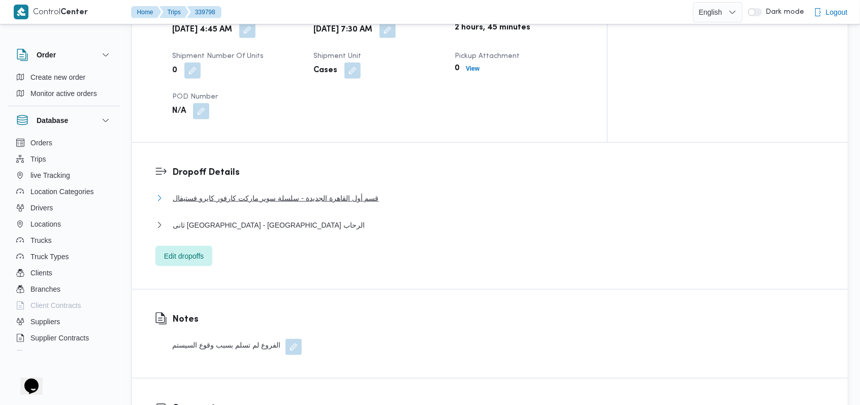
click at [313, 192] on span "قسم أول القاهرة الجديدة - سلسلة سوبر ماركت كارفور كايرو فستيفال" at bounding box center [276, 198] width 206 height 12
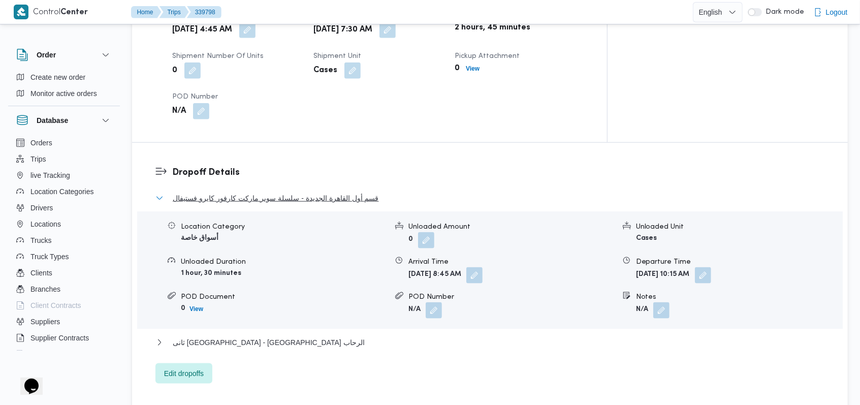
click at [313, 192] on span "قسم أول القاهرة الجديدة - سلسلة سوبر ماركت كارفور كايرو فستيفال" at bounding box center [276, 198] width 206 height 12
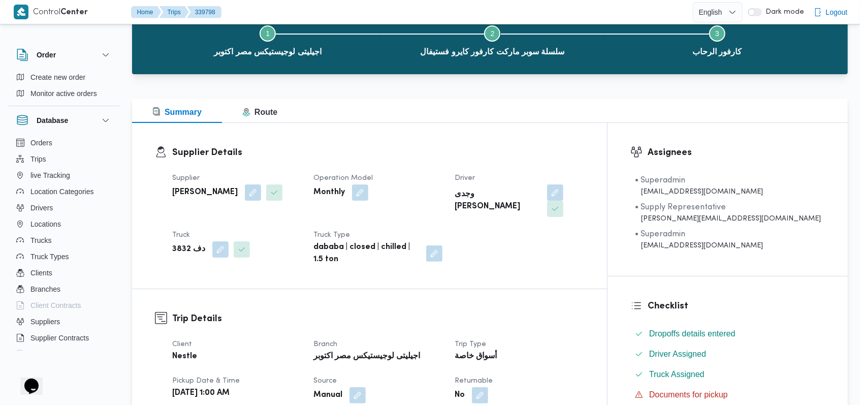
scroll to position [0, 0]
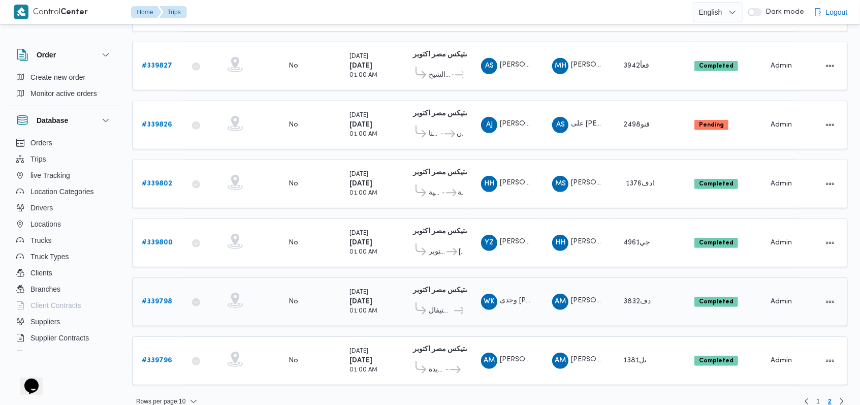
scroll to position [298, 0]
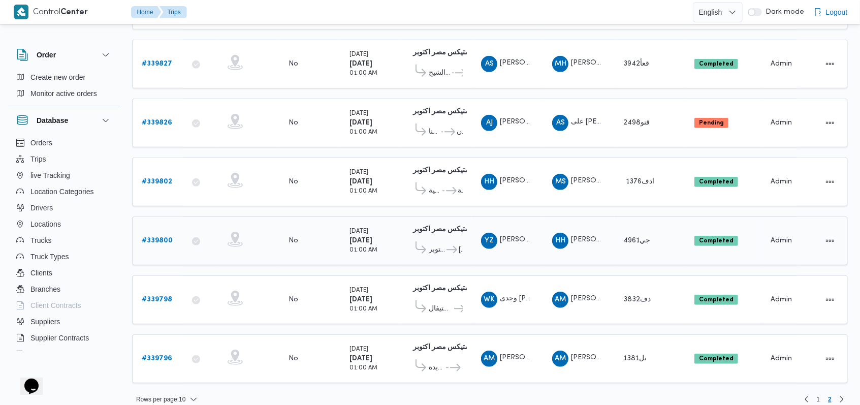
click at [153, 235] on link "# 339800" at bounding box center [157, 241] width 31 height 12
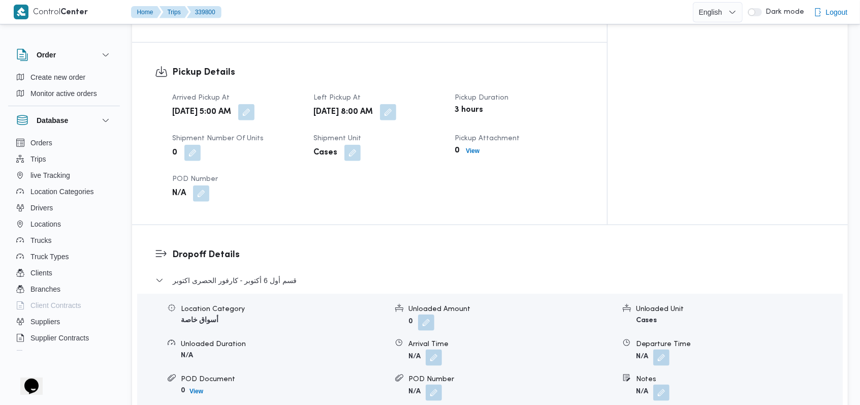
scroll to position [677, 0]
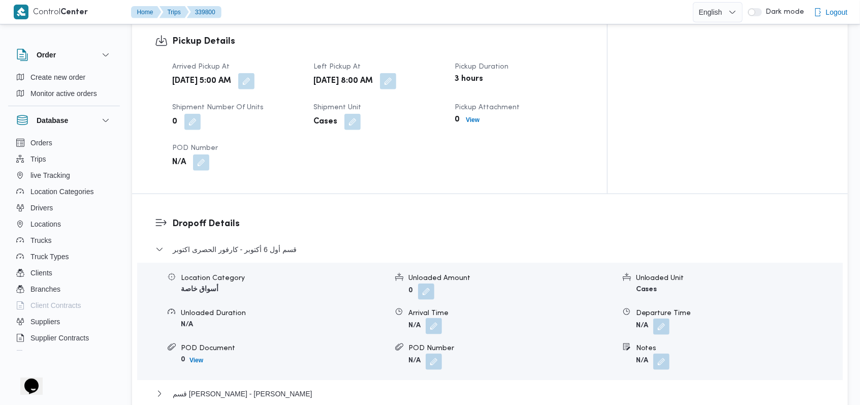
click at [356, 318] on button "button" at bounding box center [434, 326] width 16 height 16
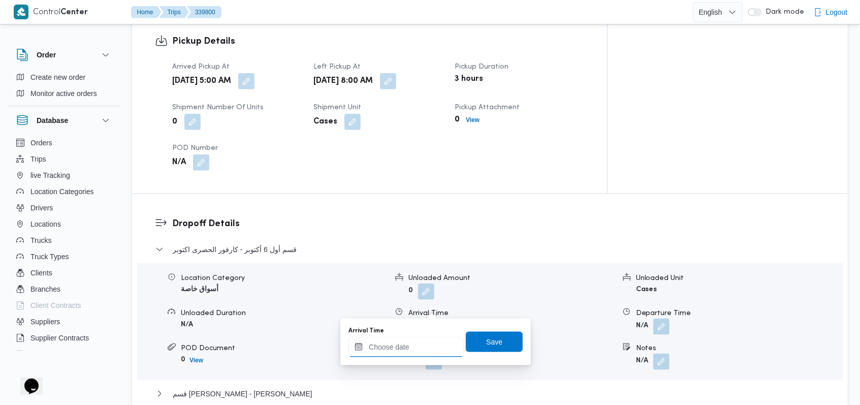
click at [356, 354] on input "Arrival Time" at bounding box center [406, 347] width 115 height 20
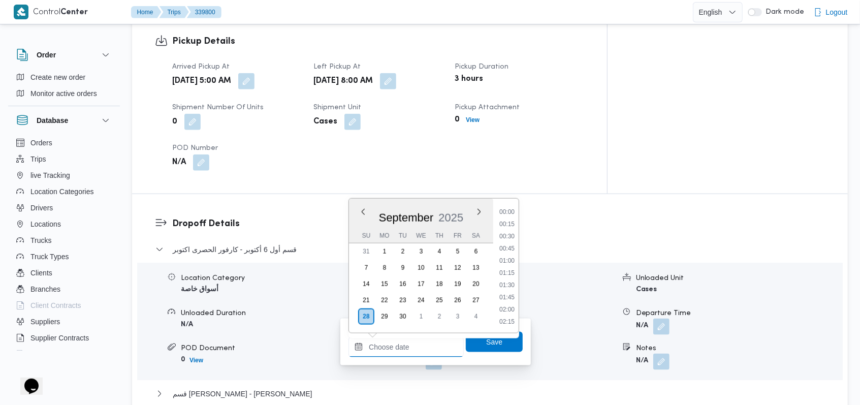
scroll to position [451, 0]
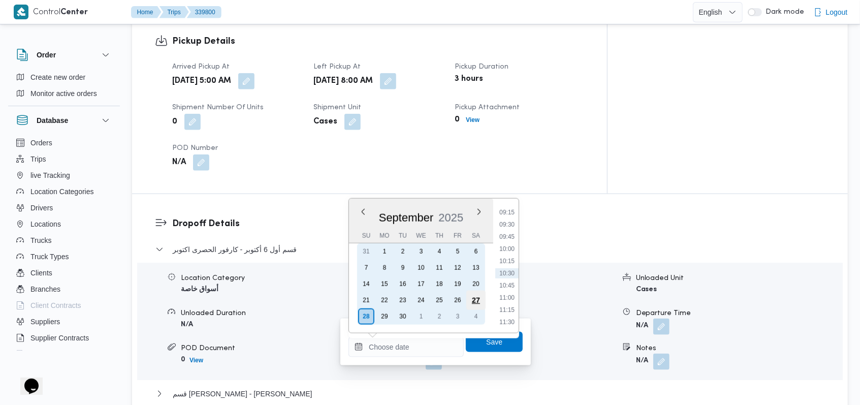
click at [356, 300] on div "27" at bounding box center [475, 300] width 19 height 19
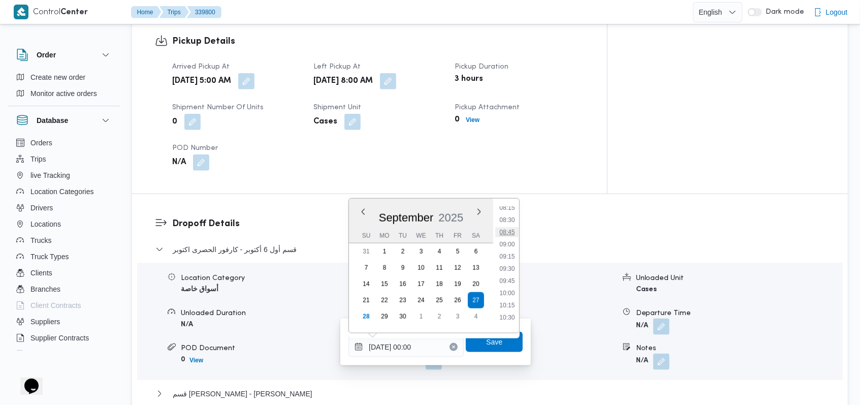
click at [356, 234] on li "08:45" at bounding box center [507, 232] width 23 height 10
type input "27/09/2025 08:45"
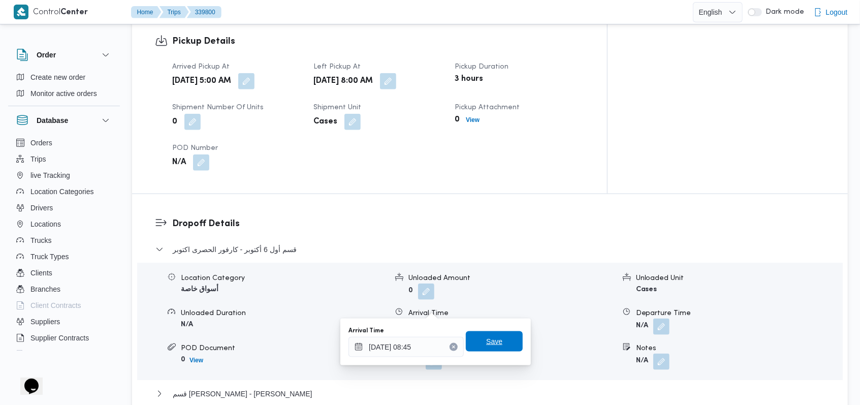
click at [356, 335] on span "Save" at bounding box center [494, 341] width 57 height 20
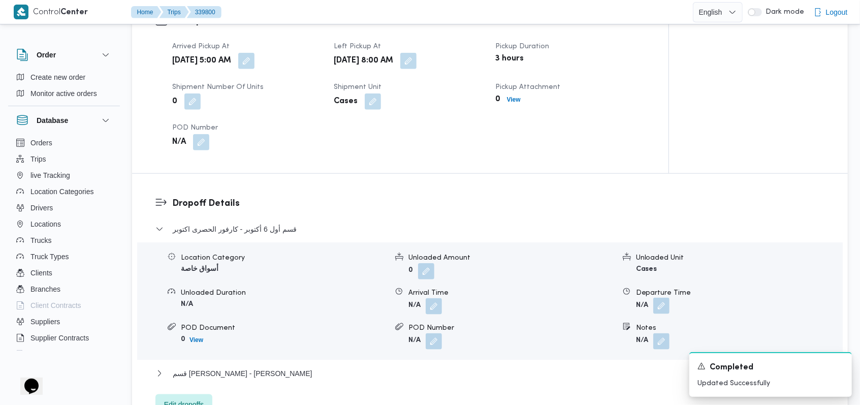
click at [356, 305] on button "button" at bounding box center [661, 306] width 16 height 16
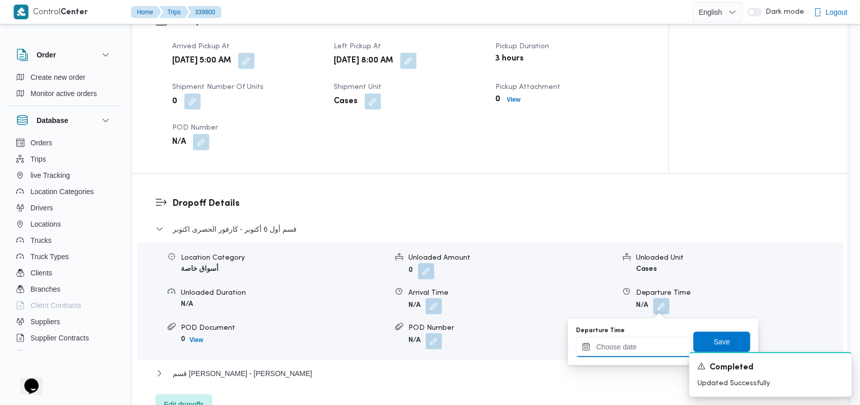
click at [356, 352] on input "Departure Time" at bounding box center [633, 347] width 115 height 20
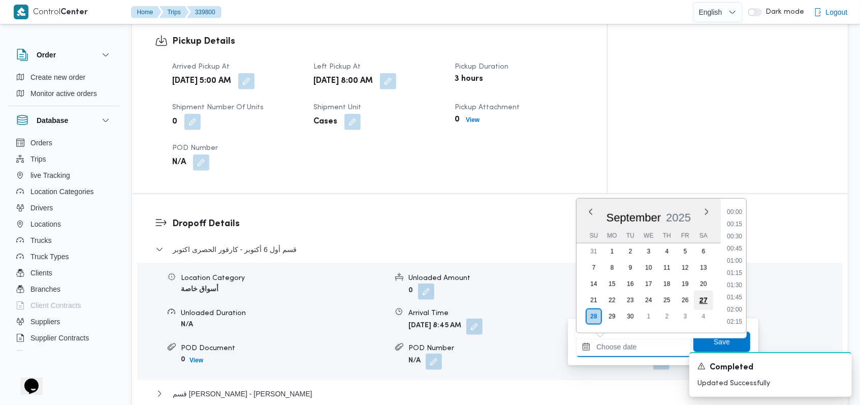
scroll to position [451, 0]
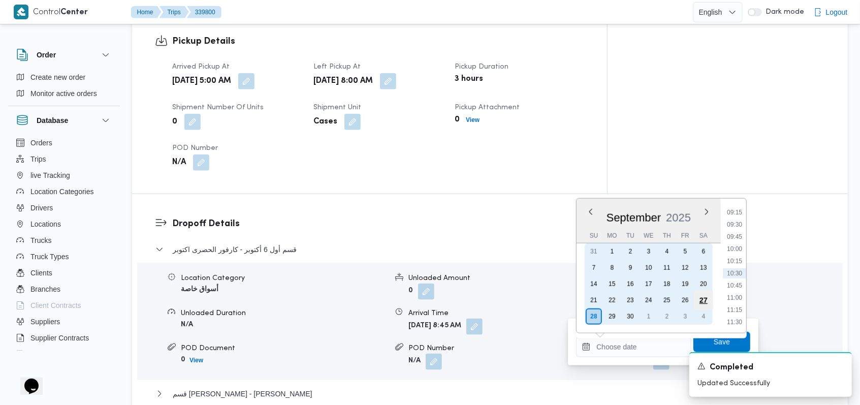
click at [356, 296] on div "27" at bounding box center [703, 300] width 19 height 19
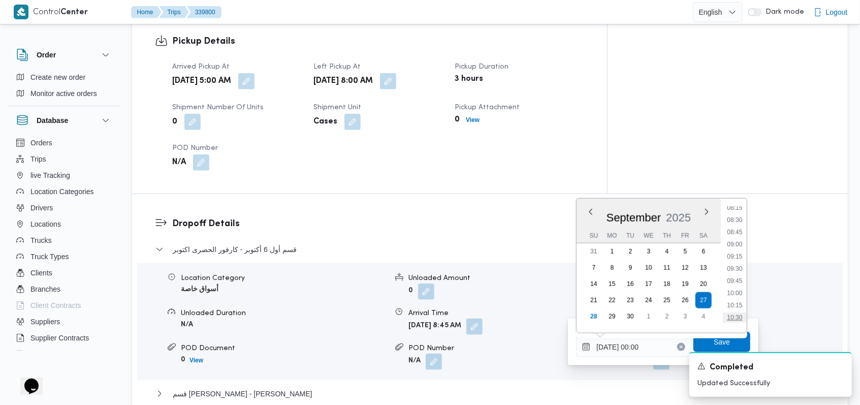
click at [356, 316] on li "10:30" at bounding box center [734, 317] width 23 height 10
type input "27/09/2025 10:30"
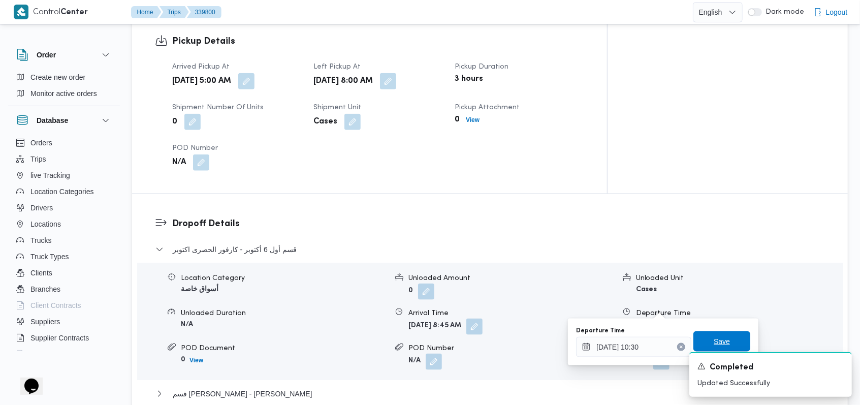
click at [356, 336] on span "Save" at bounding box center [721, 341] width 57 height 20
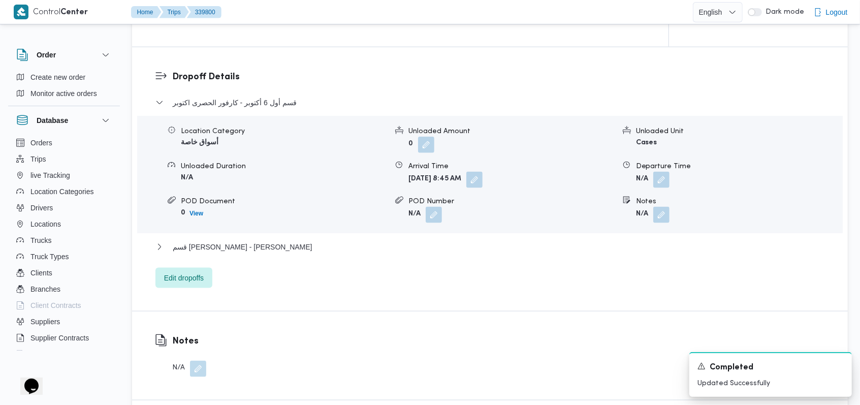
scroll to position [948, 0]
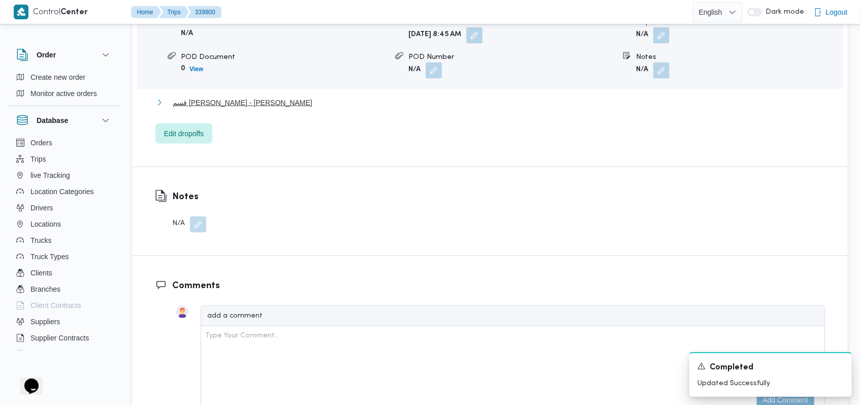
click at [273, 102] on span "قسم الشيخ زايد - هايبر وان الشيخ زايد" at bounding box center [243, 103] width 140 height 12
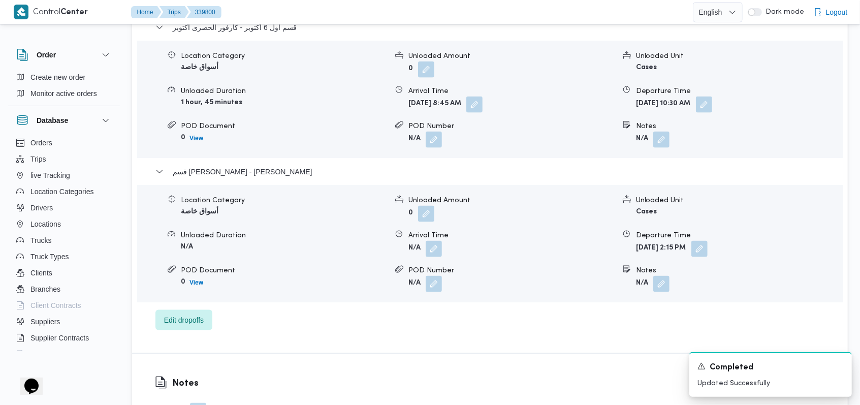
scroll to position [880, 0]
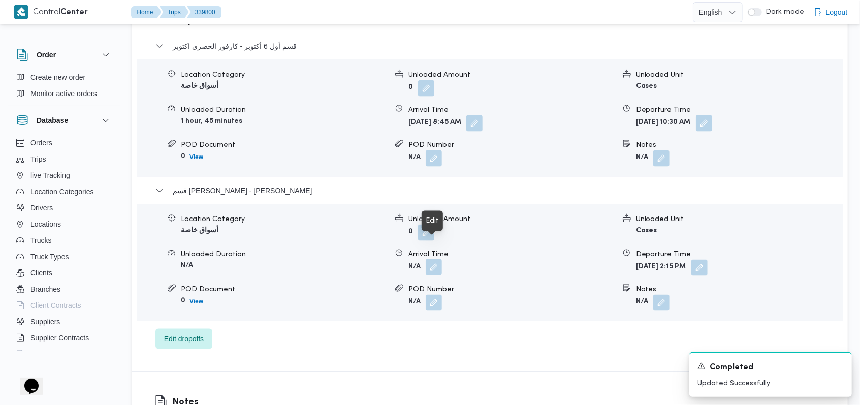
click at [356, 259] on button "button" at bounding box center [434, 267] width 16 height 16
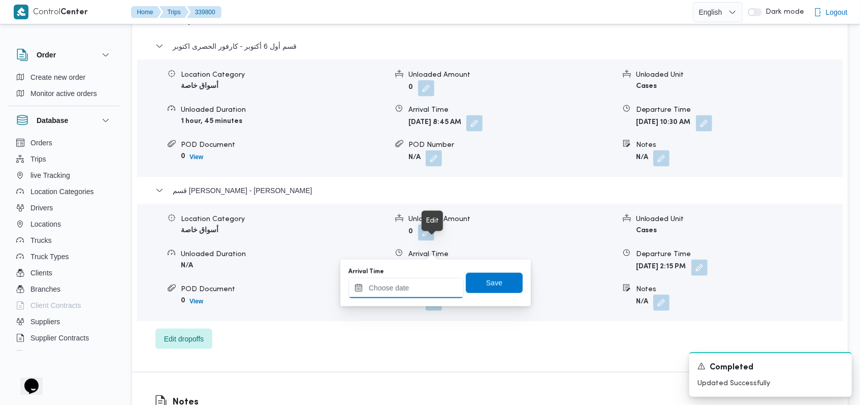
click at [356, 293] on input "Arrival Time" at bounding box center [406, 288] width 115 height 20
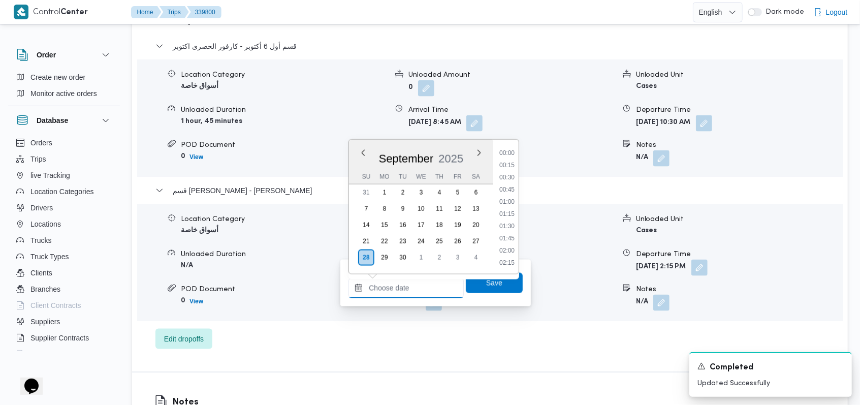
scroll to position [451, 0]
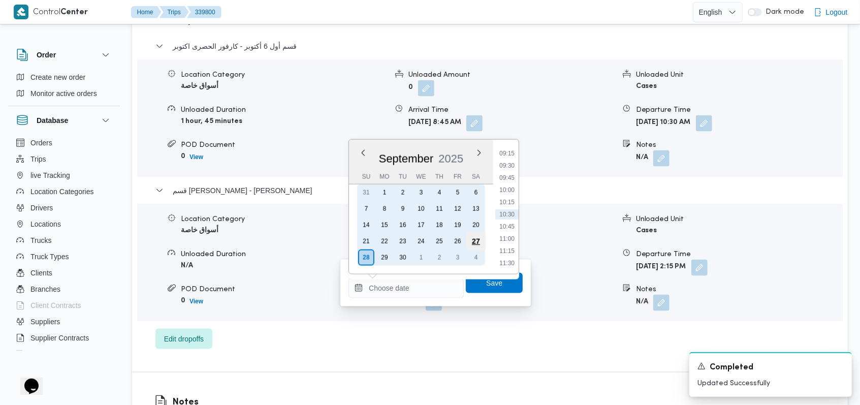
click at [356, 242] on div "27" at bounding box center [475, 241] width 19 height 19
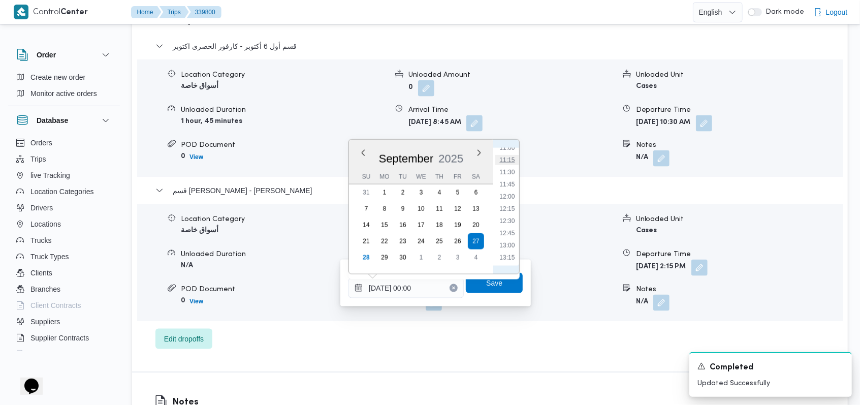
click at [356, 157] on li "11:15" at bounding box center [507, 160] width 23 height 10
type input "27/09/2025 11:15"
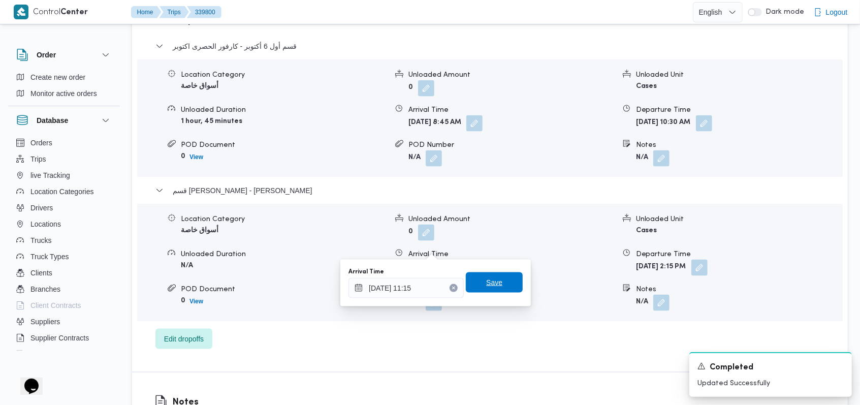
click at [356, 275] on span "Save" at bounding box center [494, 282] width 57 height 20
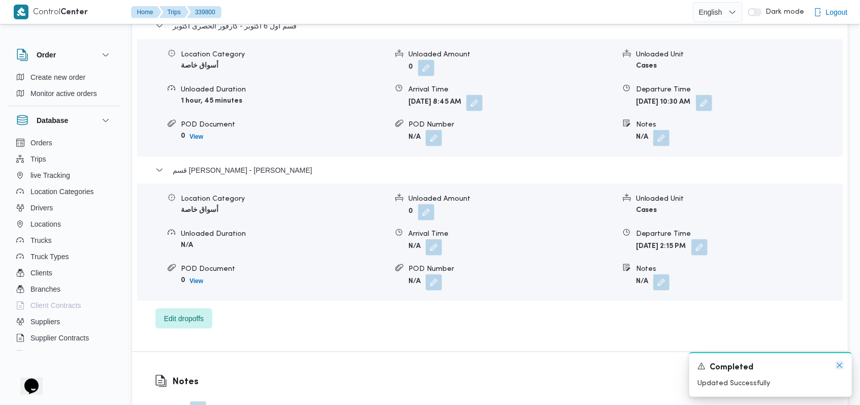
click at [356, 364] on icon "Dismiss toast" at bounding box center [840, 365] width 8 height 8
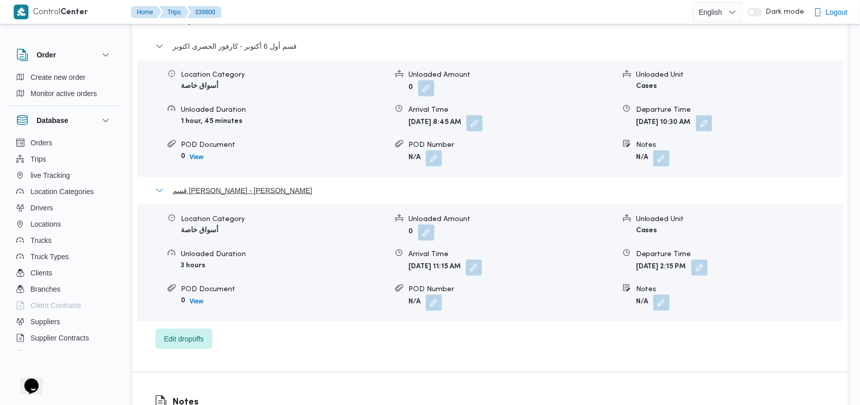
click at [243, 184] on span "قسم الشيخ زايد - هايبر وان الشيخ زايد" at bounding box center [243, 190] width 140 height 12
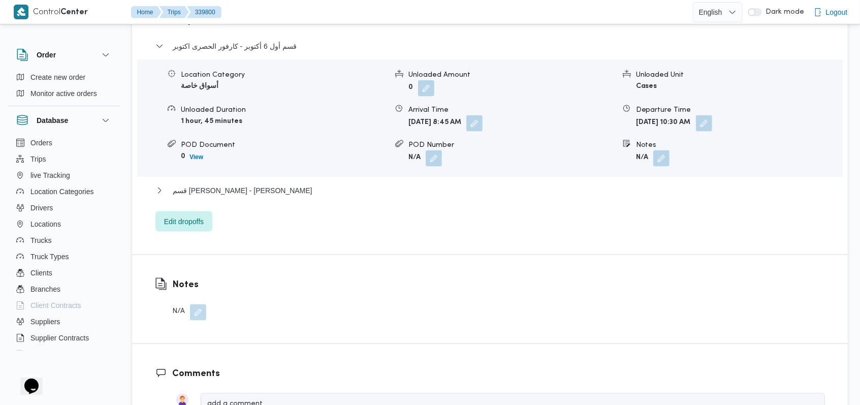
click at [260, 40] on div "قسم أول 6 أكتوبر - كارفور الحصرى اكتوبر" at bounding box center [490, 49] width 670 height 19
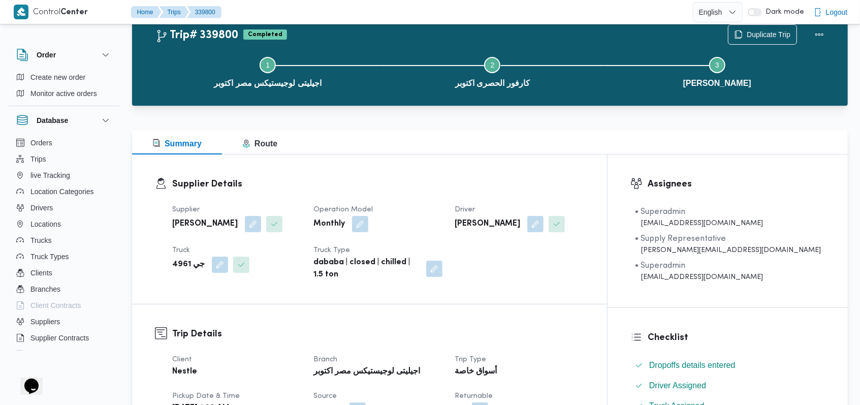
scroll to position [0, 0]
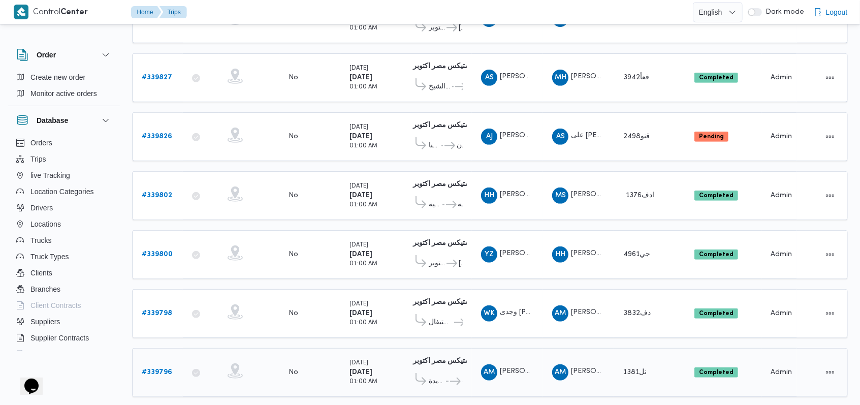
scroll to position [286, 0]
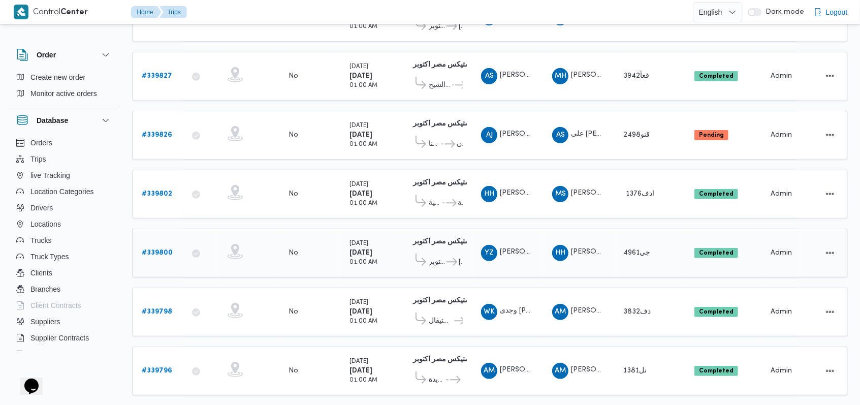
click at [356, 256] on span "هايبر وان الشيخ زايد" at bounding box center [454, 262] width 18 height 12
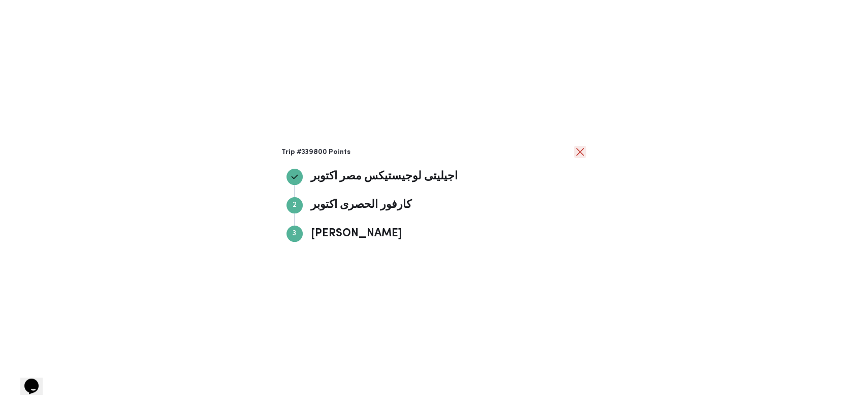
click at [356, 156] on button "close" at bounding box center [580, 152] width 12 height 12
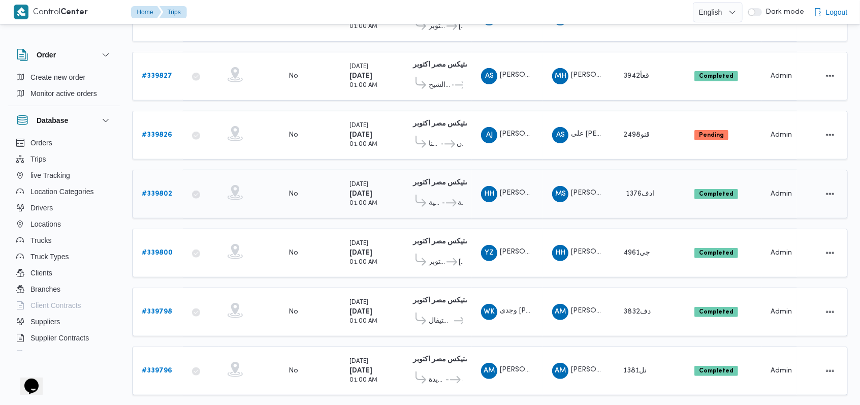
click at [167, 191] on b "# 339802" at bounding box center [157, 194] width 30 height 7
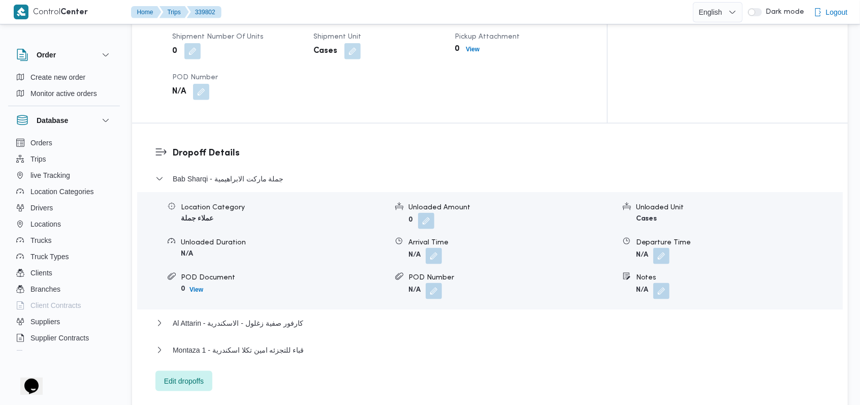
scroll to position [692, 0]
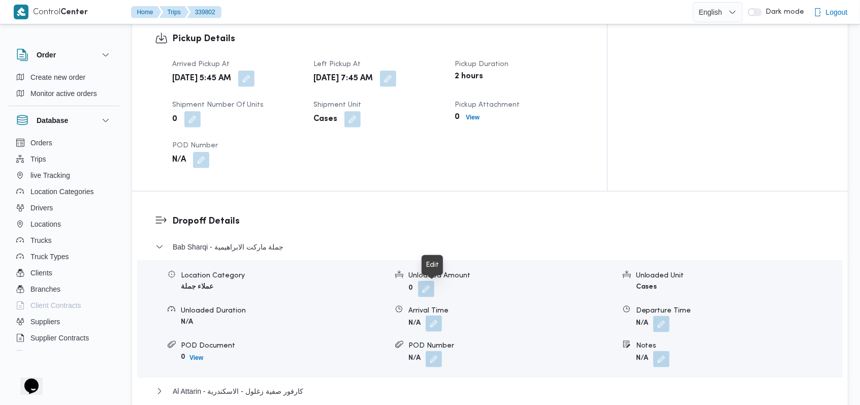
click at [356, 315] on button "button" at bounding box center [434, 323] width 16 height 16
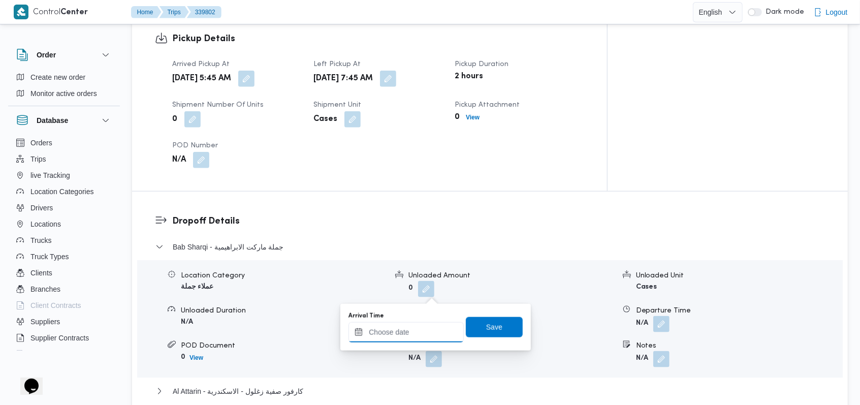
click at [356, 338] on input "Arrival Time" at bounding box center [406, 332] width 115 height 20
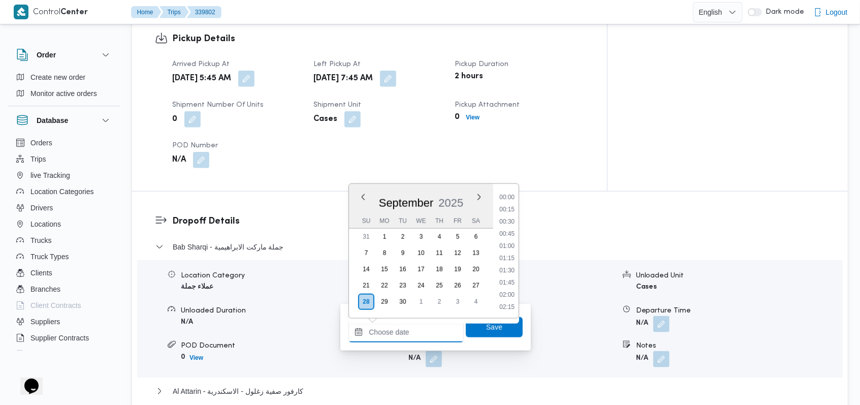
scroll to position [451, 0]
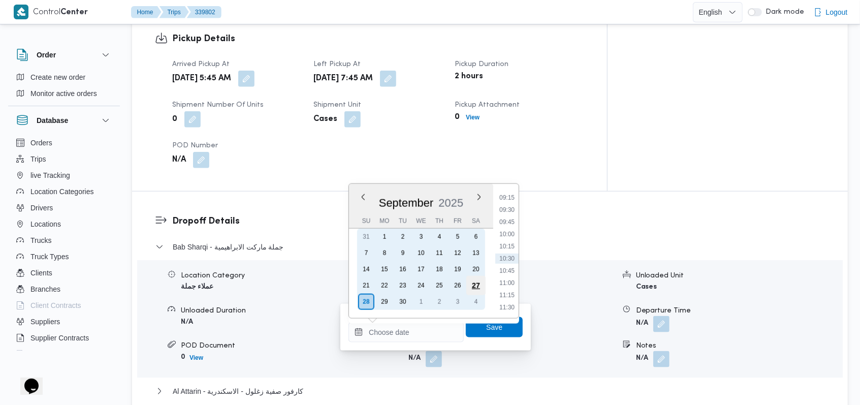
click at [356, 287] on div "27" at bounding box center [475, 285] width 19 height 19
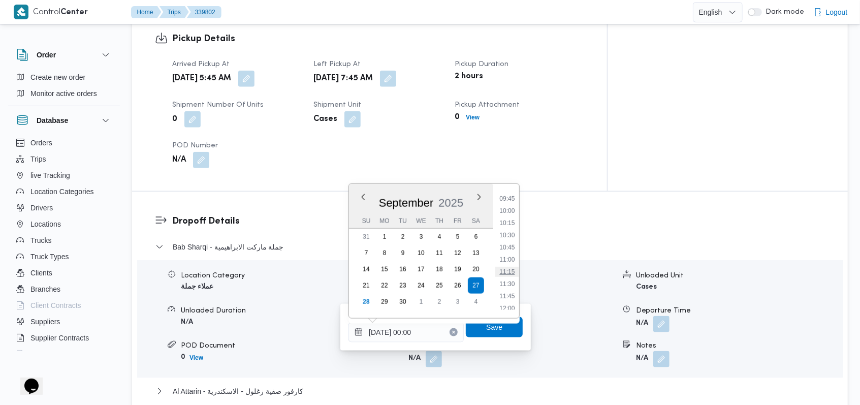
click at [356, 270] on li "11:15" at bounding box center [507, 272] width 23 height 10
type input "27/09/2025 11:15"
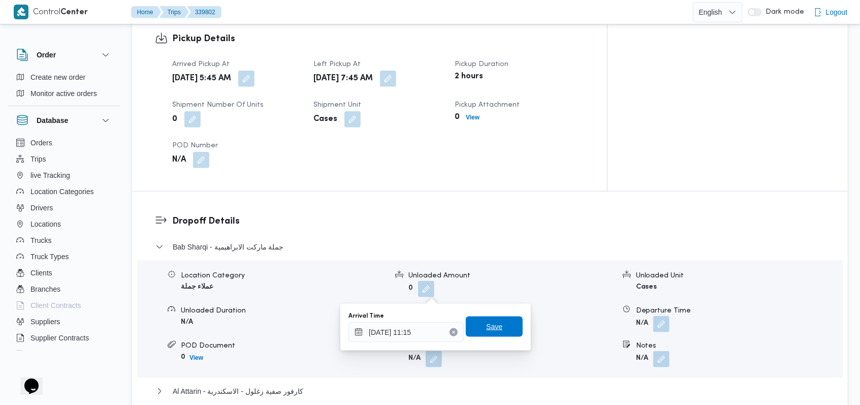
click at [356, 326] on span "Save" at bounding box center [494, 327] width 16 height 12
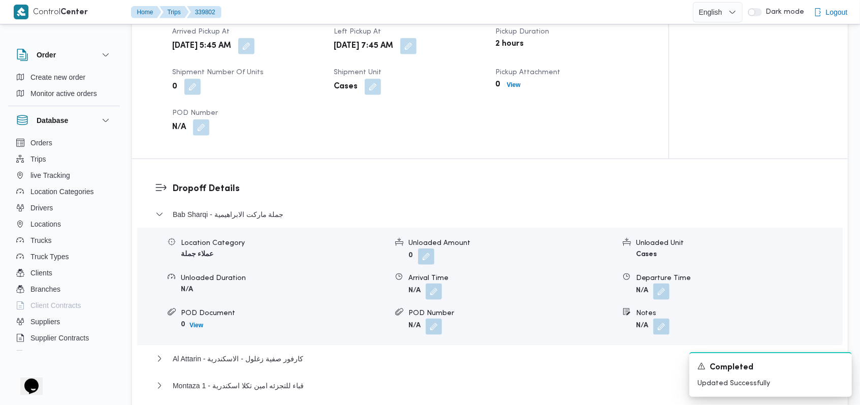
scroll to position [828, 0]
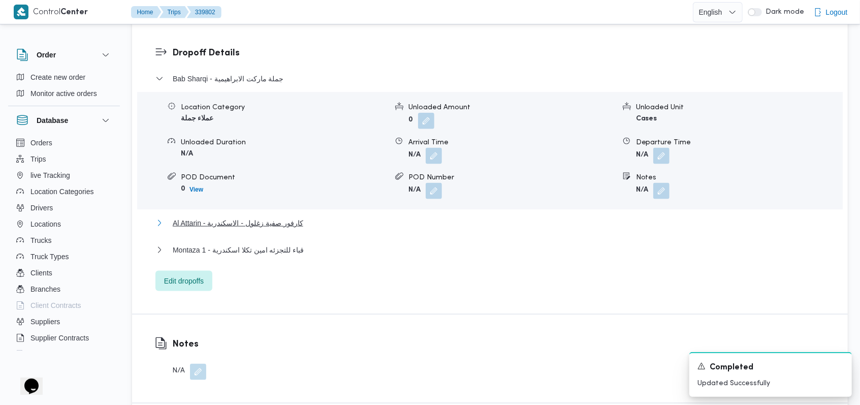
click at [266, 221] on span "Al Attarin - كارفور صفية زغلول - الاسكندرية" at bounding box center [238, 223] width 131 height 12
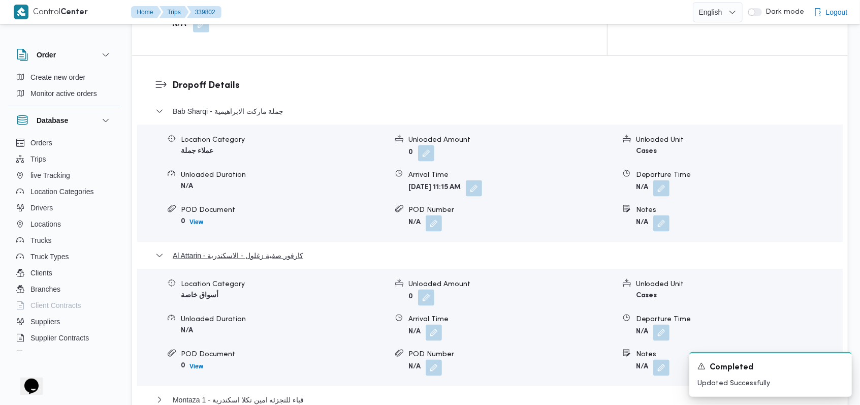
scroll to position [895, 0]
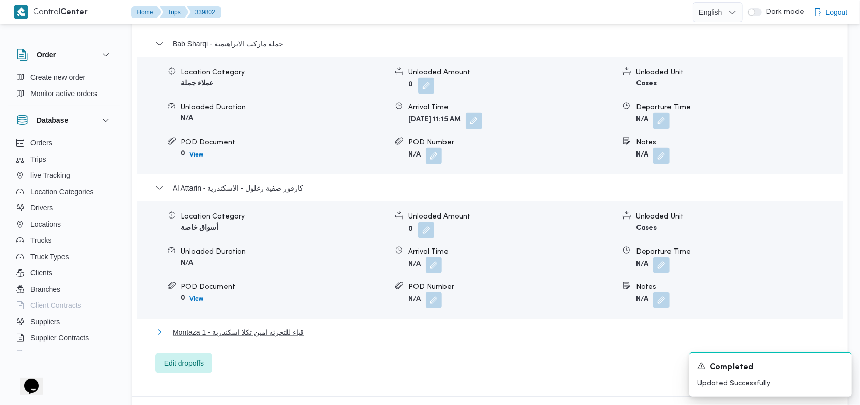
click at [283, 326] on span "Montaza 1 - قباء للتجزئه امين تكلا اسكندرية" at bounding box center [238, 332] width 131 height 12
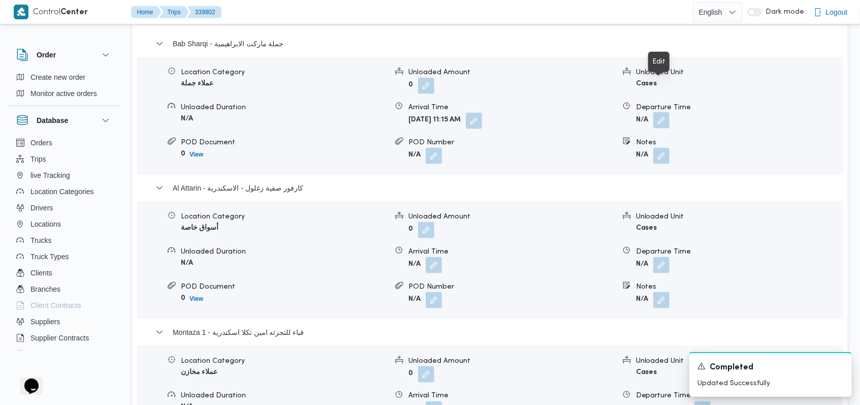
click at [356, 112] on button "button" at bounding box center [661, 120] width 16 height 16
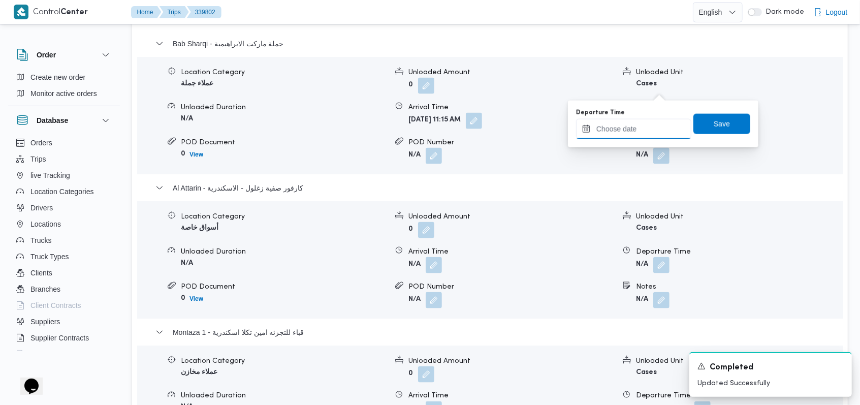
click at [356, 132] on input "Departure Time" at bounding box center [633, 129] width 115 height 20
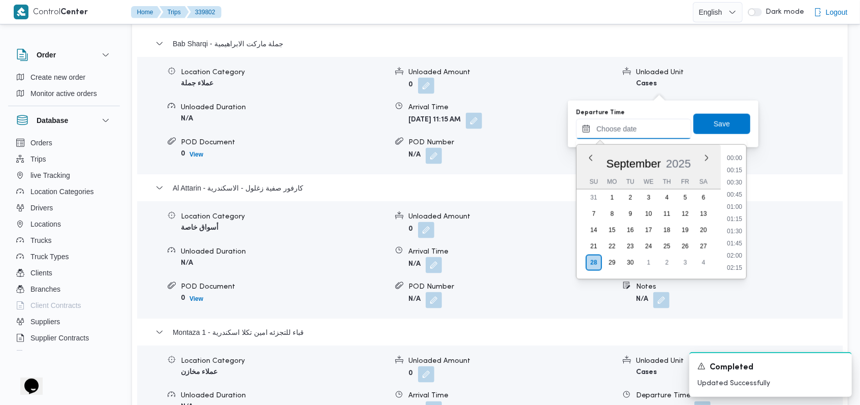
scroll to position [451, 0]
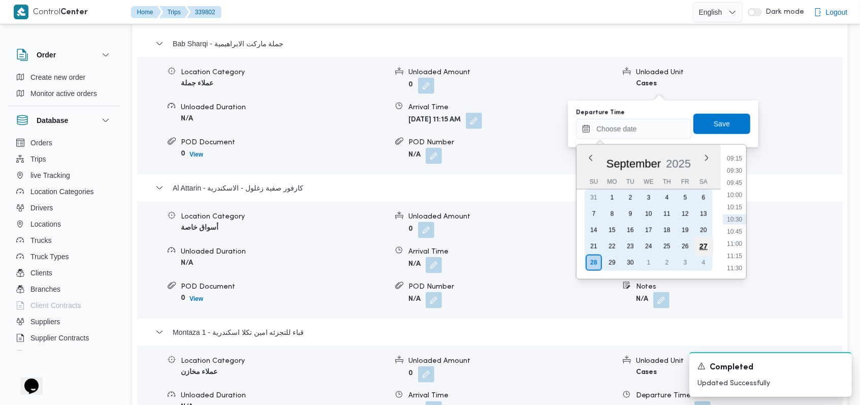
click at [356, 245] on div "27" at bounding box center [703, 246] width 19 height 19
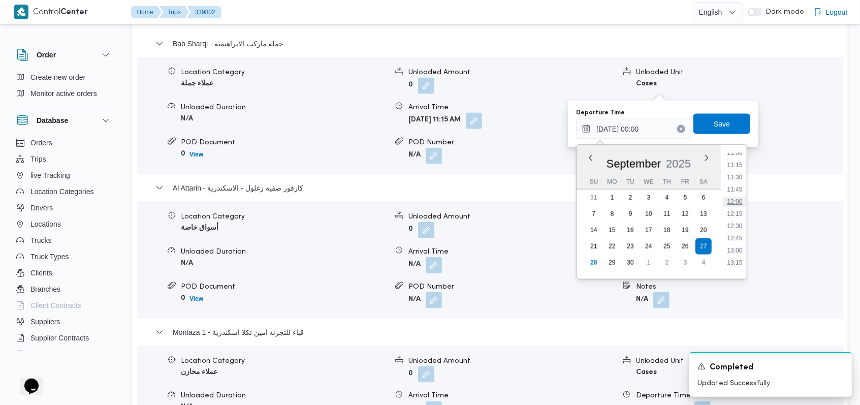
click at [356, 201] on li "12:00" at bounding box center [734, 202] width 23 height 10
type input "27/09/2025 12:00"
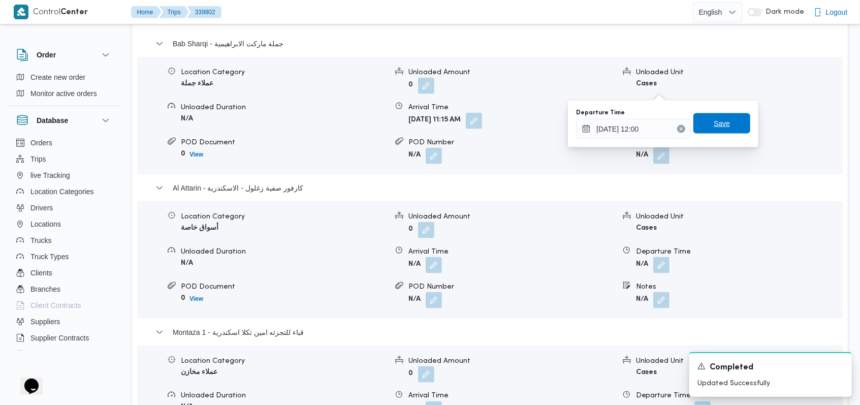
click at [356, 128] on span "Save" at bounding box center [721, 123] width 57 height 20
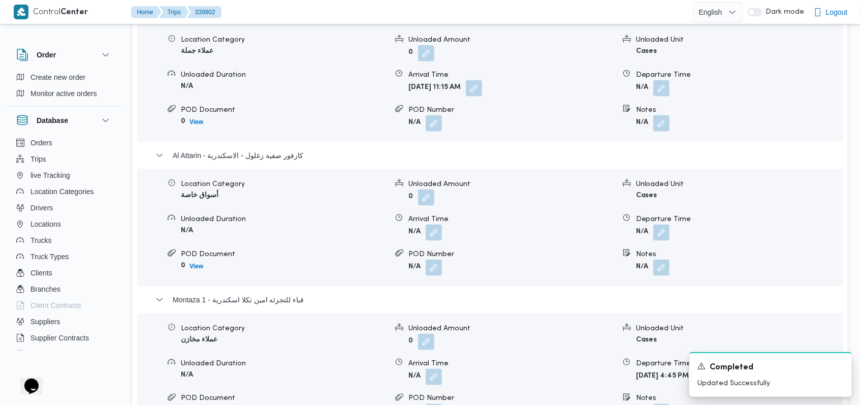
click at [356, 230] on form "N/A" at bounding box center [511, 233] width 206 height 16
click at [356, 231] on button "button" at bounding box center [434, 232] width 16 height 16
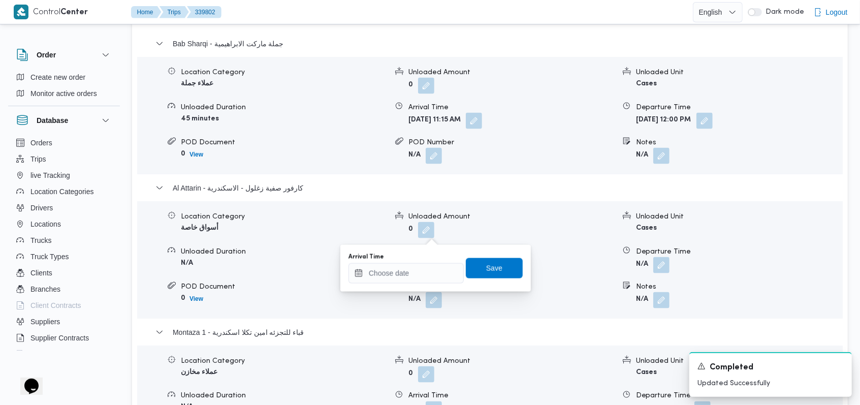
click at [356, 283] on div "Arrival Time Save" at bounding box center [435, 268] width 176 height 33
click at [356, 278] on input "Arrival Time" at bounding box center [406, 273] width 115 height 20
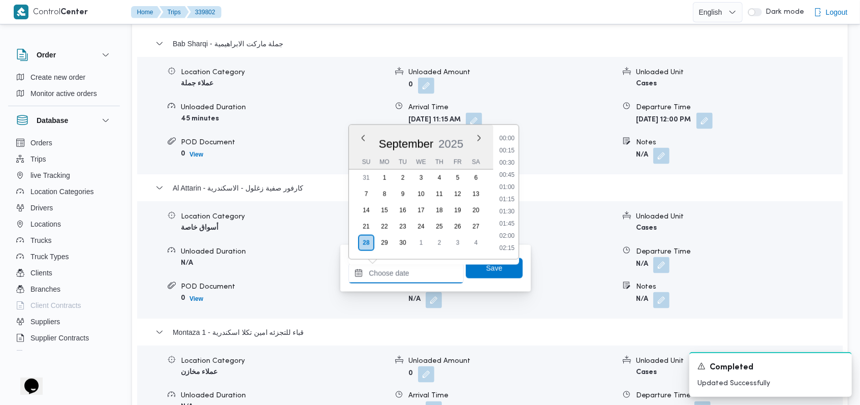
scroll to position [451, 0]
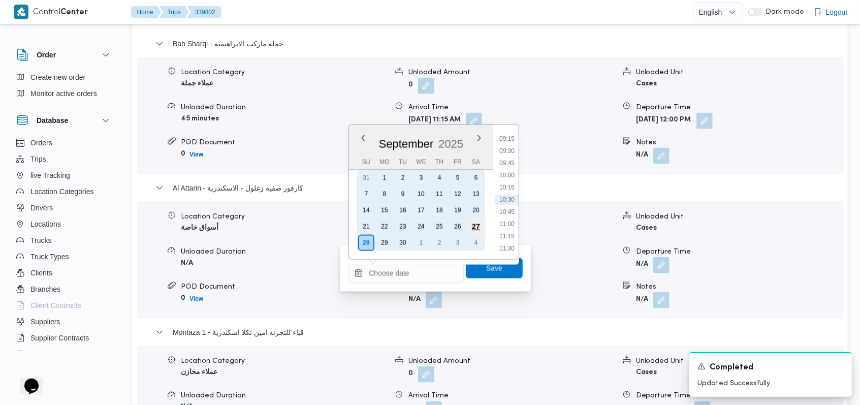
click at [356, 223] on div "27" at bounding box center [475, 226] width 19 height 19
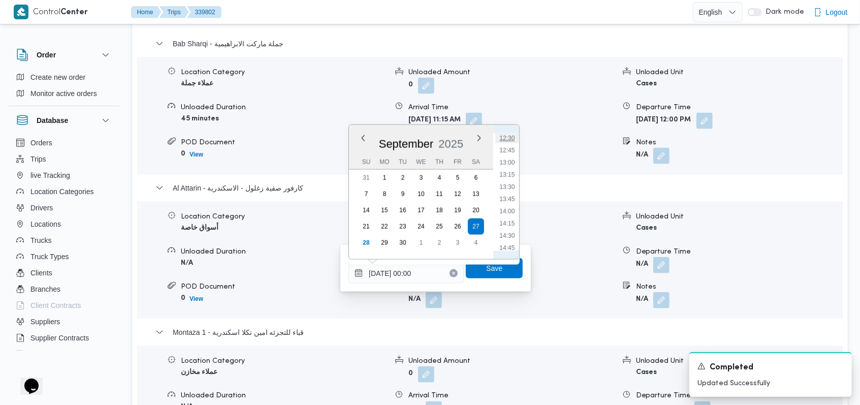
click at [356, 136] on li "12:30" at bounding box center [507, 138] width 23 height 10
type input "27/09/2025 12:30"
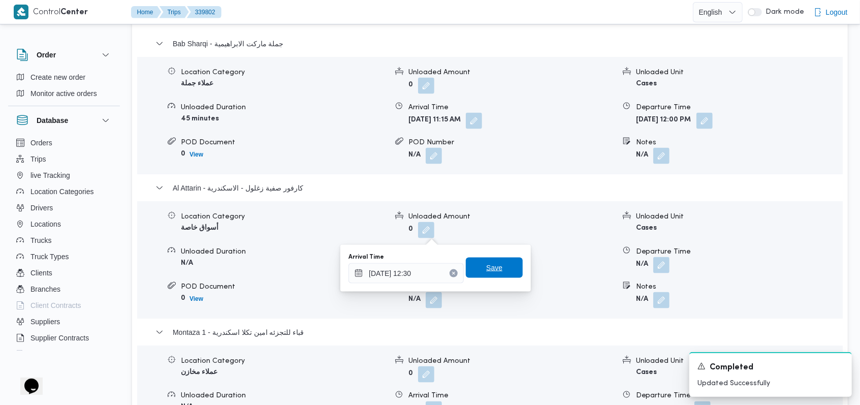
click at [356, 270] on span "Save" at bounding box center [494, 268] width 57 height 20
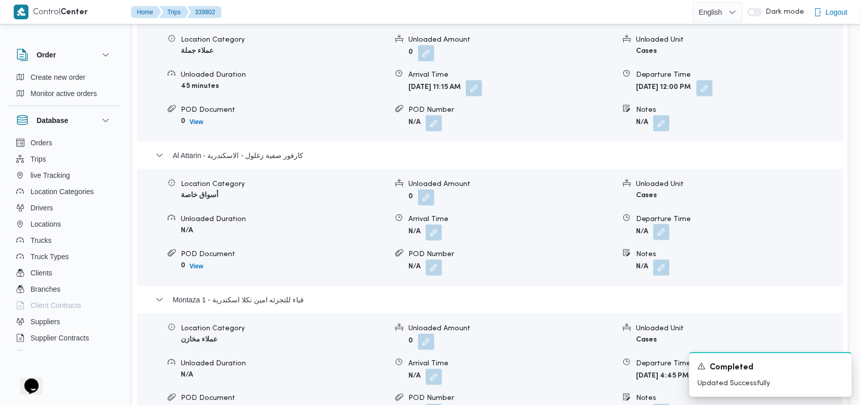
click at [356, 235] on button "button" at bounding box center [661, 232] width 16 height 16
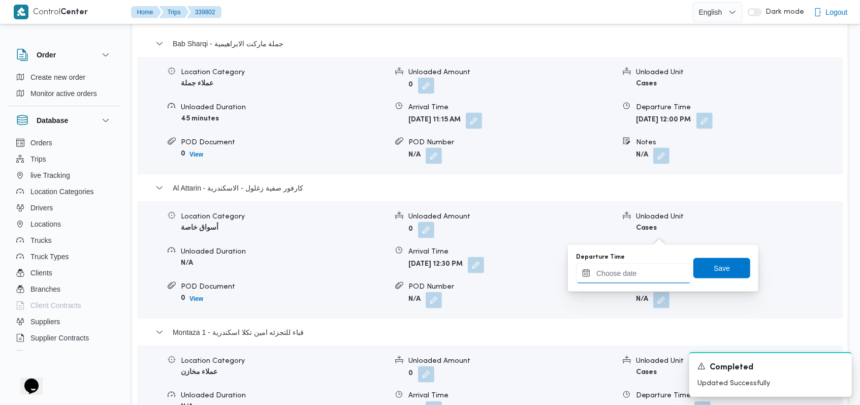
click at [356, 270] on input "Departure Time" at bounding box center [633, 273] width 115 height 20
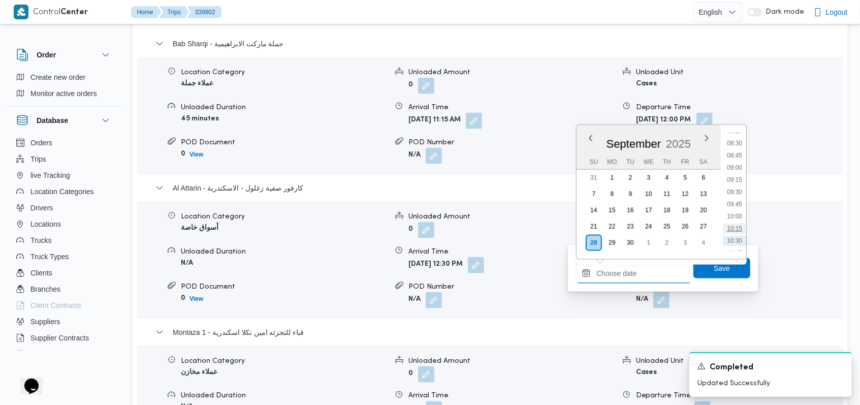
scroll to position [383, 0]
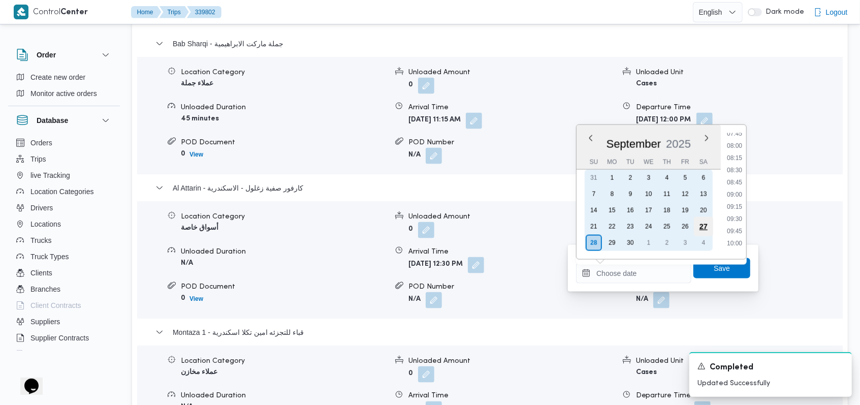
click at [356, 228] on div "27" at bounding box center [703, 226] width 19 height 19
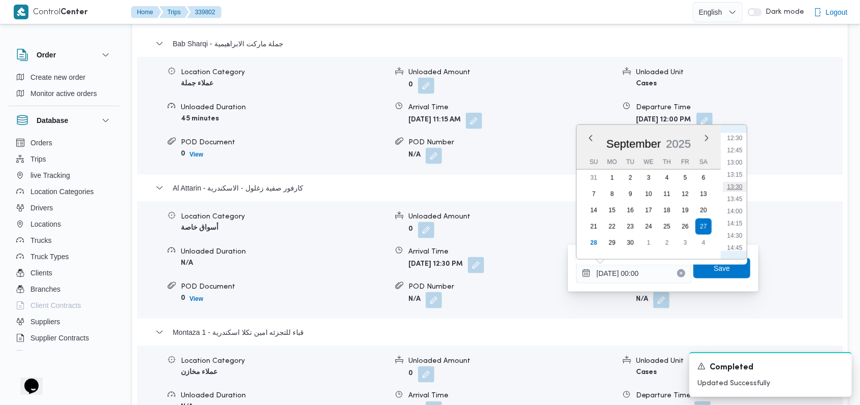
click at [356, 185] on li "13:30" at bounding box center [734, 187] width 23 height 10
type input "27/09/2025 13:30"
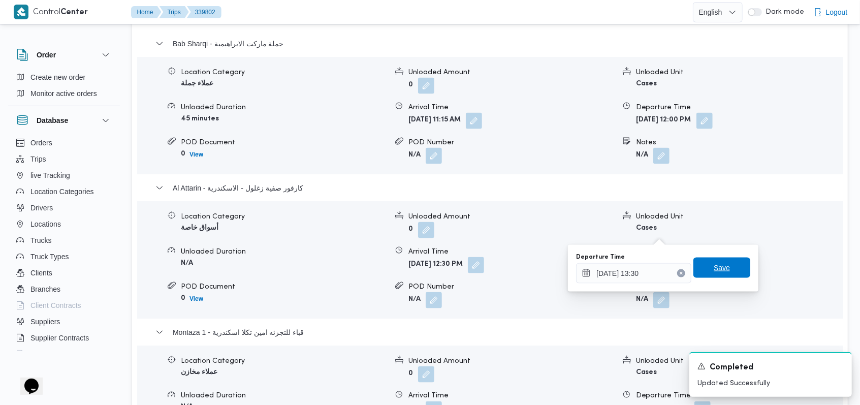
click at [356, 262] on span "Save" at bounding box center [721, 268] width 57 height 20
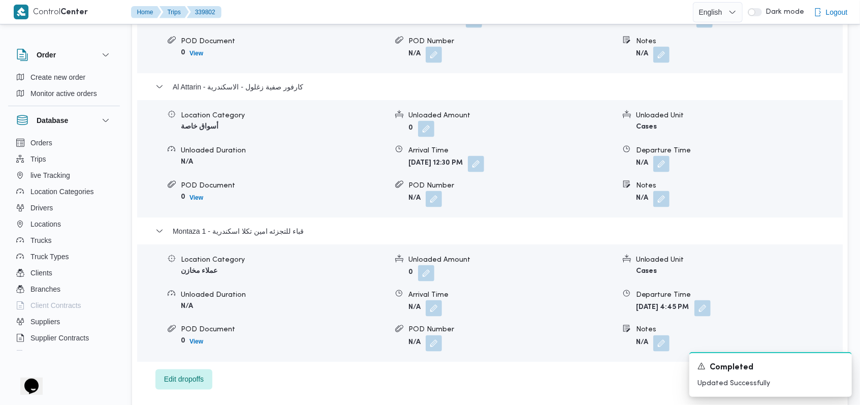
scroll to position [1031, 0]
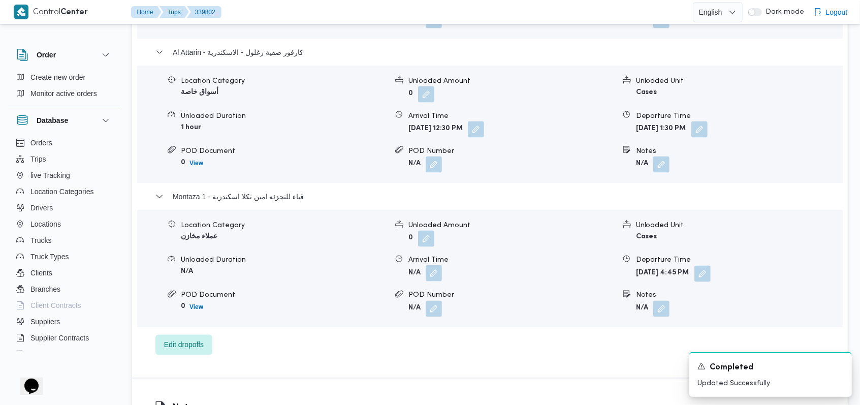
click at [356, 265] on button "button" at bounding box center [434, 273] width 16 height 16
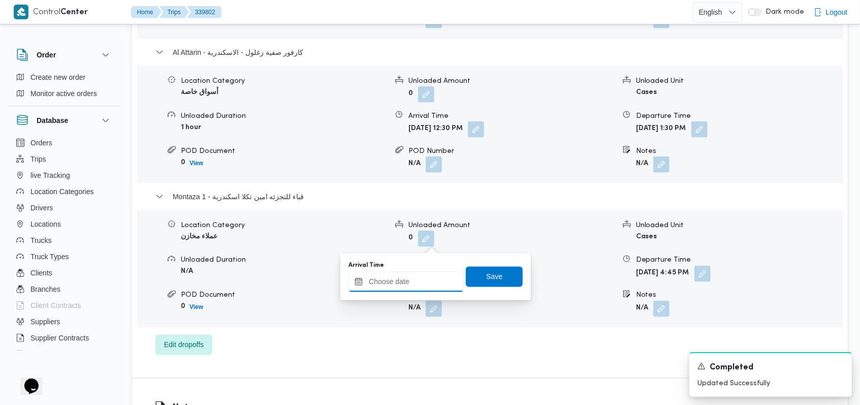
click at [356, 272] on div at bounding box center [406, 282] width 115 height 20
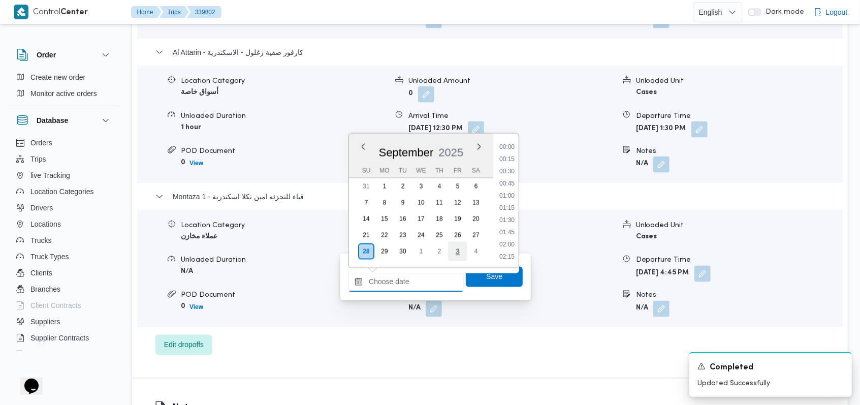
scroll to position [451, 0]
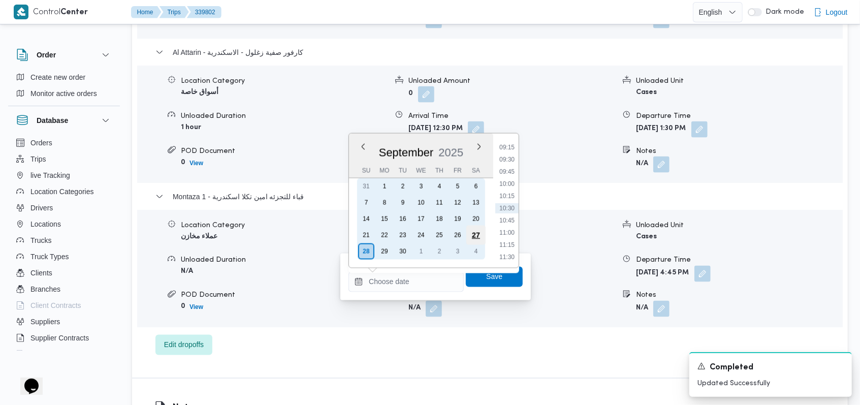
click at [356, 230] on div "27" at bounding box center [475, 235] width 19 height 19
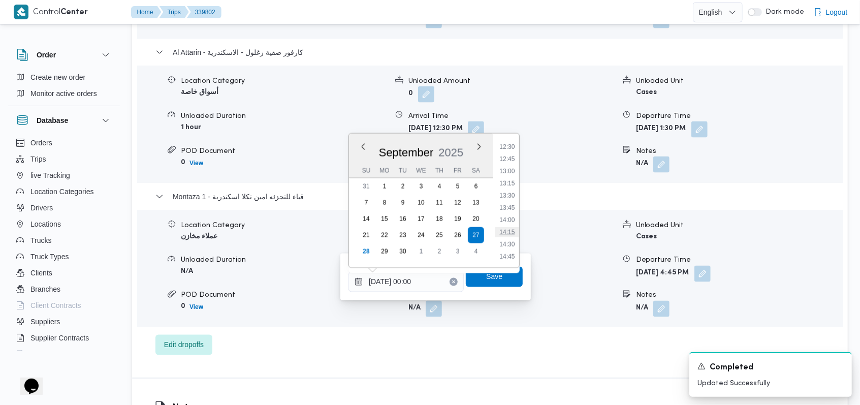
click at [356, 233] on li "14:15" at bounding box center [507, 232] width 23 height 10
type input "27/09/2025 14:15"
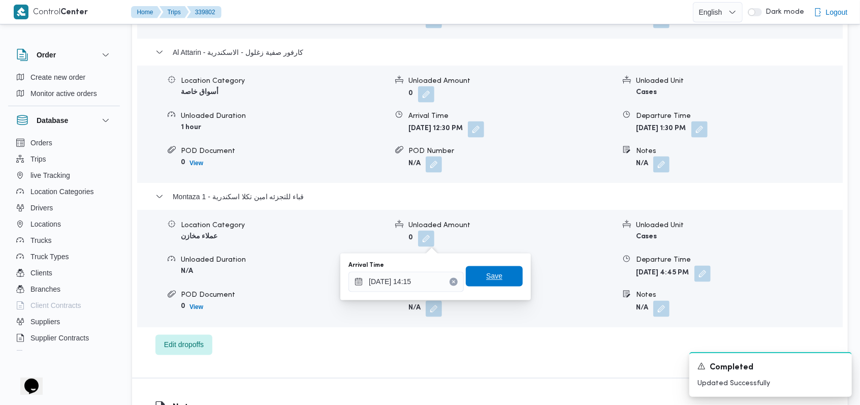
click at [356, 274] on span "Save" at bounding box center [494, 276] width 57 height 20
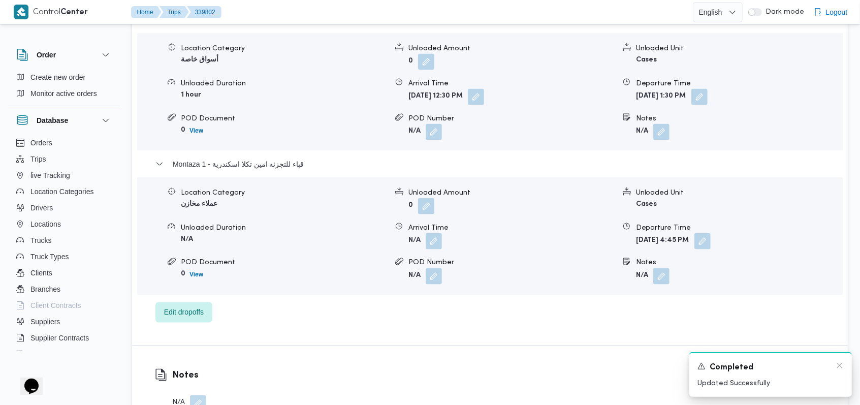
click at [356, 364] on div "Completed" at bounding box center [771, 367] width 146 height 13
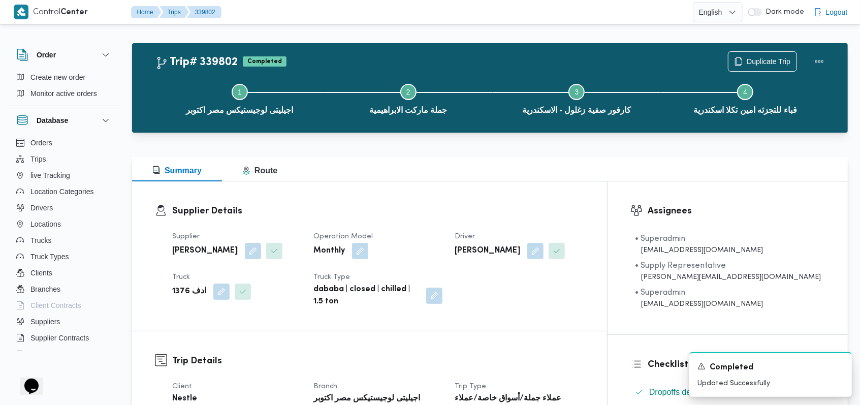
scroll to position [0, 0]
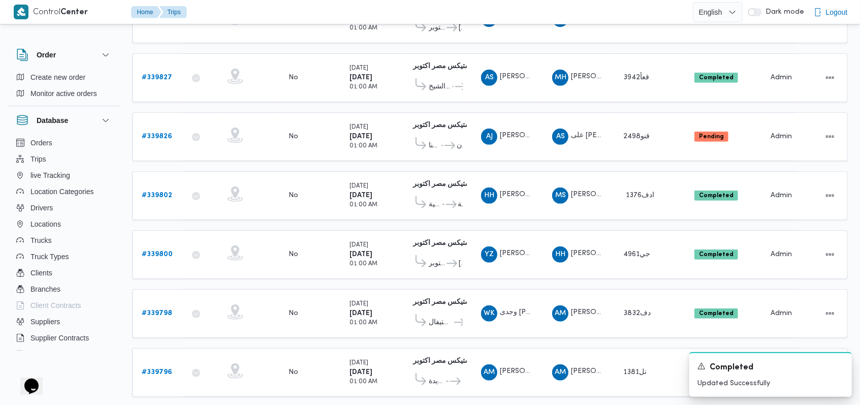
scroll to position [286, 0]
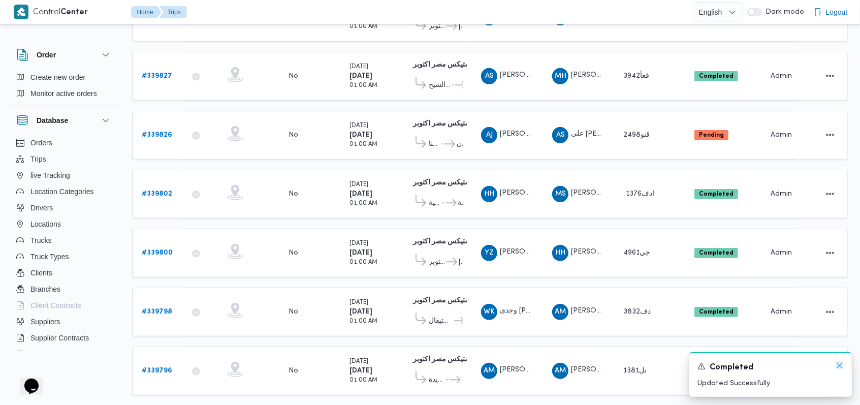
click at [356, 364] on icon "Dismiss toast" at bounding box center [840, 365] width 8 height 8
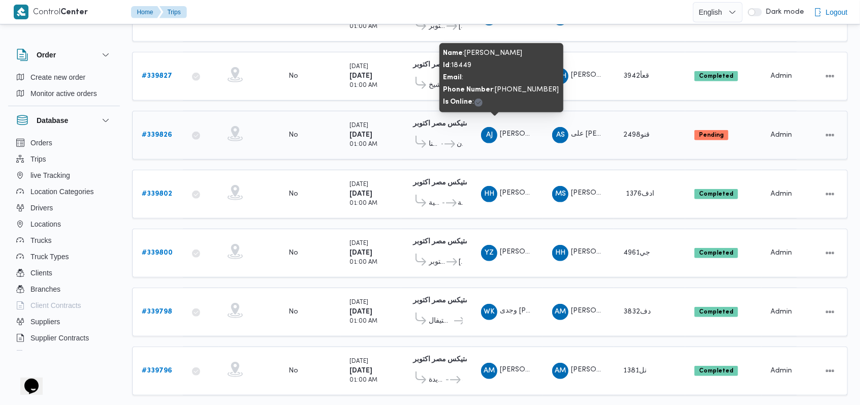
scroll to position [218, 0]
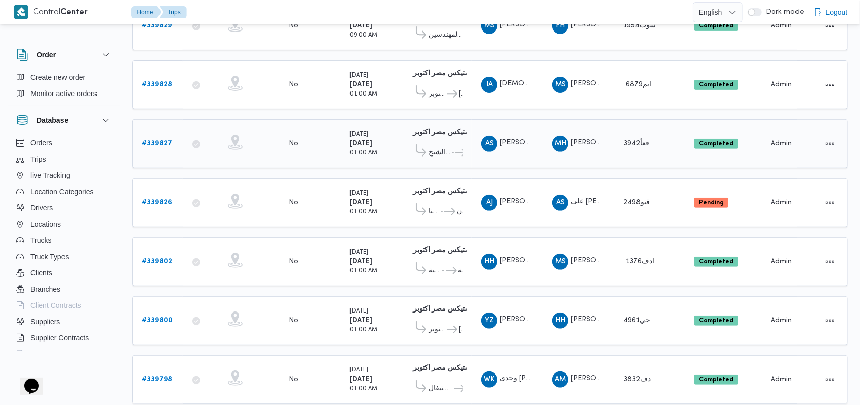
click at [162, 140] on b "# 339827" at bounding box center [157, 143] width 30 height 7
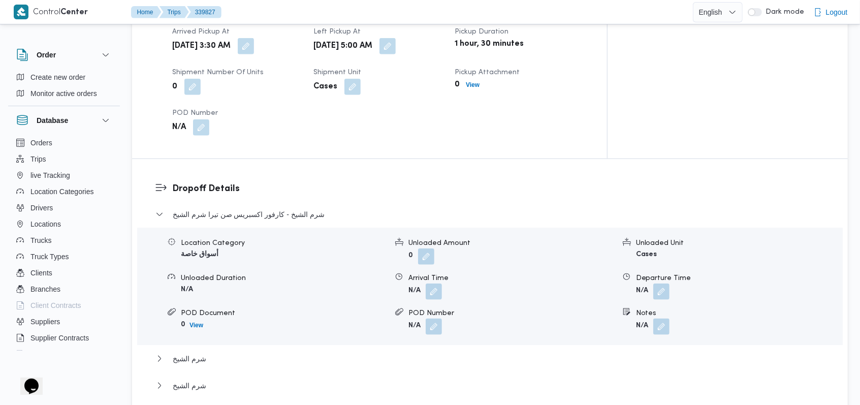
scroll to position [692, 0]
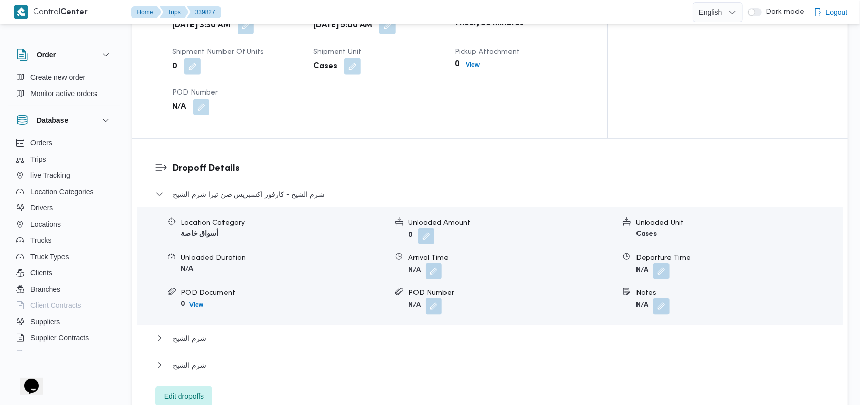
click at [356, 252] on div "Arrival Time" at bounding box center [511, 257] width 206 height 11
click at [356, 263] on button "button" at bounding box center [434, 271] width 16 height 16
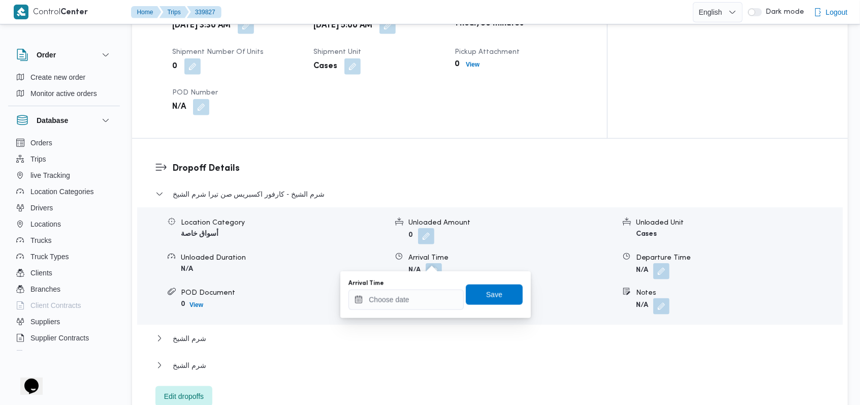
click at [356, 310] on div "You are in a dialog. To close this dialog, hit escape. Arrival Time Save" at bounding box center [435, 294] width 191 height 47
click at [356, 307] on input "Arrival Time" at bounding box center [406, 300] width 115 height 20
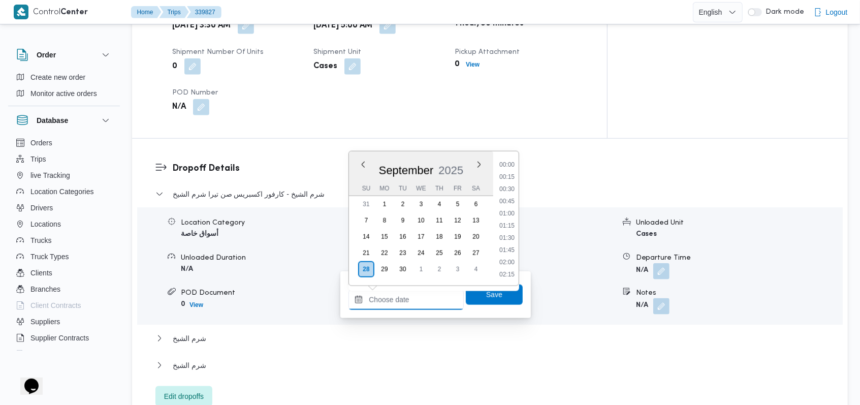
scroll to position [451, 0]
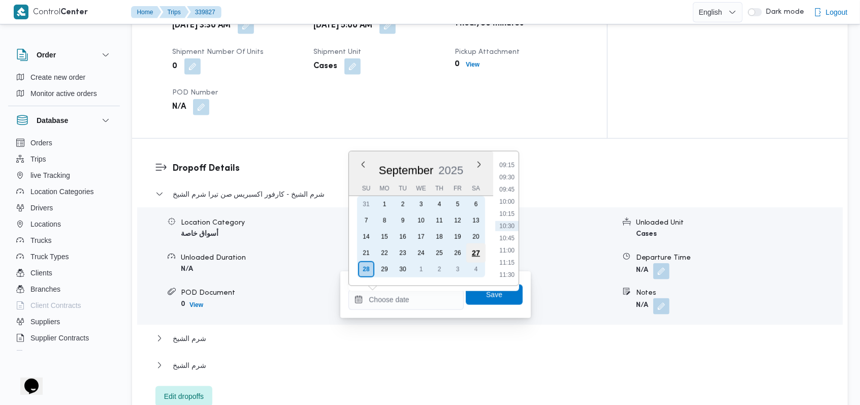
click at [356, 251] on div "27" at bounding box center [475, 252] width 19 height 19
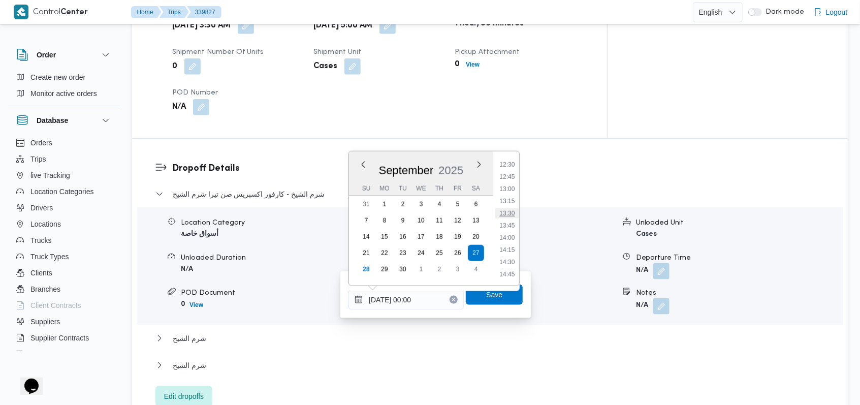
click at [356, 216] on li "13:30" at bounding box center [507, 213] width 23 height 10
type input "27/09/2025 13:30"
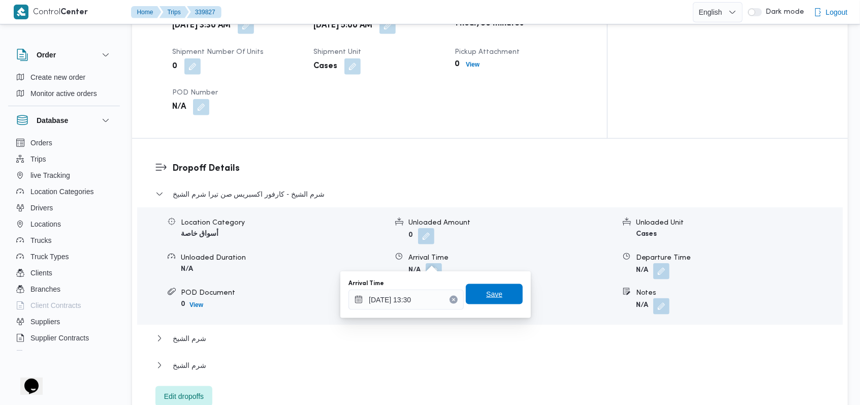
click at [356, 291] on span "Save" at bounding box center [494, 294] width 16 height 12
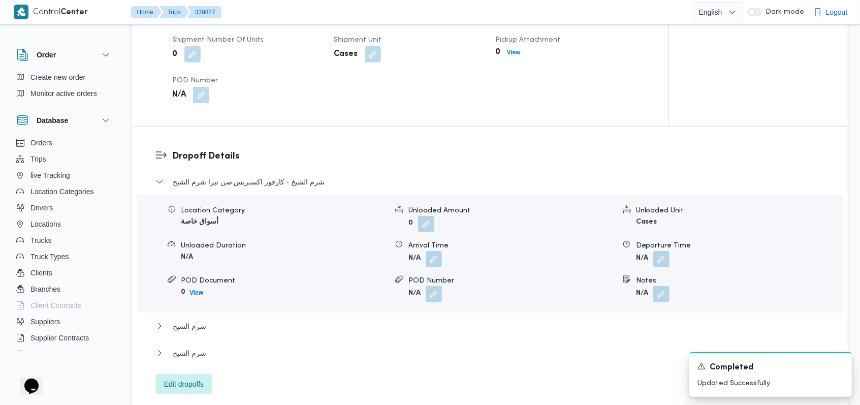
click at [209, 345] on div "شرم الشيخ - كارفور اكسبريس صن تيرا شرم الشيخ Location Category أسواق خاصة Unloa…" at bounding box center [490, 285] width 670 height 218
click at [215, 353] on button "شرم الشيخ" at bounding box center [490, 353] width 670 height 12
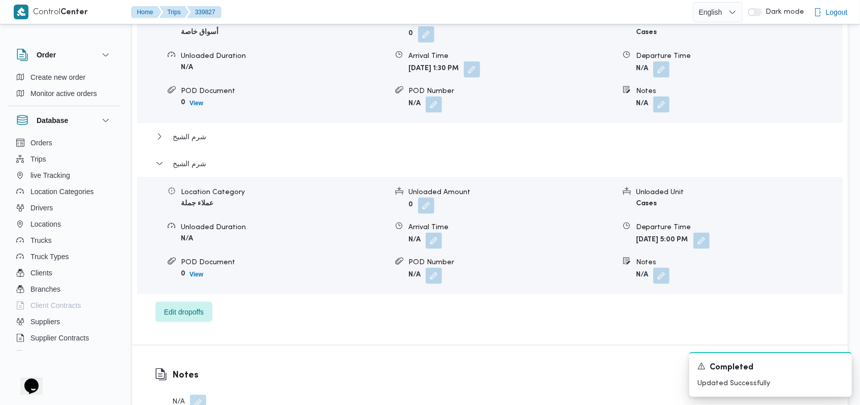
scroll to position [895, 0]
click at [356, 59] on button "button" at bounding box center [661, 67] width 16 height 16
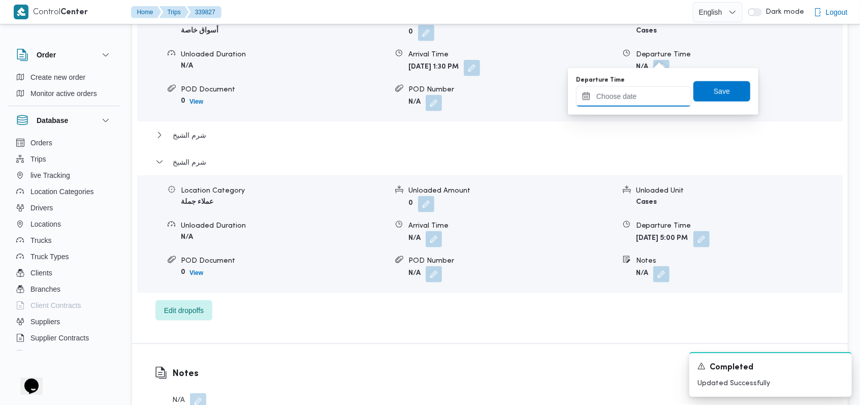
click at [356, 102] on input "Departure Time" at bounding box center [633, 96] width 115 height 20
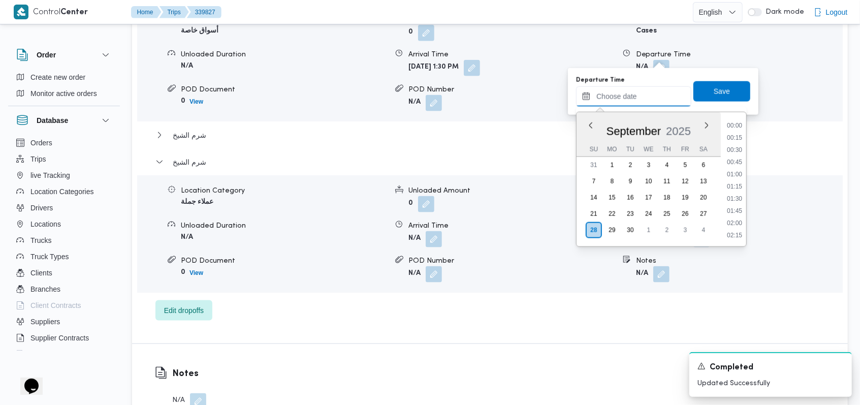
scroll to position [451, 0]
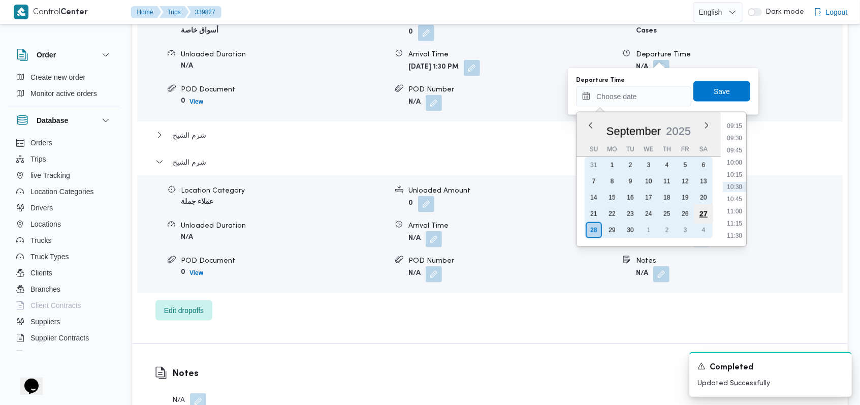
click at [356, 212] on div "27" at bounding box center [703, 213] width 19 height 19
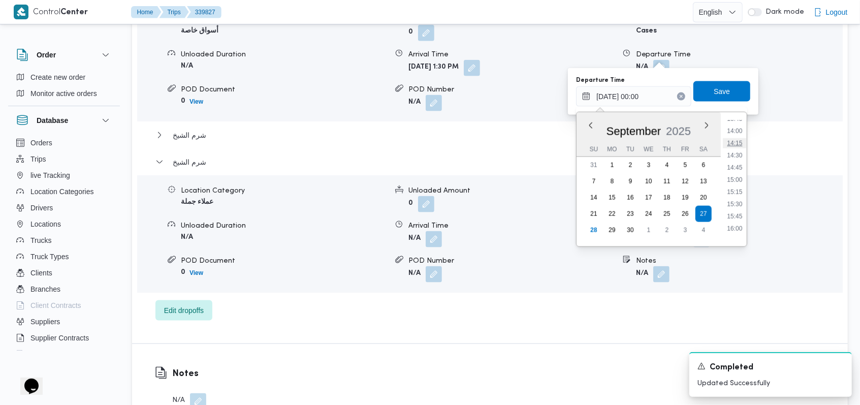
click at [356, 146] on li "14:15" at bounding box center [734, 143] width 23 height 10
type input "27/09/2025 14:15"
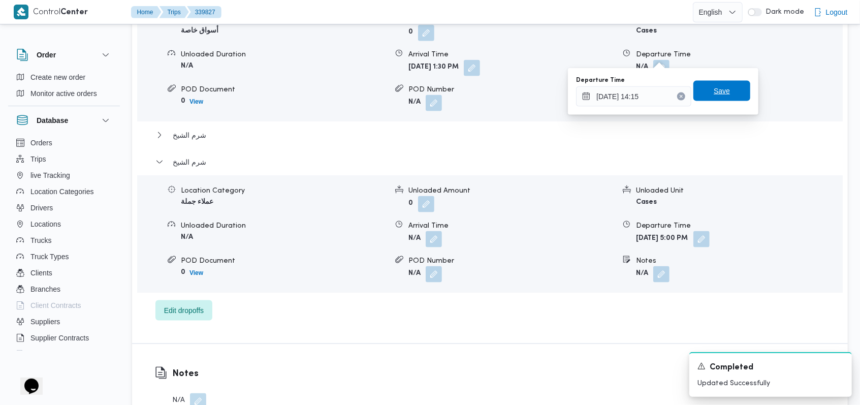
click at [356, 81] on span "Save" at bounding box center [721, 91] width 57 height 20
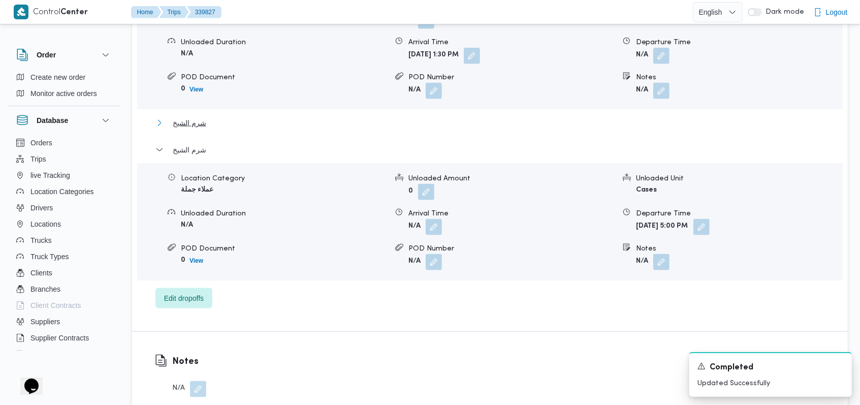
click at [199, 125] on span "شرم الشيخ" at bounding box center [190, 123] width 34 height 12
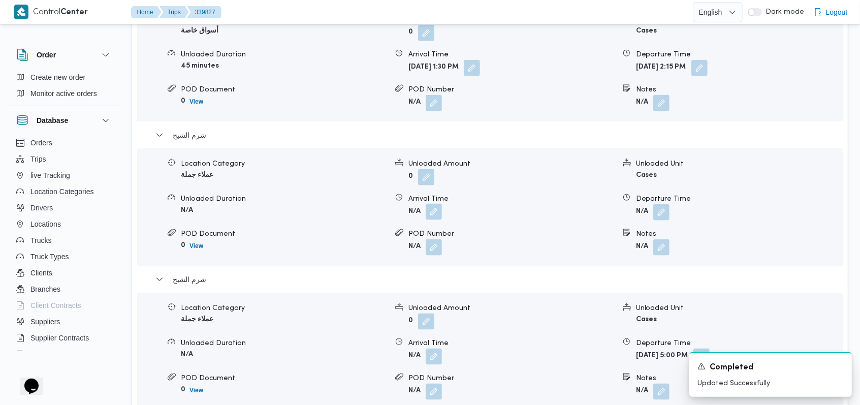
click at [356, 204] on button "button" at bounding box center [434, 212] width 16 height 16
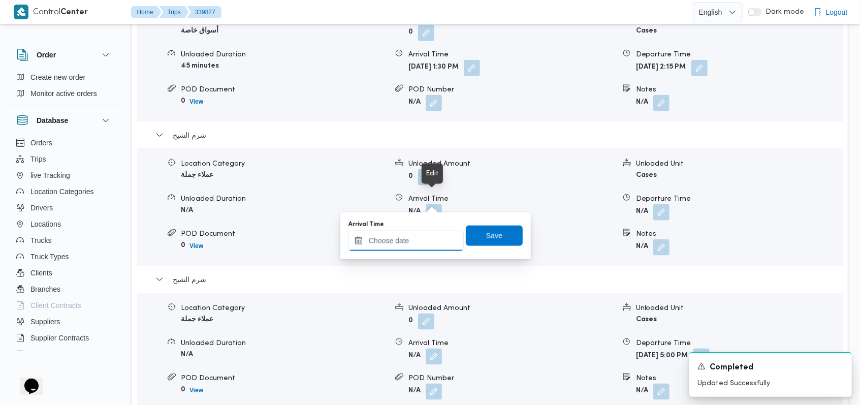
click at [356, 238] on input "Arrival Time" at bounding box center [406, 241] width 115 height 20
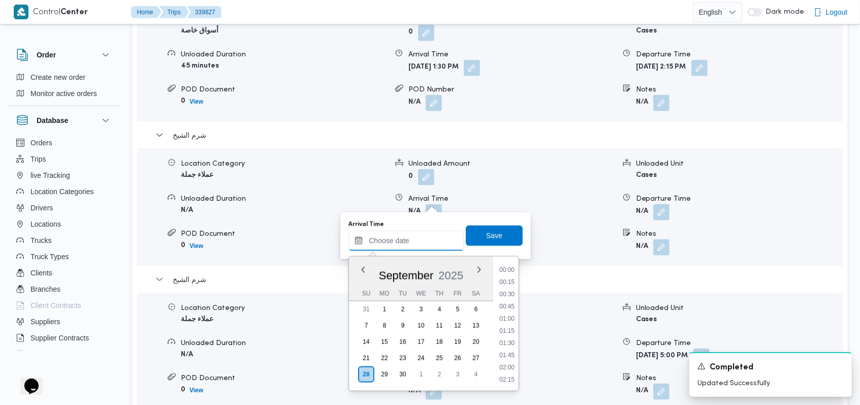
scroll to position [451, 0]
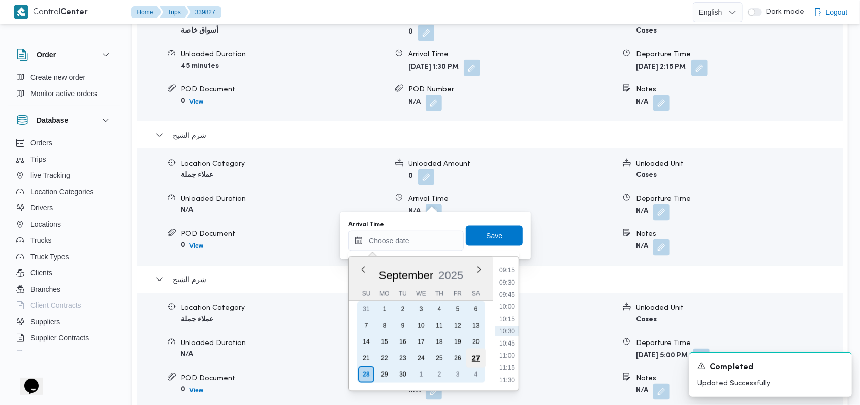
click at [356, 362] on div "27" at bounding box center [475, 358] width 19 height 19
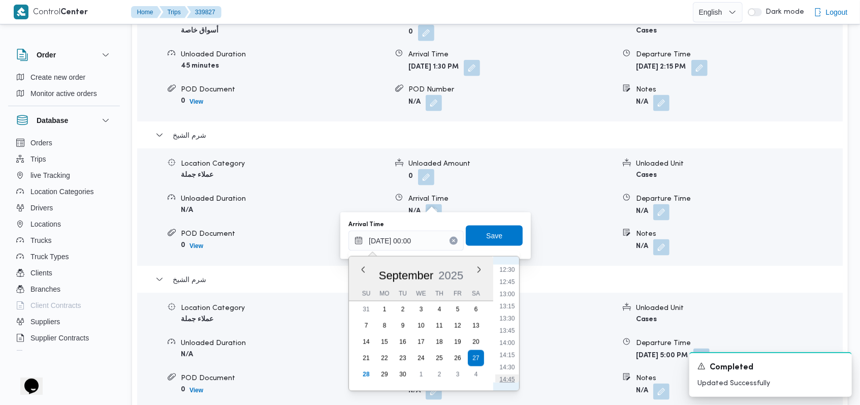
click at [356, 364] on li "14:45" at bounding box center [507, 379] width 23 height 10
type input "27/09/2025 14:45"
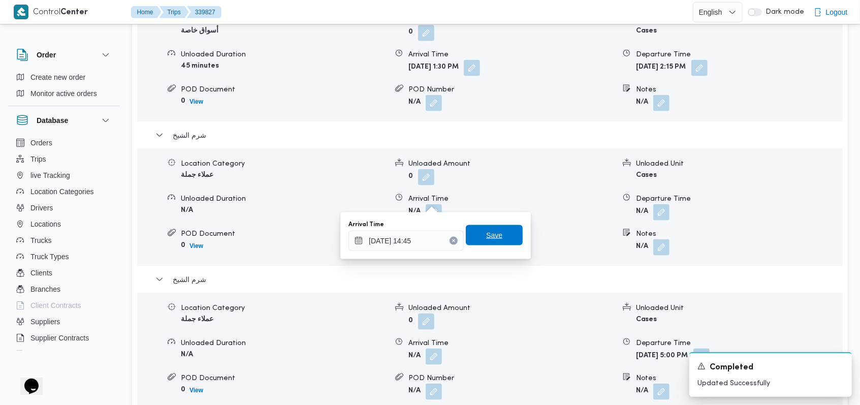
click at [356, 238] on span "Save" at bounding box center [494, 235] width 57 height 20
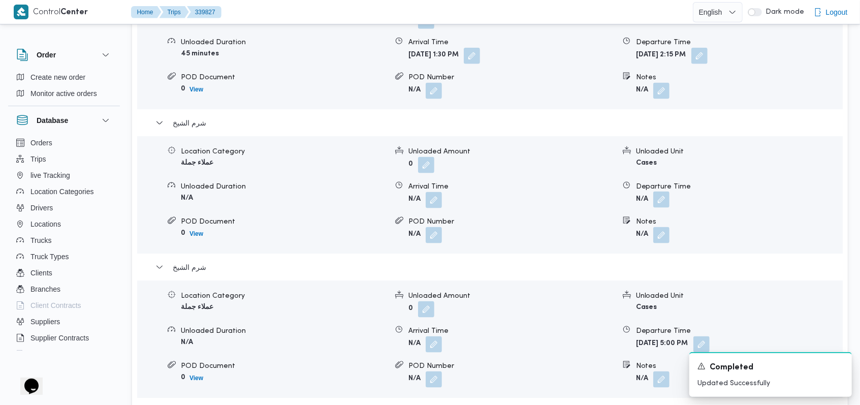
click at [356, 196] on button "button" at bounding box center [661, 200] width 16 height 16
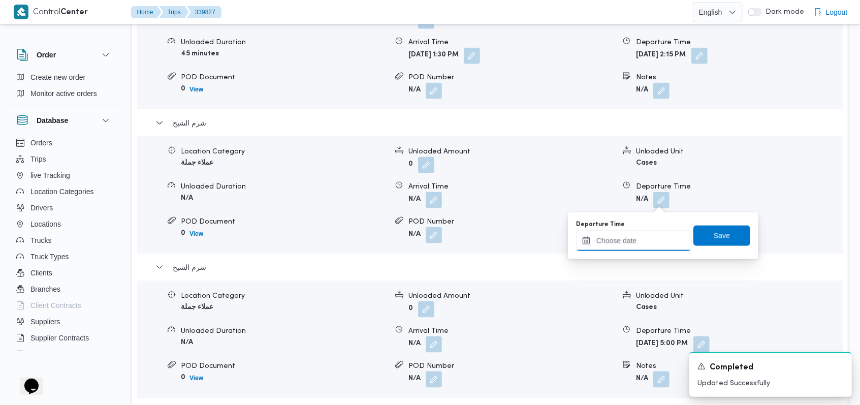
click at [356, 240] on input "Departure Time" at bounding box center [633, 241] width 115 height 20
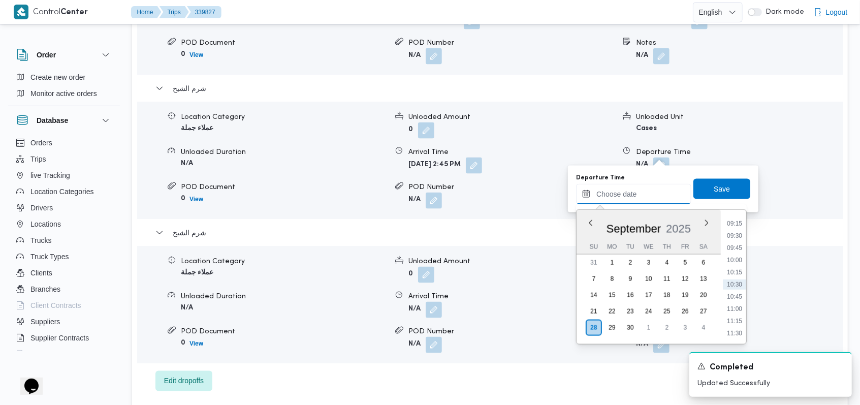
scroll to position [963, 0]
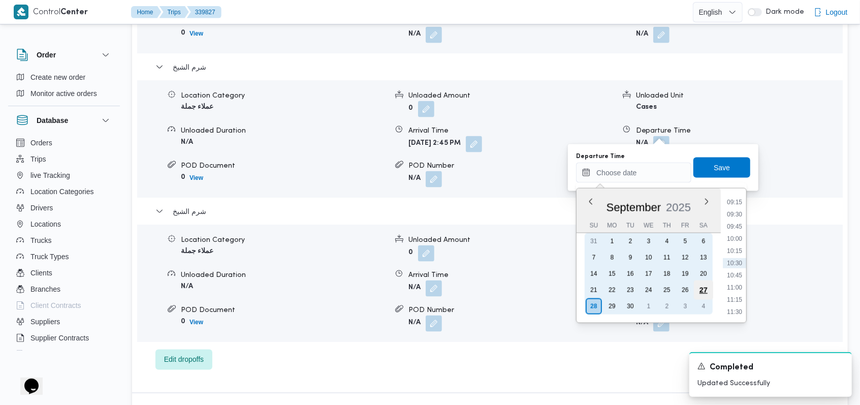
click at [356, 288] on div "27" at bounding box center [703, 289] width 19 height 19
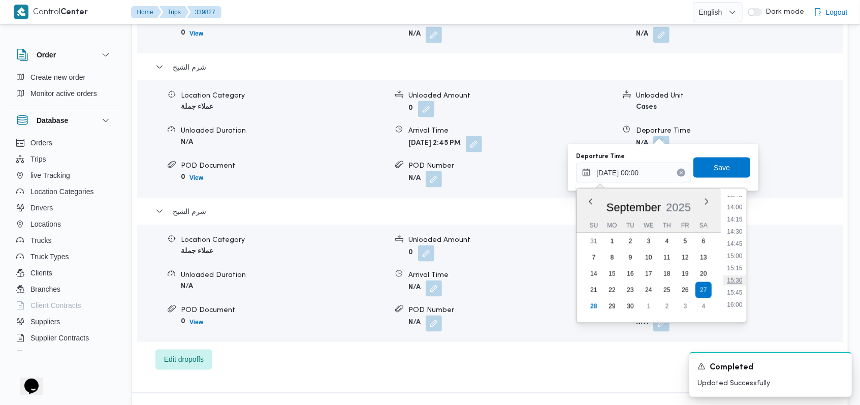
click at [356, 276] on li "15:30" at bounding box center [734, 280] width 23 height 10
type input "27/09/2025 15:30"
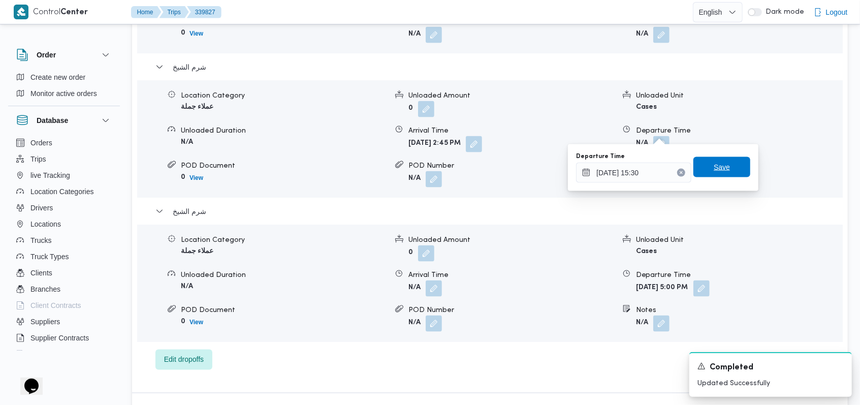
click at [356, 169] on span "Save" at bounding box center [721, 167] width 57 height 20
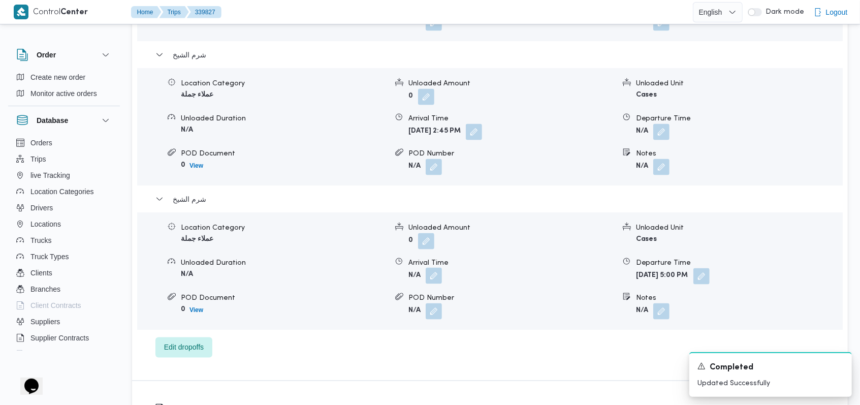
click at [356, 273] on button "button" at bounding box center [434, 276] width 16 height 16
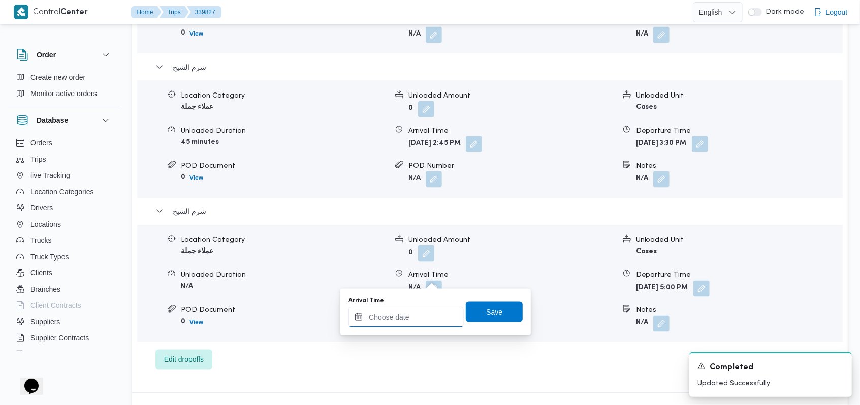
click at [356, 316] on input "Arrival Time" at bounding box center [406, 317] width 115 height 20
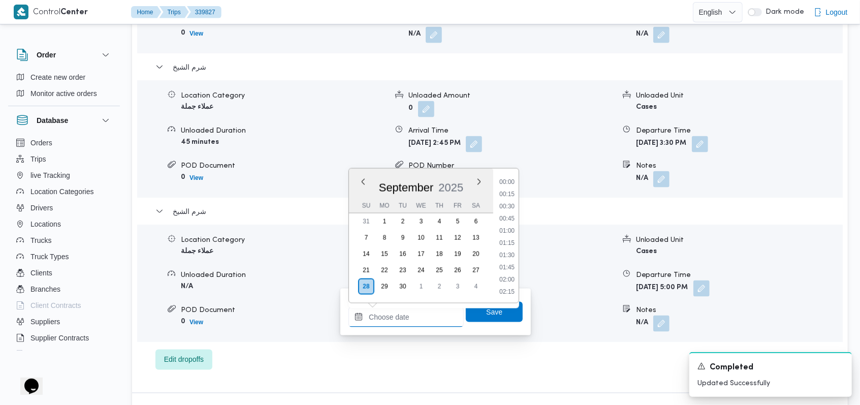
scroll to position [451, 0]
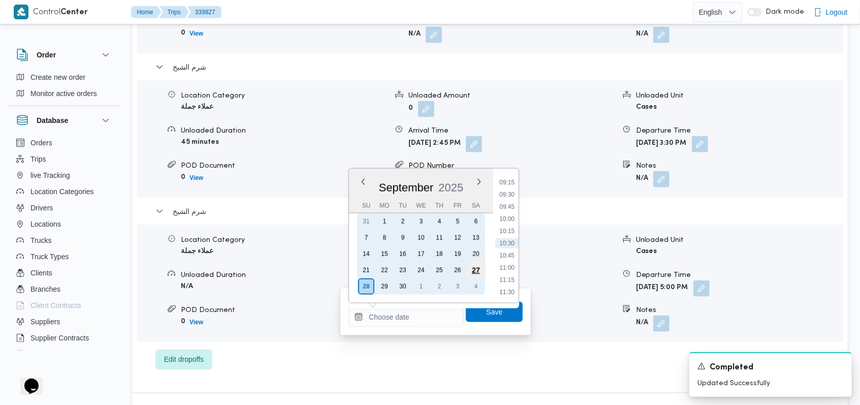
click at [356, 269] on div "27" at bounding box center [475, 270] width 19 height 19
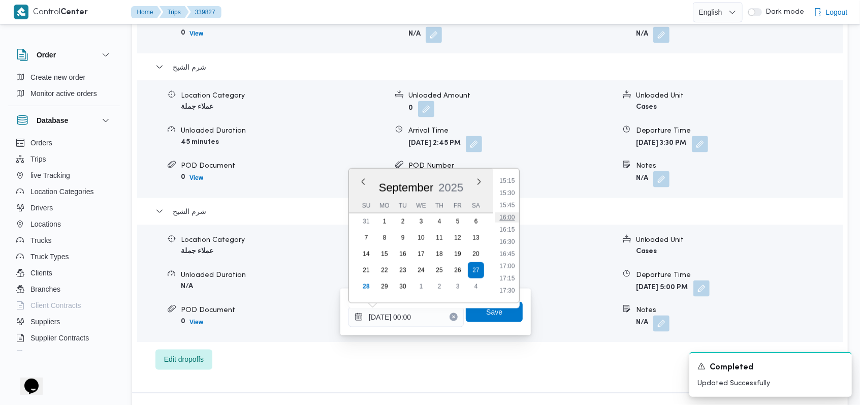
click at [356, 219] on li "16:00" at bounding box center [507, 217] width 23 height 10
type input "27/09/2025 16:00"
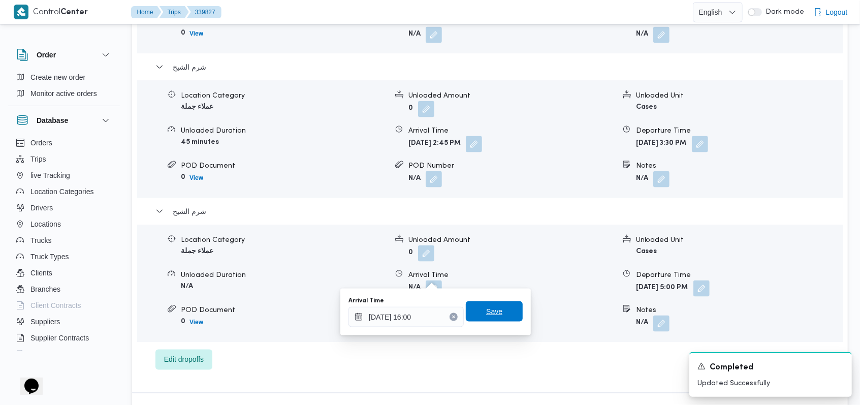
click at [356, 312] on span "Save" at bounding box center [494, 311] width 57 height 20
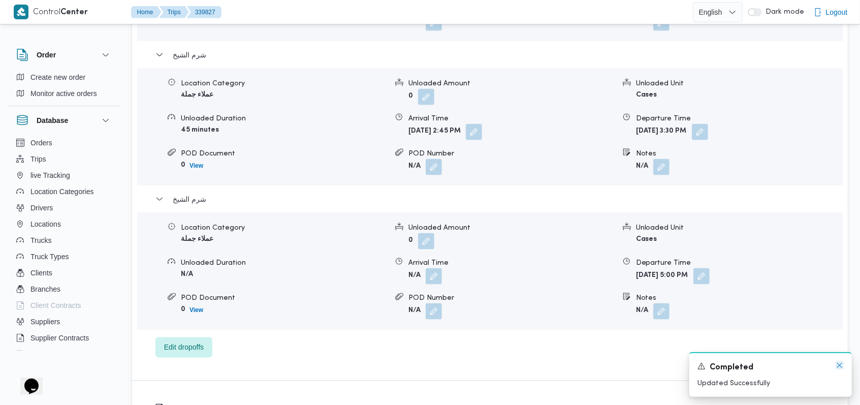
click at [356, 364] on icon "Dismiss toast" at bounding box center [840, 365] width 8 height 8
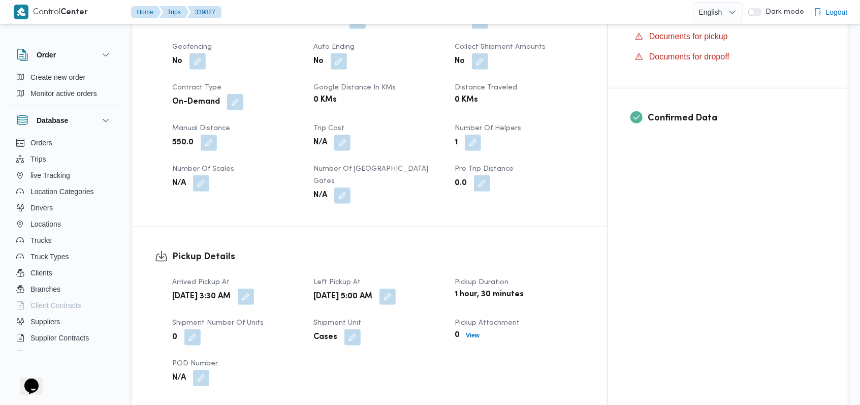
scroll to position [150, 0]
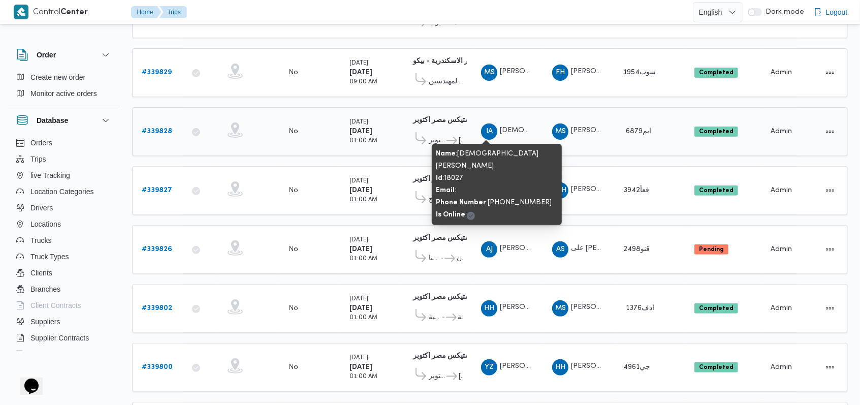
scroll to position [150, 0]
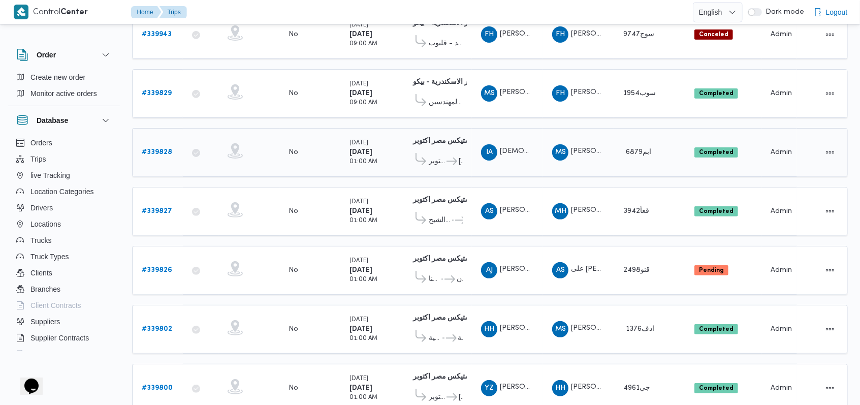
click at [171, 149] on b "# 339828" at bounding box center [157, 152] width 30 height 7
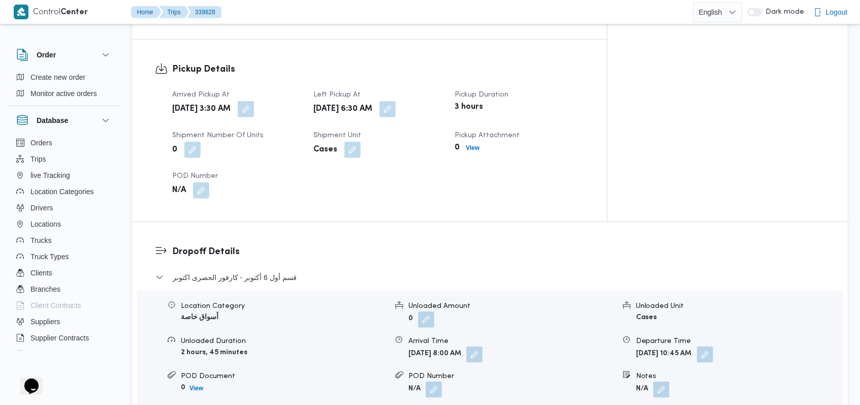
scroll to position [828, 0]
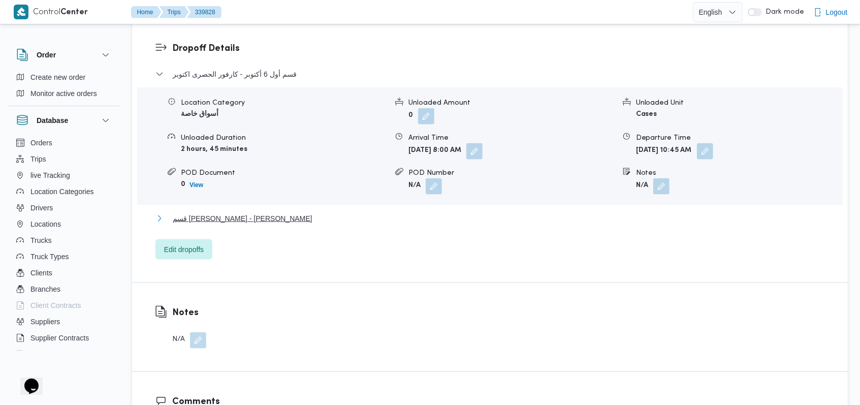
click at [269, 212] on span "قسم الشيخ زايد - هايبر وان الشيخ زايد" at bounding box center [243, 218] width 140 height 12
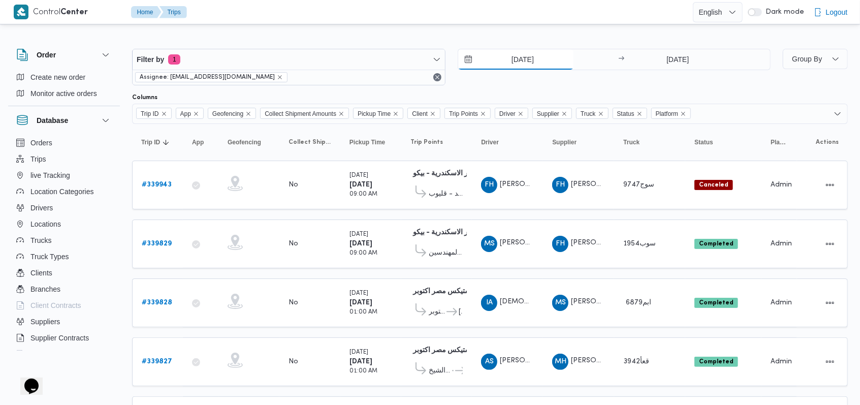
click at [356, 67] on input "27/9/2025" at bounding box center [515, 59] width 115 height 20
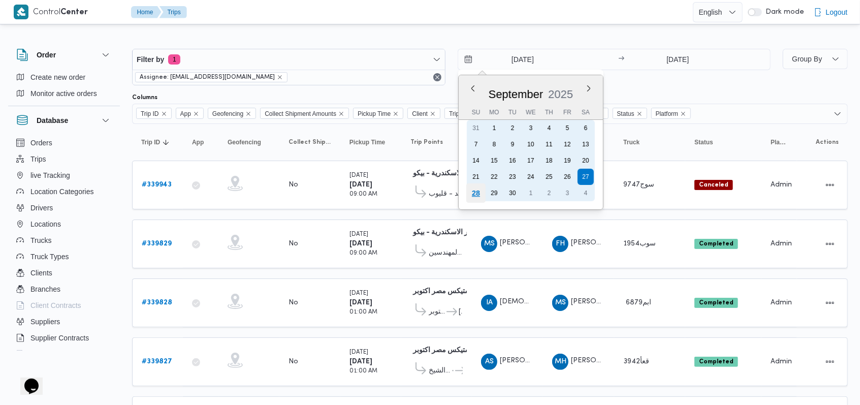
click at [356, 191] on div "28" at bounding box center [475, 192] width 19 height 19
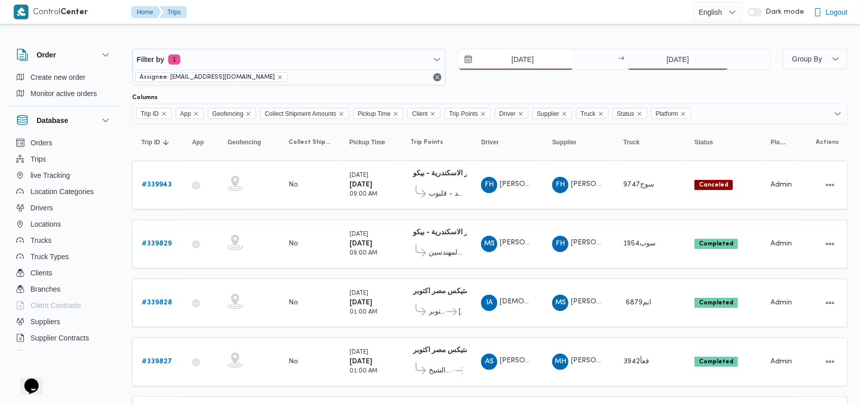
type input "28/9/2025"
click at [356, 58] on input "27/9/2025" at bounding box center [677, 59] width 101 height 20
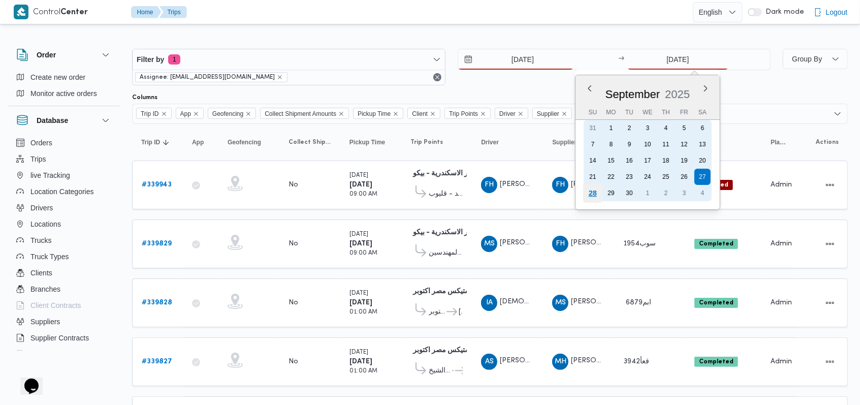
click at [356, 189] on div "28" at bounding box center [592, 192] width 19 height 19
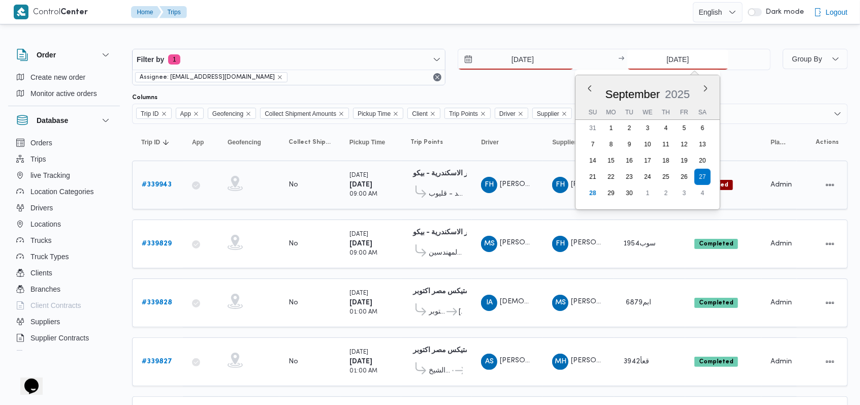
type input "28/9/2025"
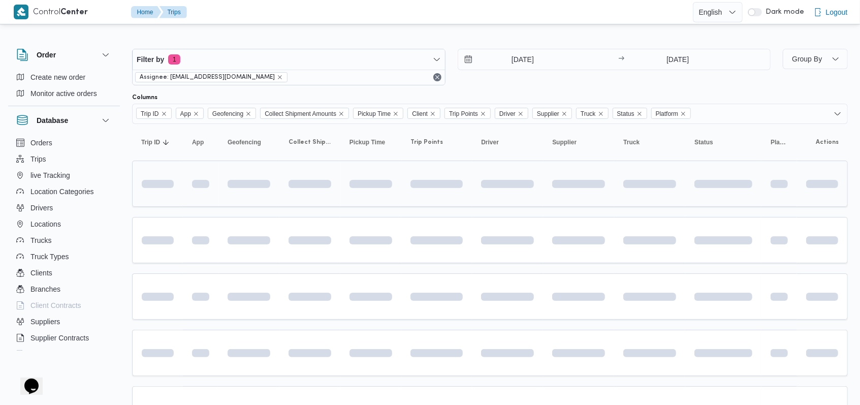
click at [356, 83] on div "28/9/2025 → 28/9/2025" at bounding box center [614, 67] width 313 height 37
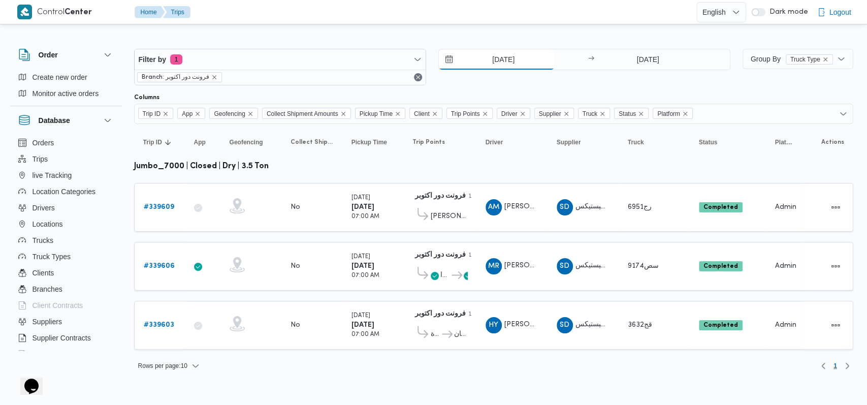
click at [356, 51] on input "25/9/2025" at bounding box center [496, 59] width 115 height 20
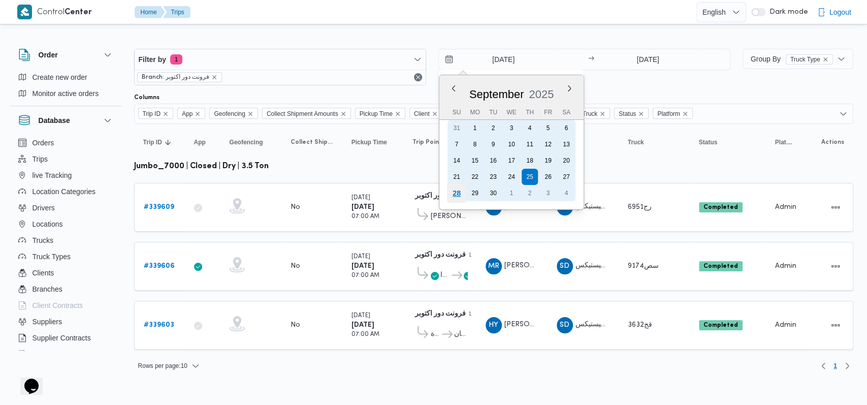
click at [356, 191] on div "28" at bounding box center [456, 192] width 19 height 19
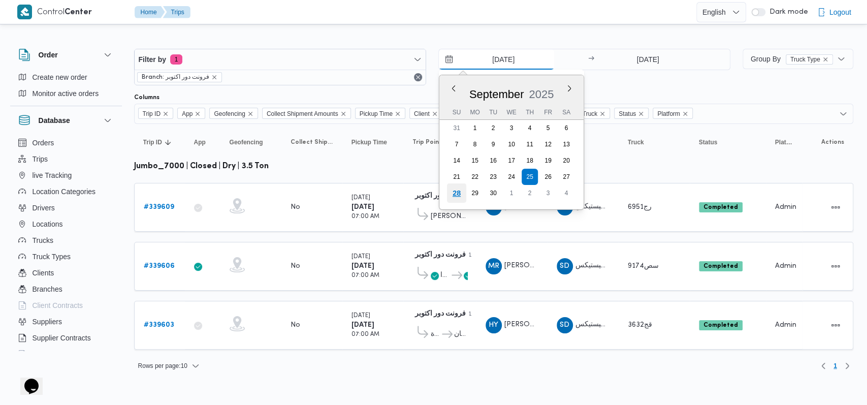
type input "28/9/2025"
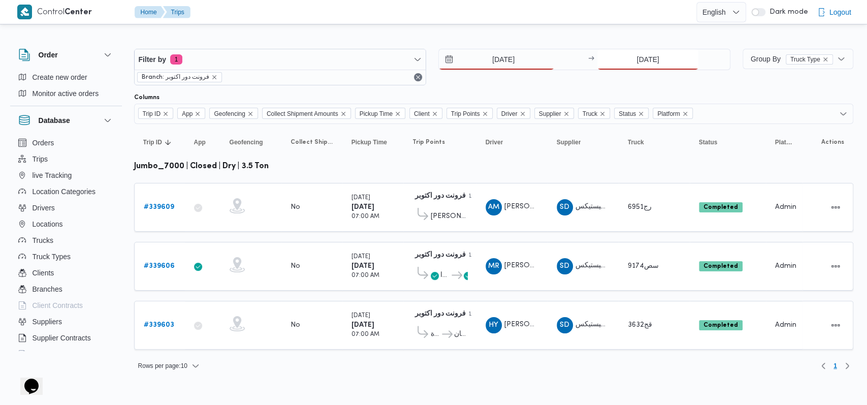
click at [356, 57] on input "25/9/2025" at bounding box center [647, 59] width 101 height 20
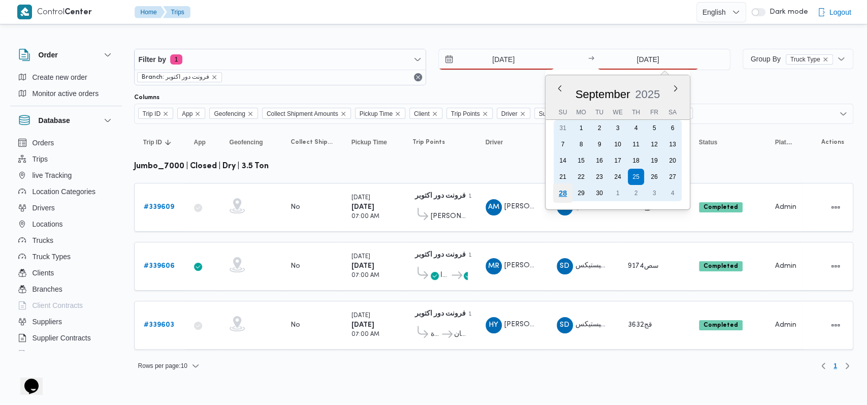
click at [356, 193] on div "28" at bounding box center [562, 192] width 19 height 19
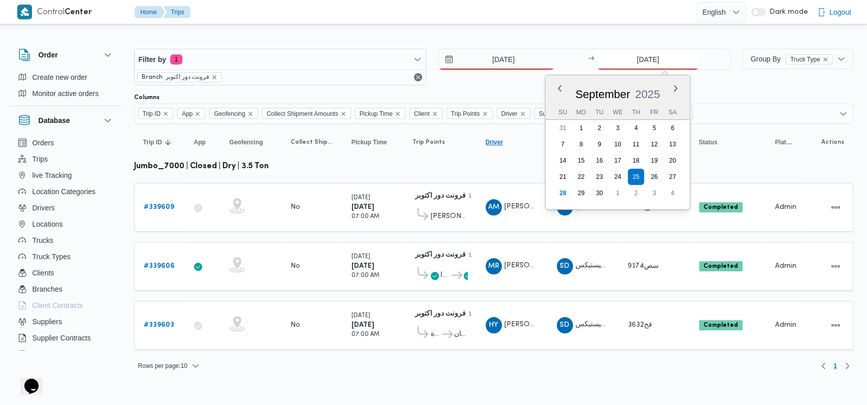
type input "28/9/2025"
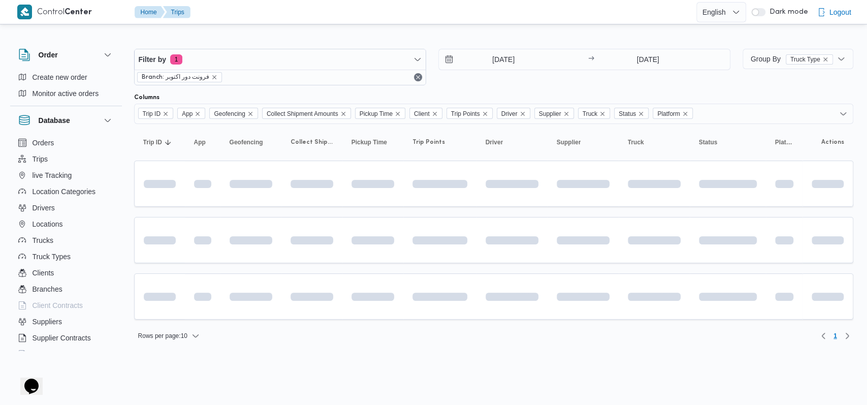
click at [356, 85] on div "Filter by 1 Branch: فرونت دور اكتوبر 28/9/2025 → 28/9/2025" at bounding box center [432, 67] width 609 height 49
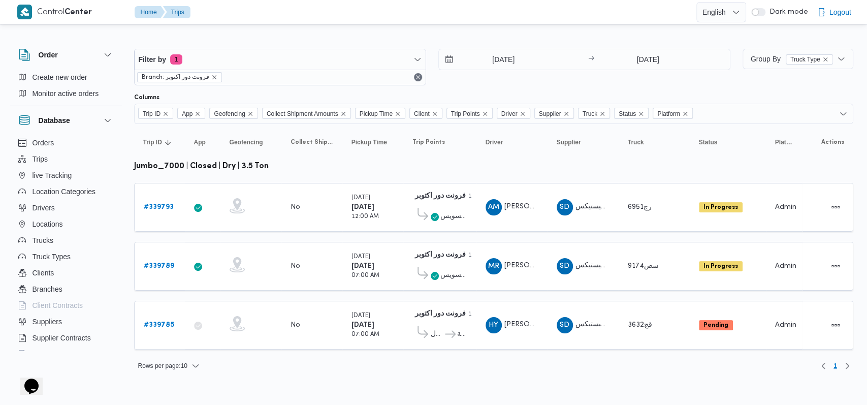
click at [356, 73] on div "28/9/2025 → 28/9/2025" at bounding box center [584, 67] width 292 height 37
click at [356, 64] on input "28/9/2025" at bounding box center [496, 59] width 115 height 20
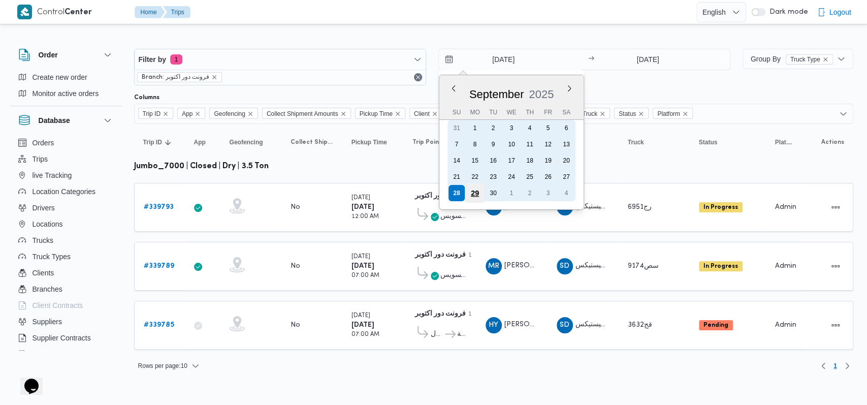
click at [356, 187] on div "29" at bounding box center [474, 192] width 19 height 19
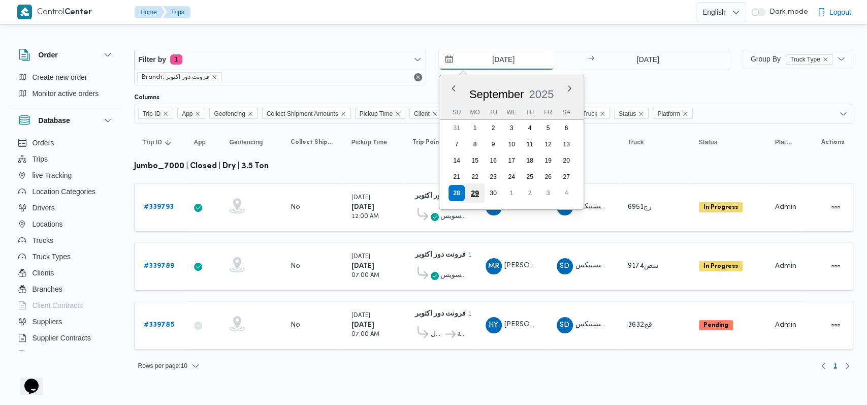
type input "29/9/2025"
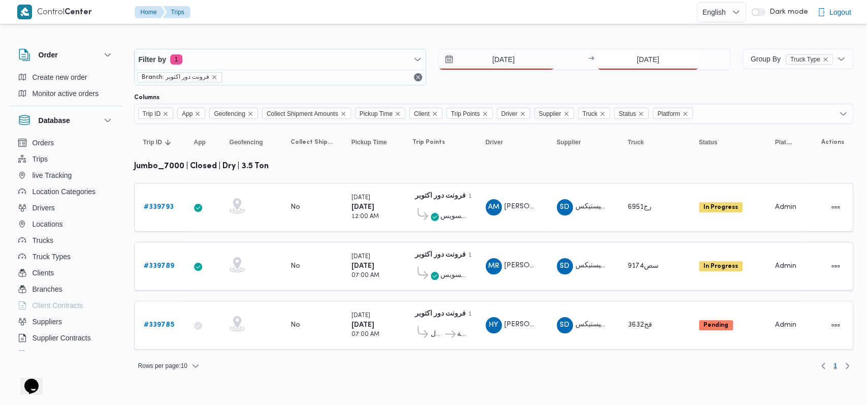
click at [356, 59] on input "28/9/2025" at bounding box center [647, 59] width 101 height 20
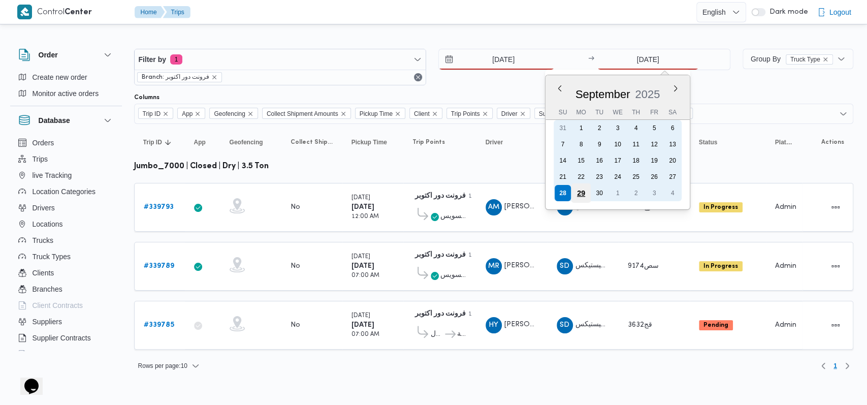
click at [356, 188] on div "29" at bounding box center [581, 192] width 19 height 19
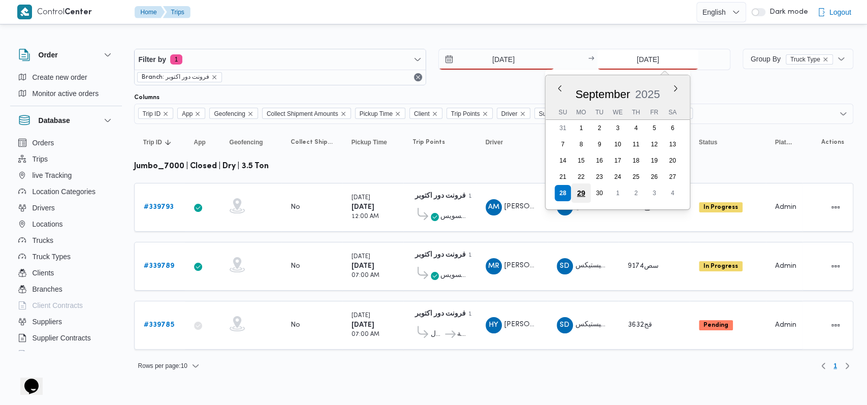
type input "[DATE]"
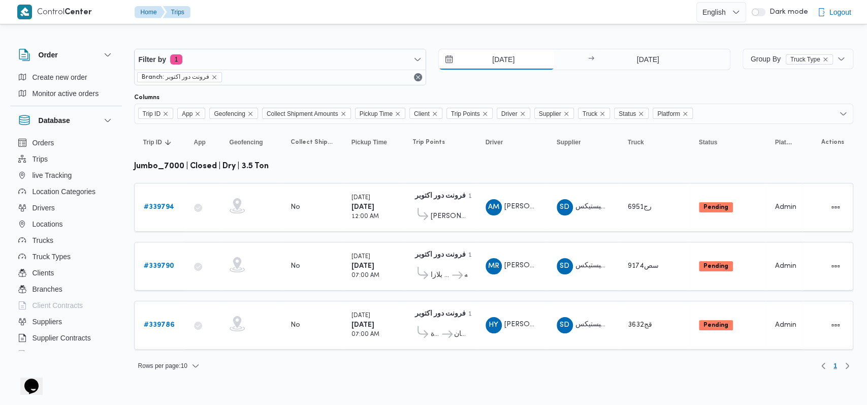
click at [356, 63] on input "[DATE]" at bounding box center [496, 59] width 115 height 20
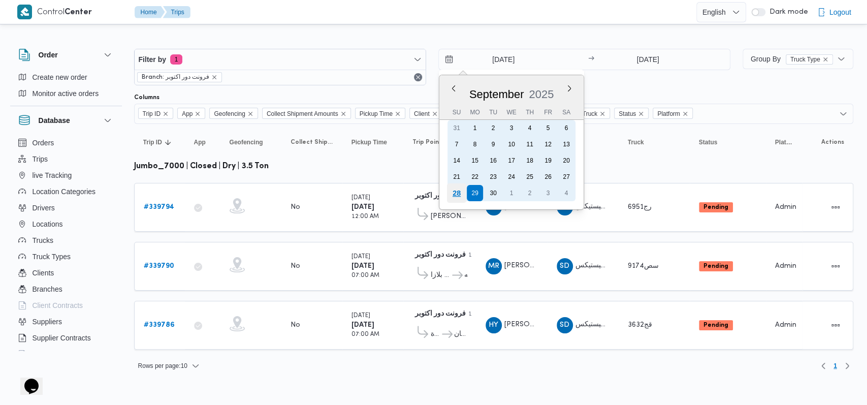
click at [356, 189] on div "28" at bounding box center [456, 192] width 19 height 19
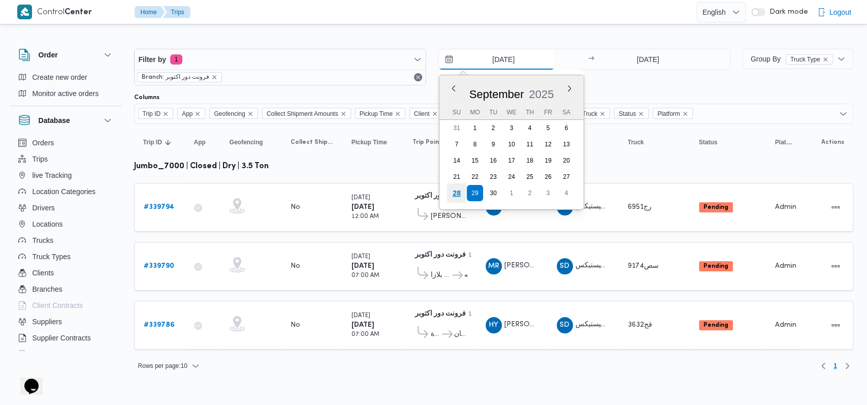
type input "28/9/2025"
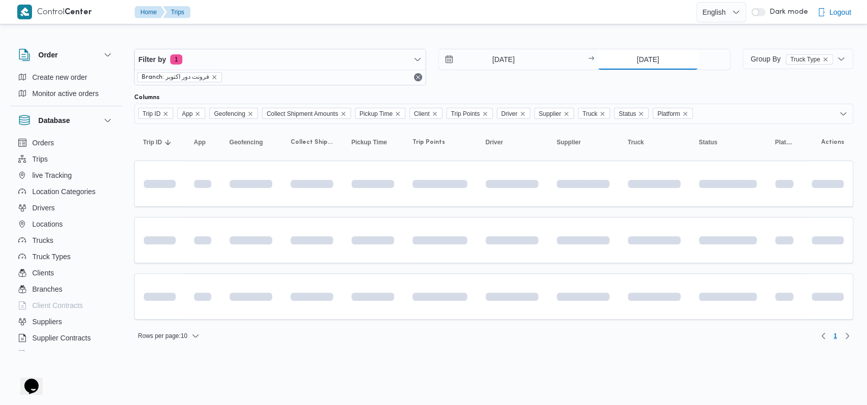
click at [356, 64] on input "29/9/2025" at bounding box center [647, 59] width 101 height 20
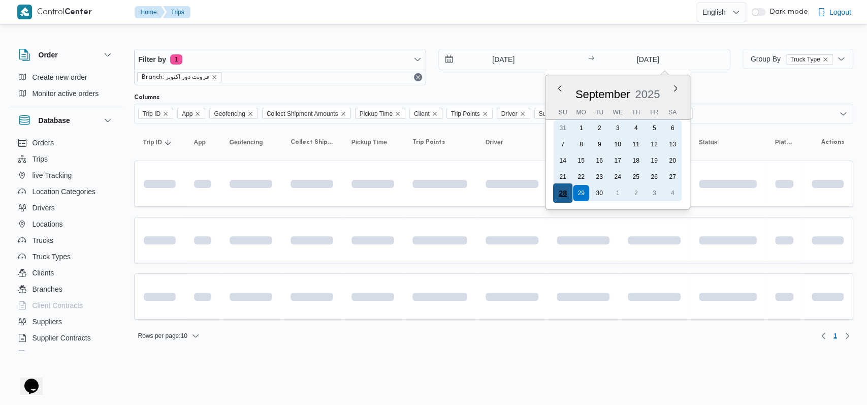
click at [356, 194] on div "28" at bounding box center [562, 192] width 19 height 19
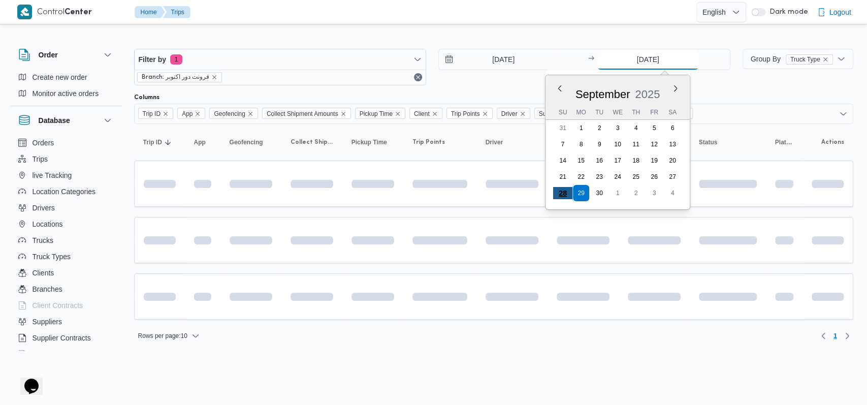
type input "28/9/2025"
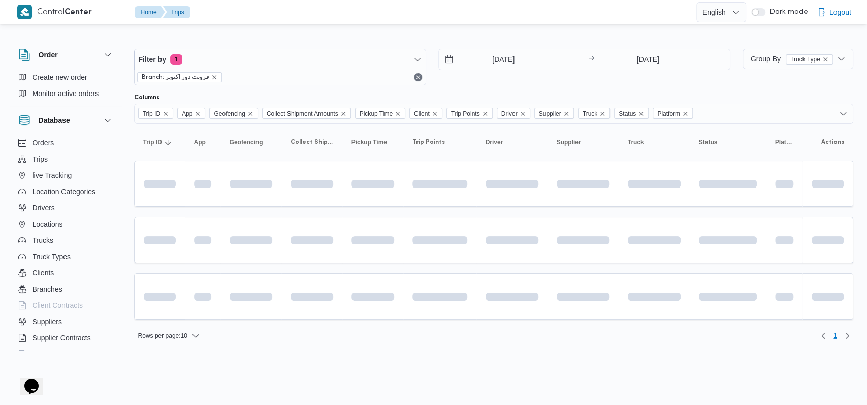
click at [356, 79] on div "28/9/2025 → 28/9/2025" at bounding box center [584, 67] width 292 height 37
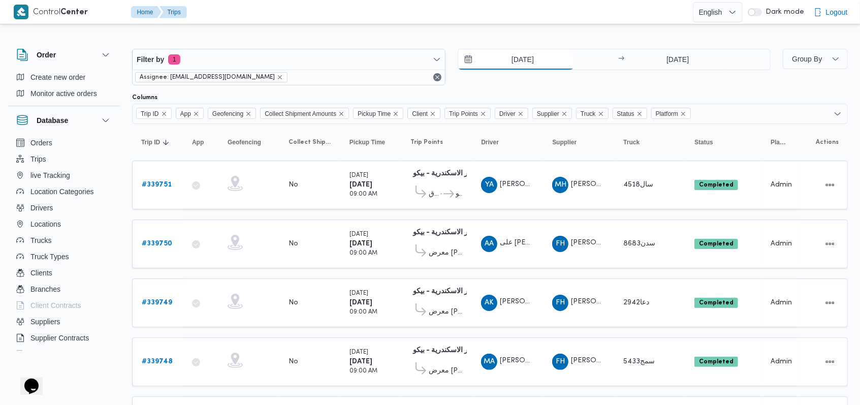
click at [356, 64] on input "25/9/2025" at bounding box center [515, 59] width 115 height 20
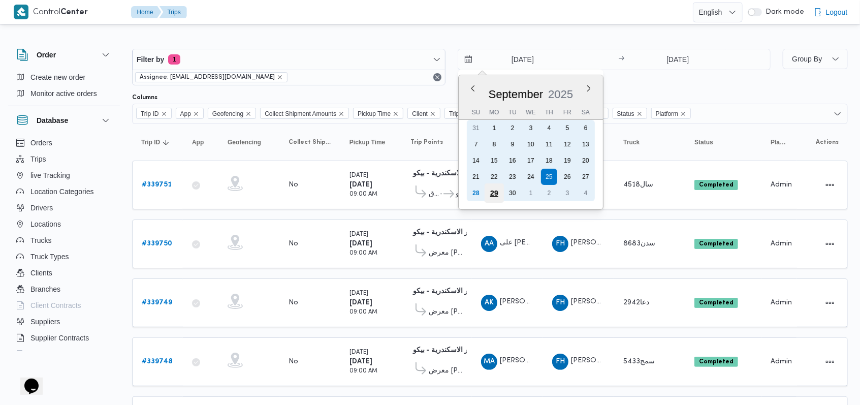
click at [356, 195] on div "29" at bounding box center [493, 192] width 19 height 19
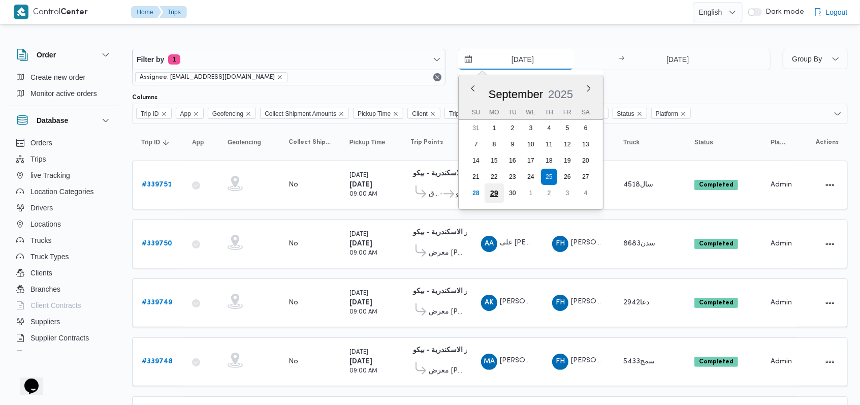
type input "[DATE]"
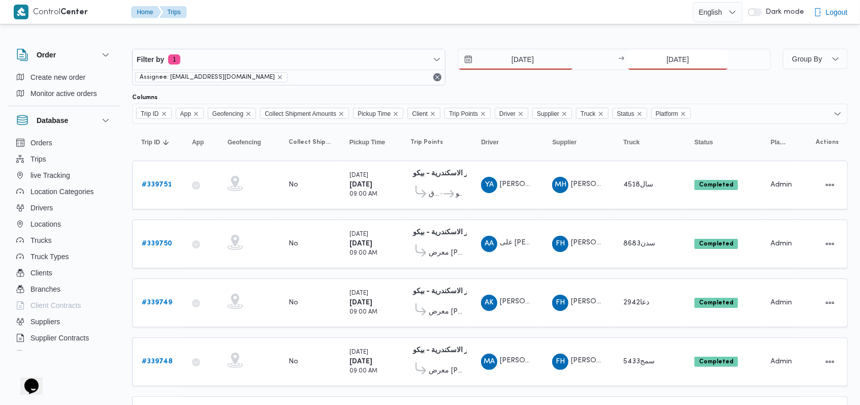
click at [356, 63] on input "25/9/2025" at bounding box center [677, 59] width 101 height 20
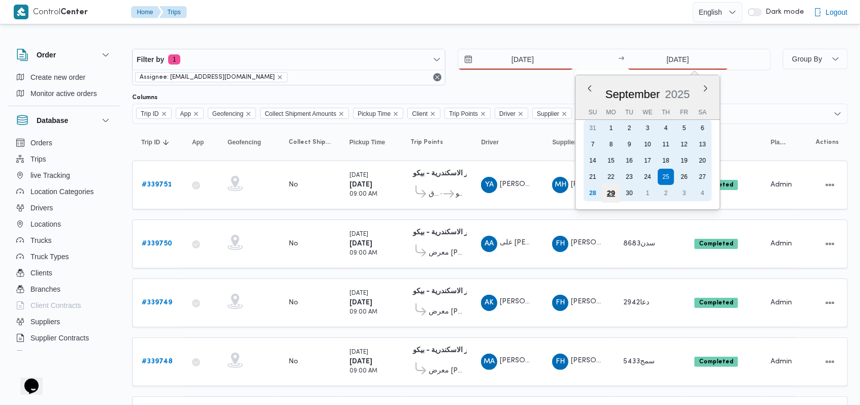
click at [356, 193] on div "29" at bounding box center [610, 192] width 19 height 19
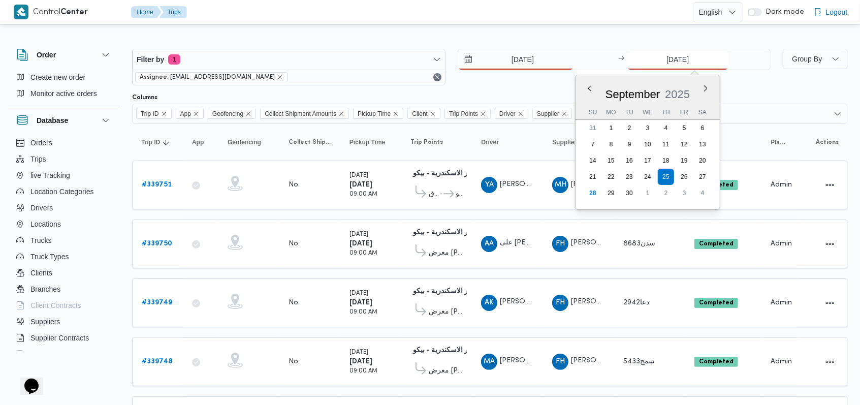
type input "[DATE]"
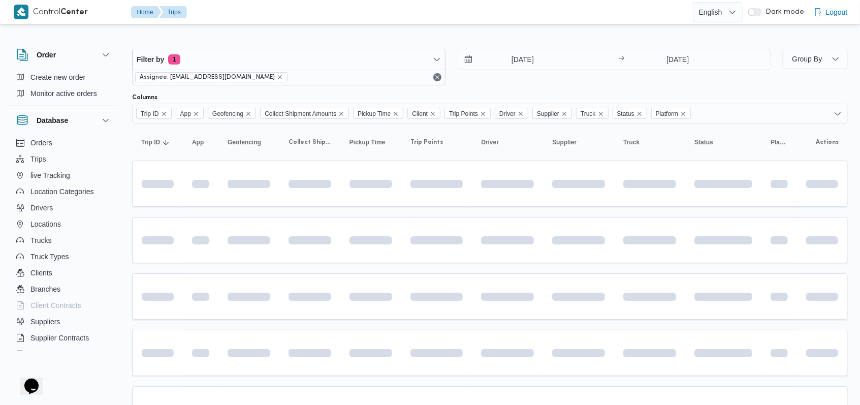
click at [356, 80] on div "29/9/2025 → 29/9/2025" at bounding box center [614, 67] width 313 height 37
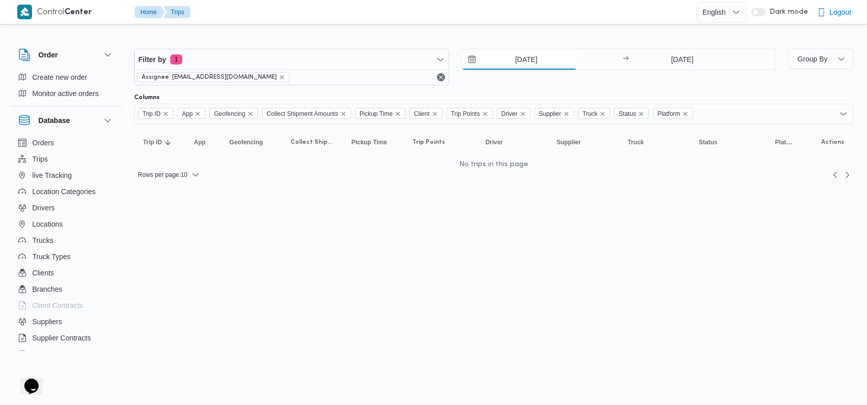
click at [356, 57] on input "[DATE]" at bounding box center [519, 59] width 115 height 20
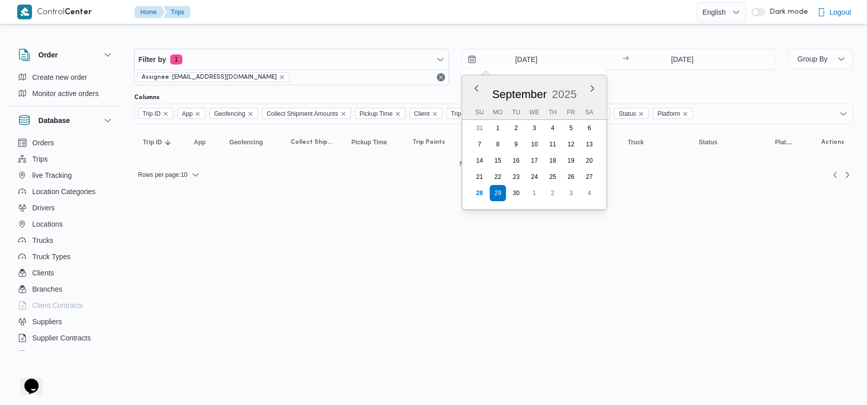
click at [356, 79] on div "29/9/2025 Previous Month Next month September 2025 September 2025 Su Mo Tu We T…" at bounding box center [618, 67] width 315 height 37
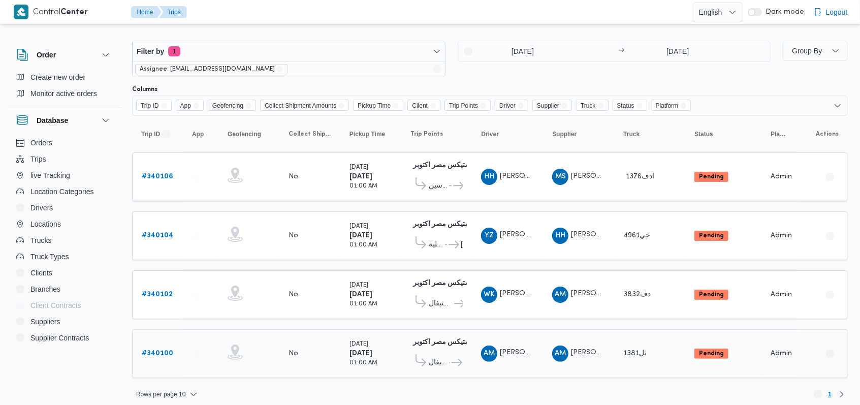
scroll to position [10, 0]
